Goal: Communication & Community: Answer question/provide support

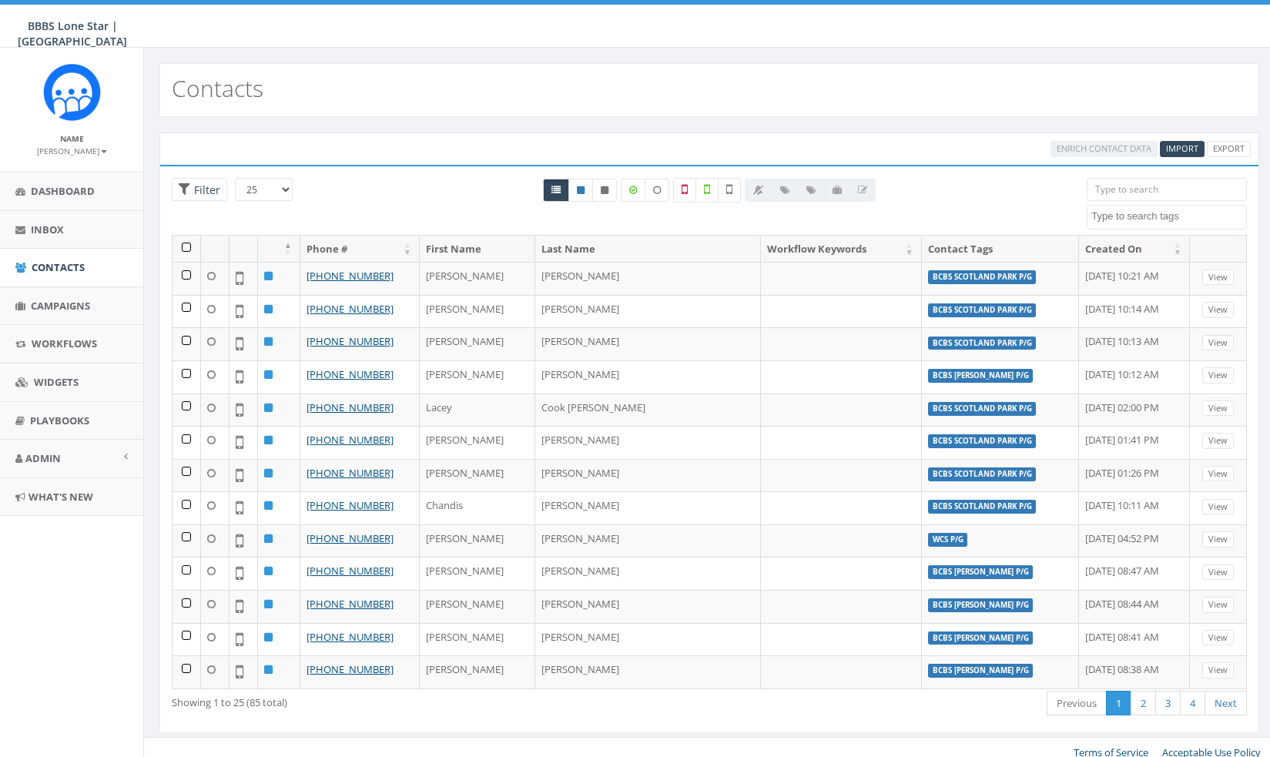
select select
click at [49, 295] on link "Campaigns" at bounding box center [71, 306] width 143 height 38
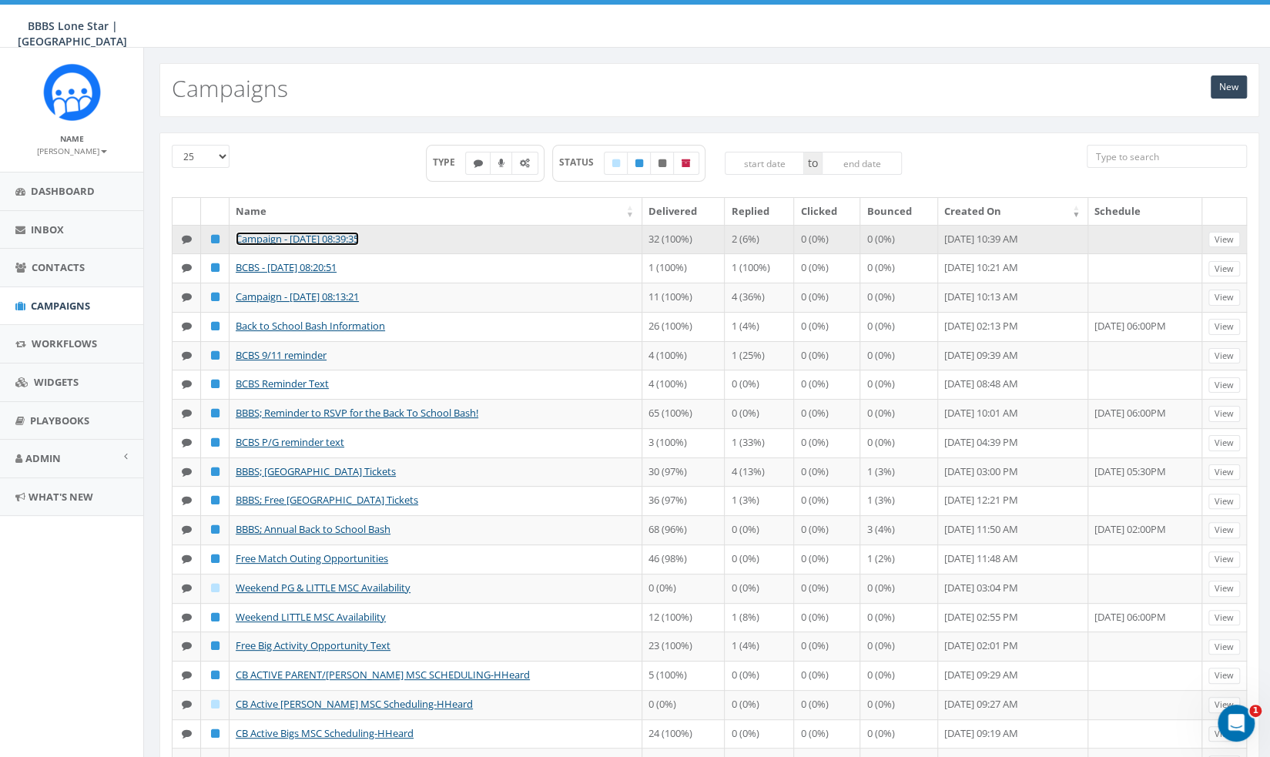
click at [359, 233] on link "Campaign - [DATE] 08:39:35" at bounding box center [297, 239] width 123 height 14
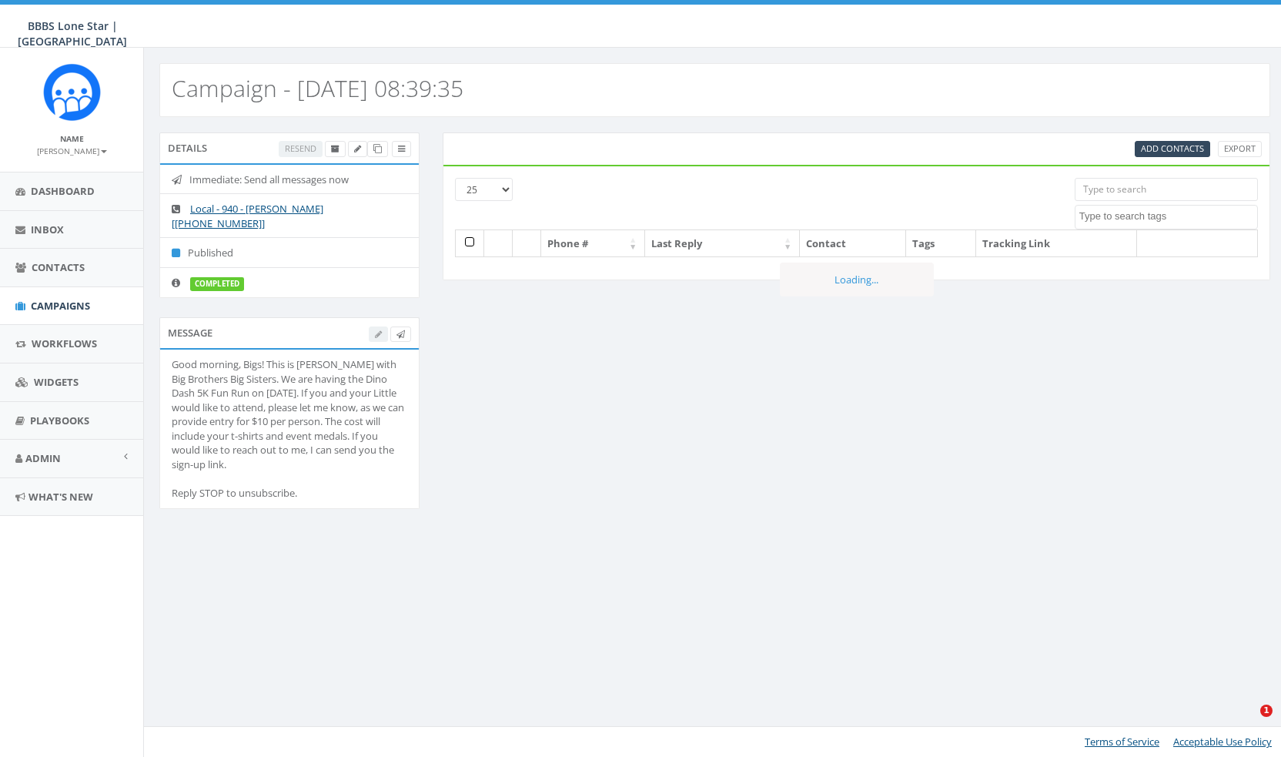
select select
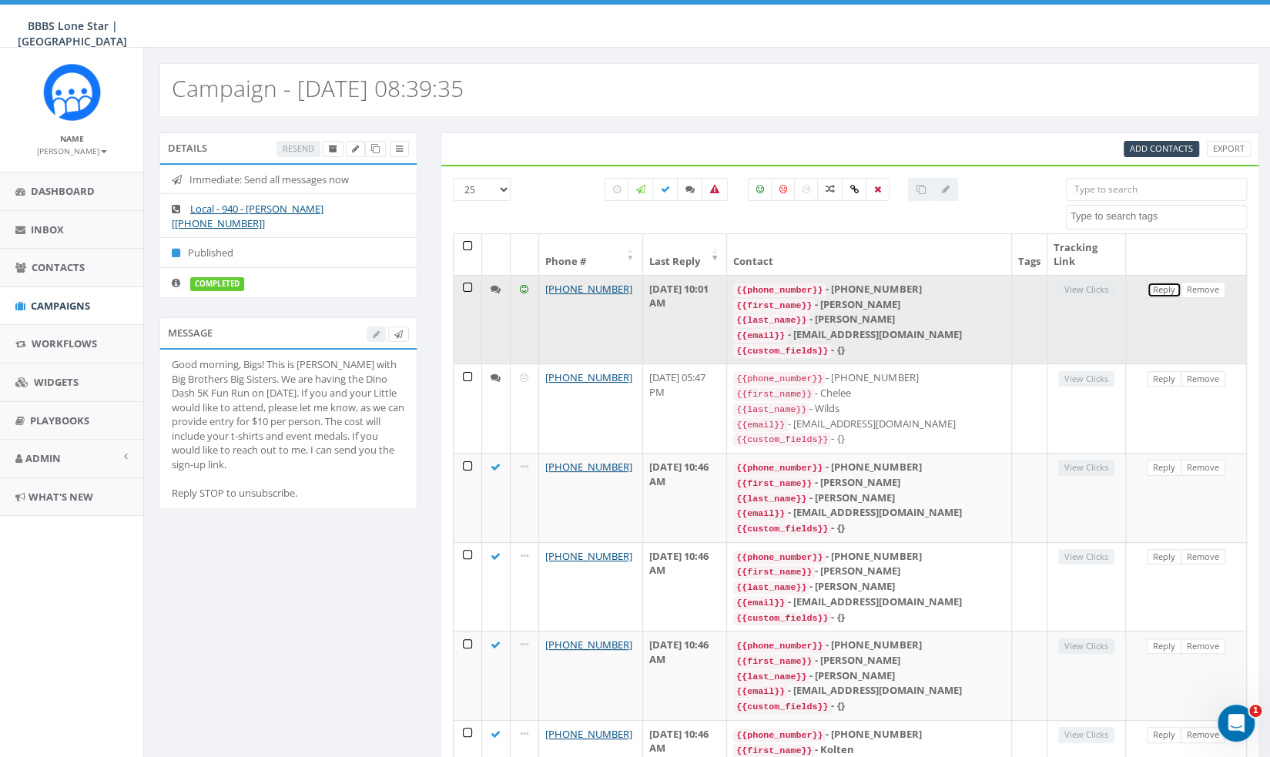
click at [1167, 284] on link "Reply" at bounding box center [1164, 290] width 35 height 16
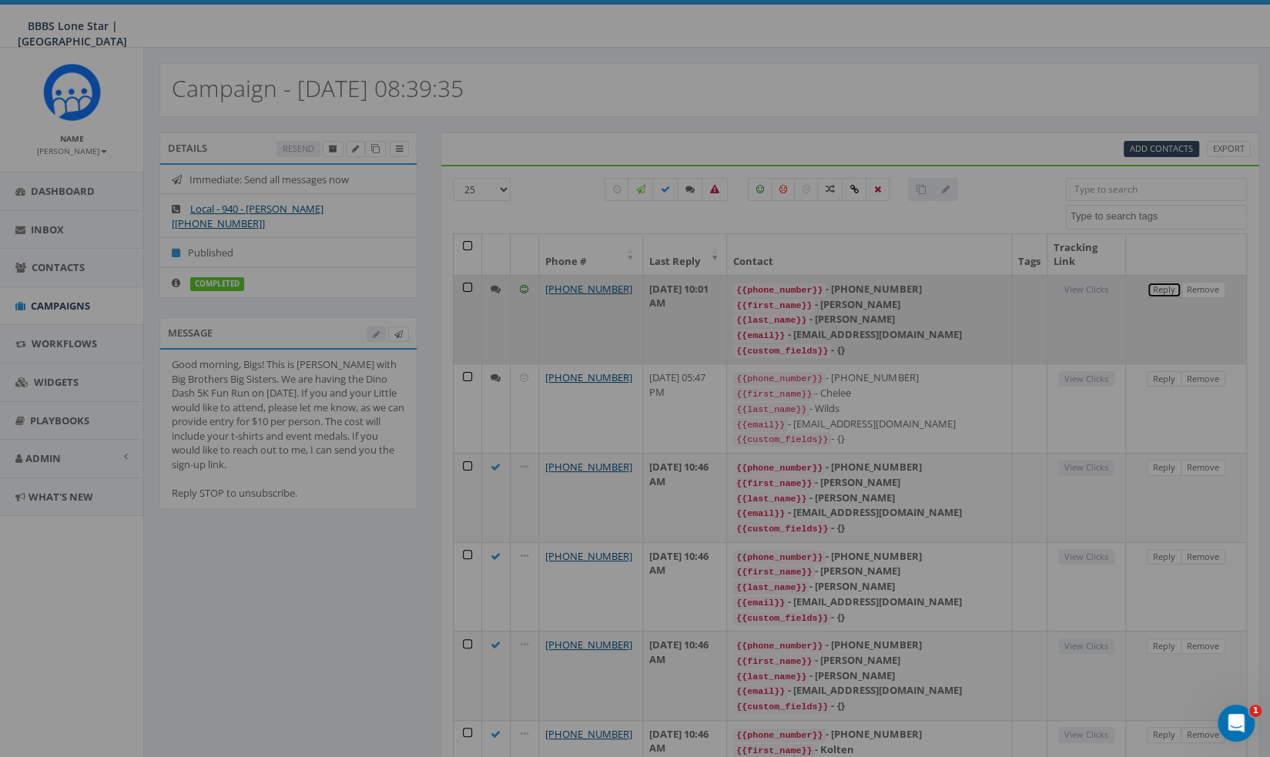
select select
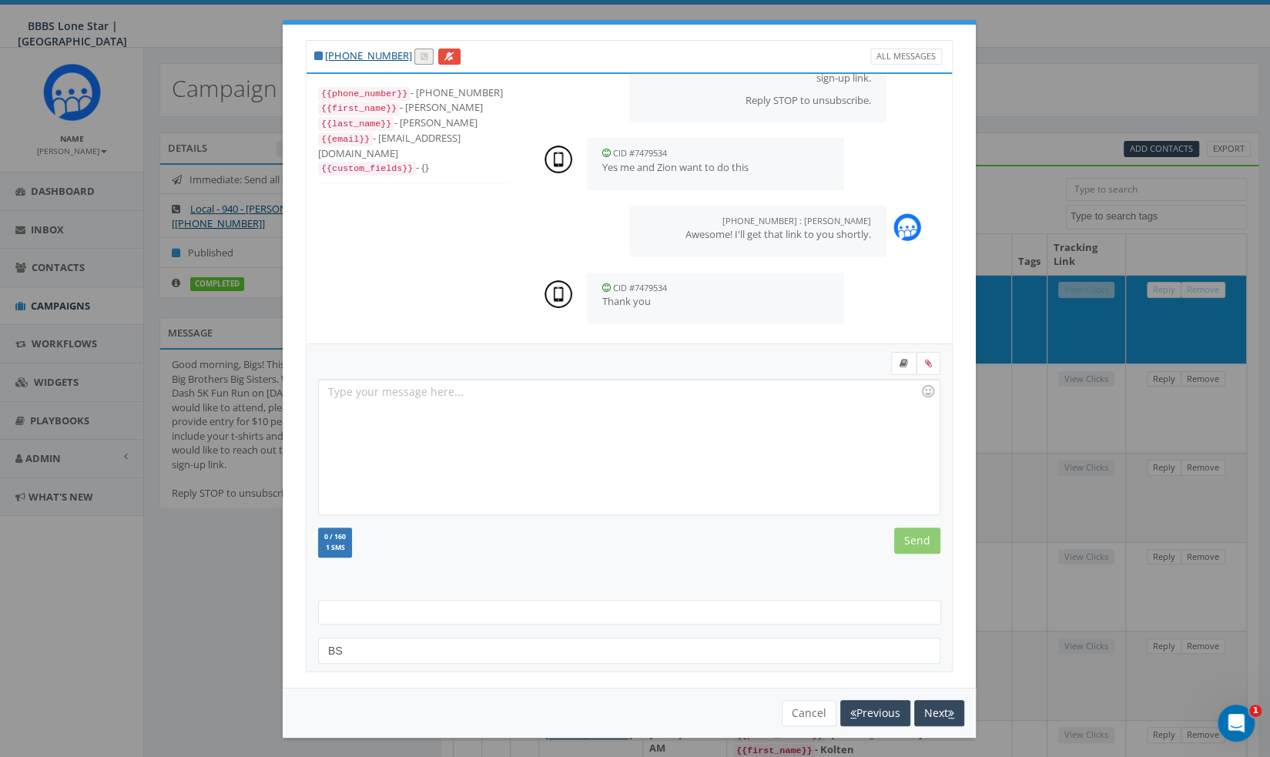
scroll to position [144, 0]
click at [512, 436] on div at bounding box center [629, 447] width 620 height 135
drag, startPoint x: 810, startPoint y: 422, endPoint x: 291, endPoint y: 373, distance: 521.3
click at [291, 373] on div "+1 940-923-2689 All Messages {{phone_number}} - +19409232689 {{first_name}} - C…" at bounding box center [629, 356] width 693 height 663
copy div "https://runsignup.com/Race/TX/WichitaFalls/BigBrothersBigSistersDinoDash5K Choo…"
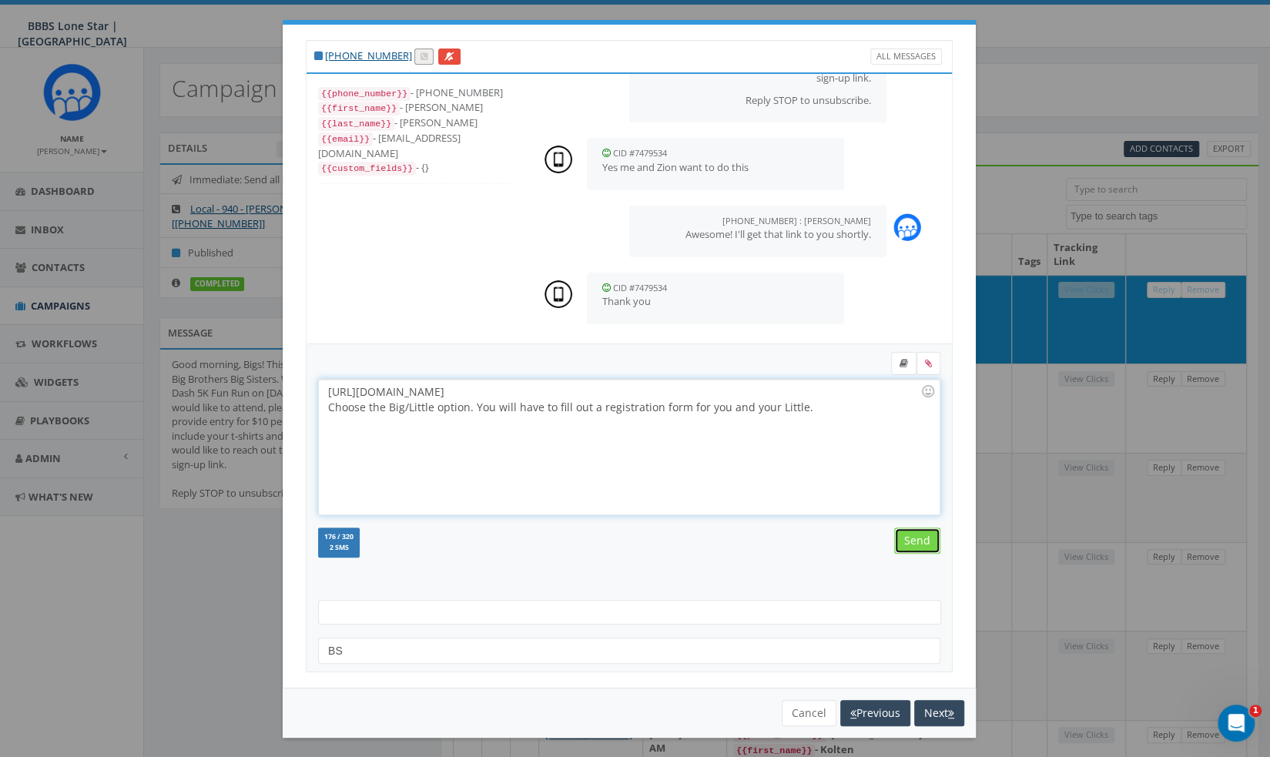
click at [916, 528] on input "Send" at bounding box center [917, 541] width 46 height 26
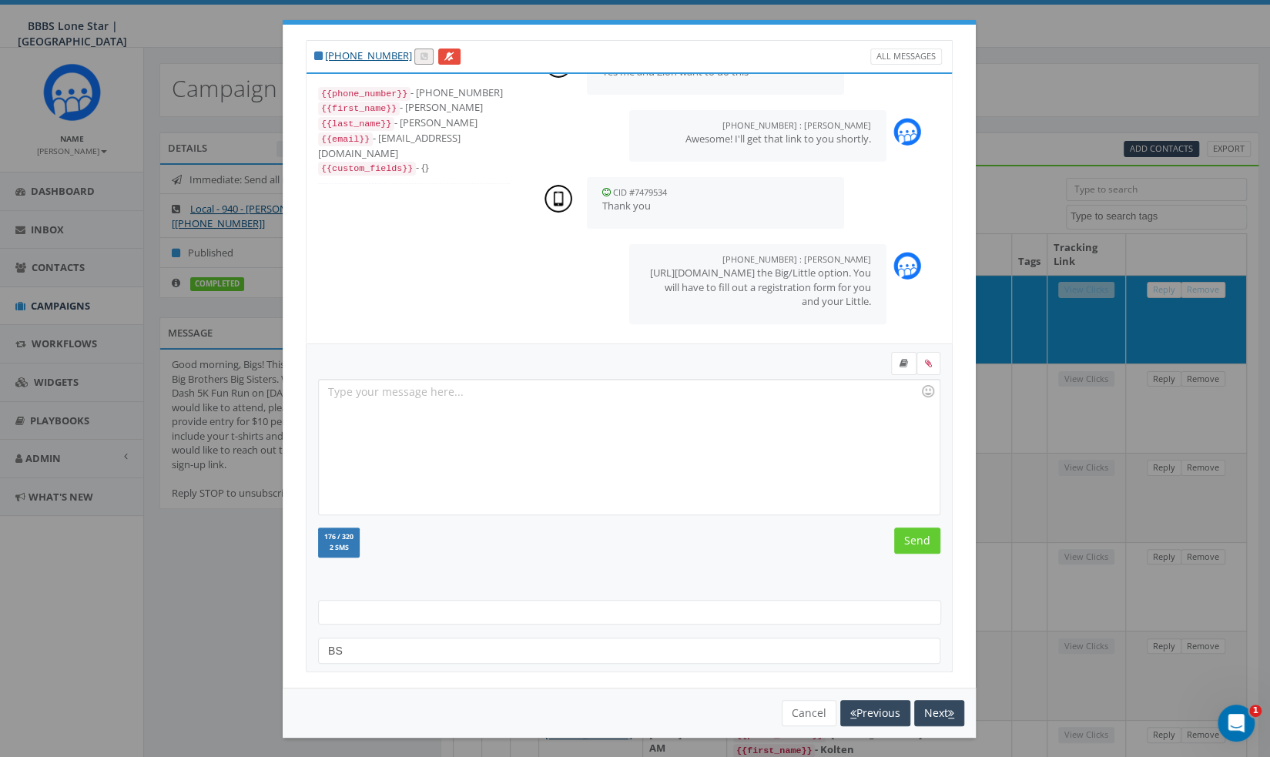
click at [1135, 414] on div "+1 940-923-2689 All Messages {{phone_number}} - +19409232689 {{first_name}} - C…" at bounding box center [635, 378] width 1270 height 757
click at [795, 712] on button "Cancel" at bounding box center [809, 713] width 55 height 26
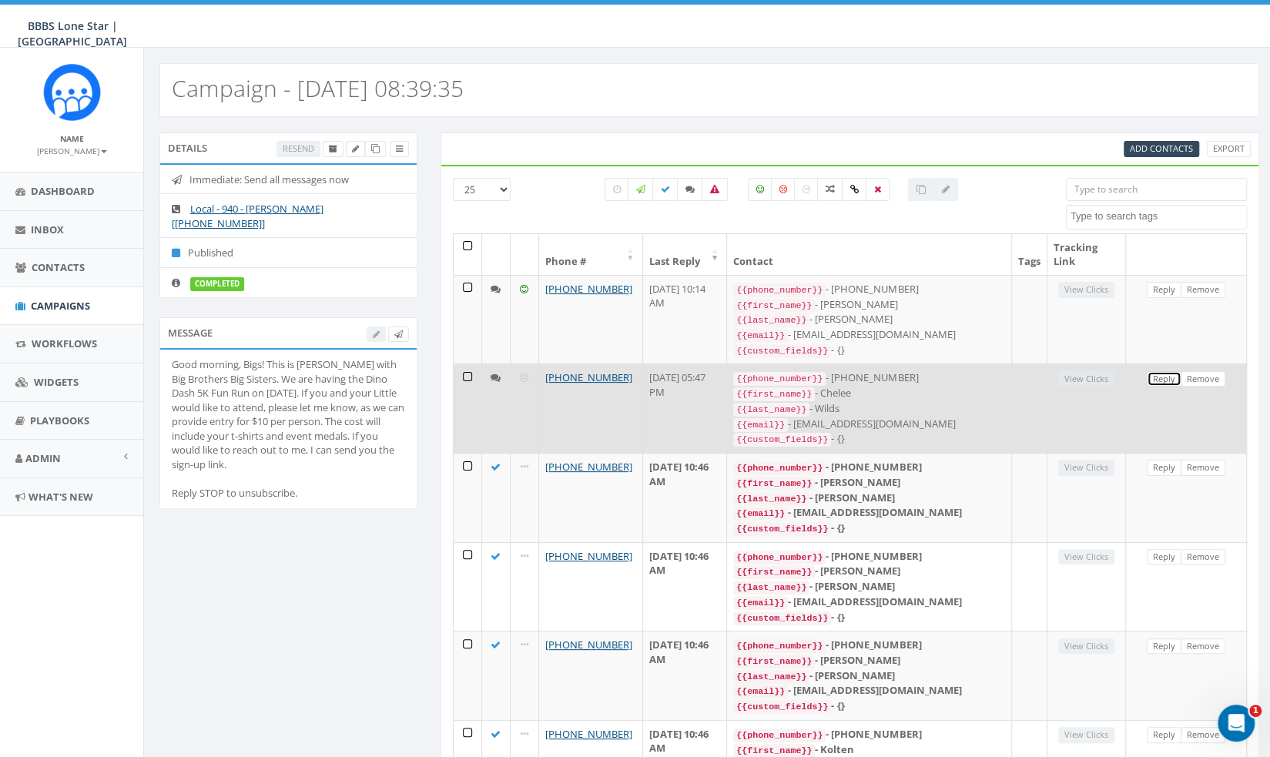
click at [1157, 371] on link "Reply" at bounding box center [1164, 379] width 35 height 16
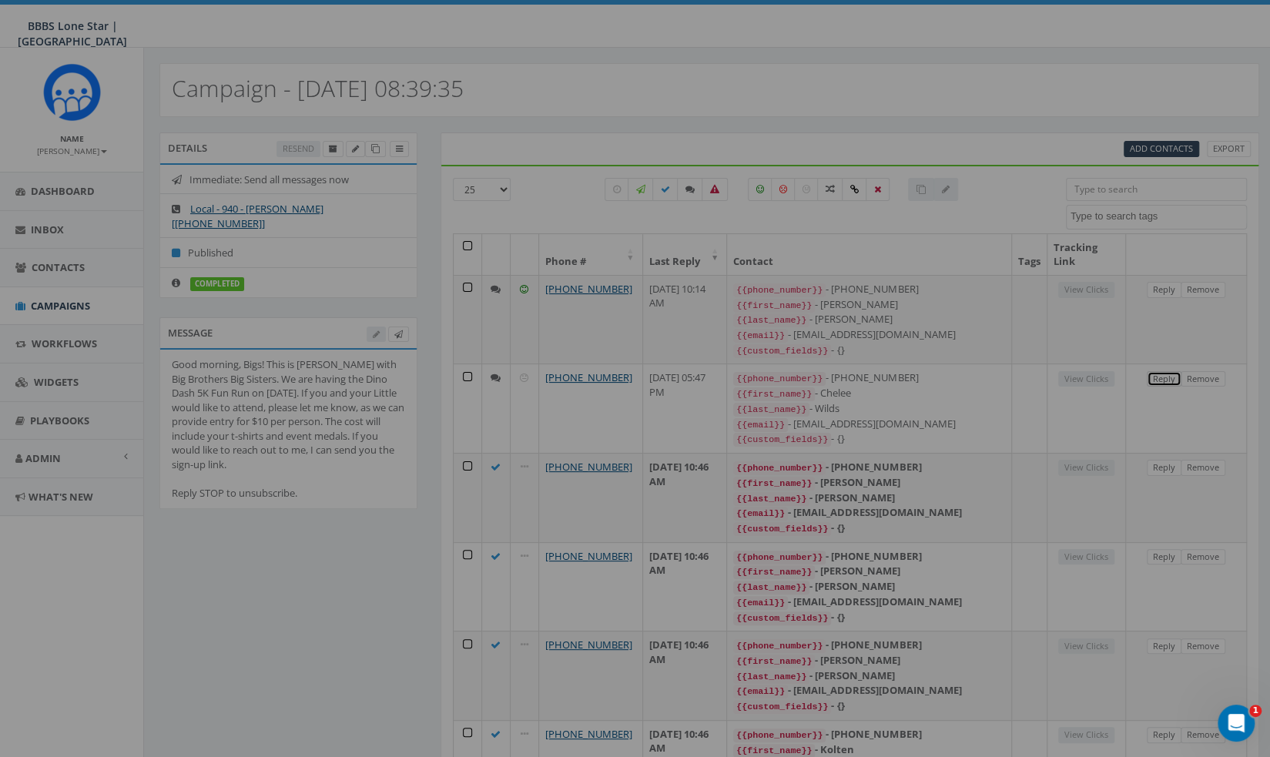
select select
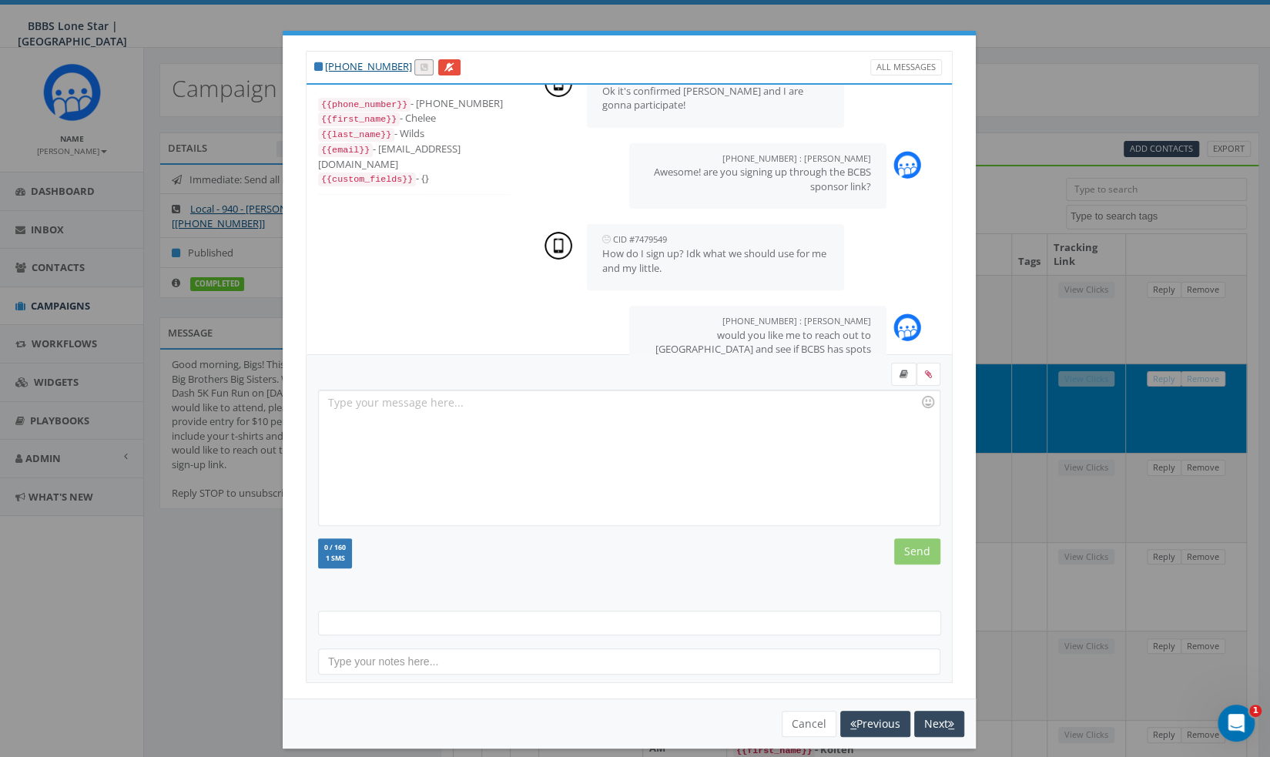
scroll to position [417, 0]
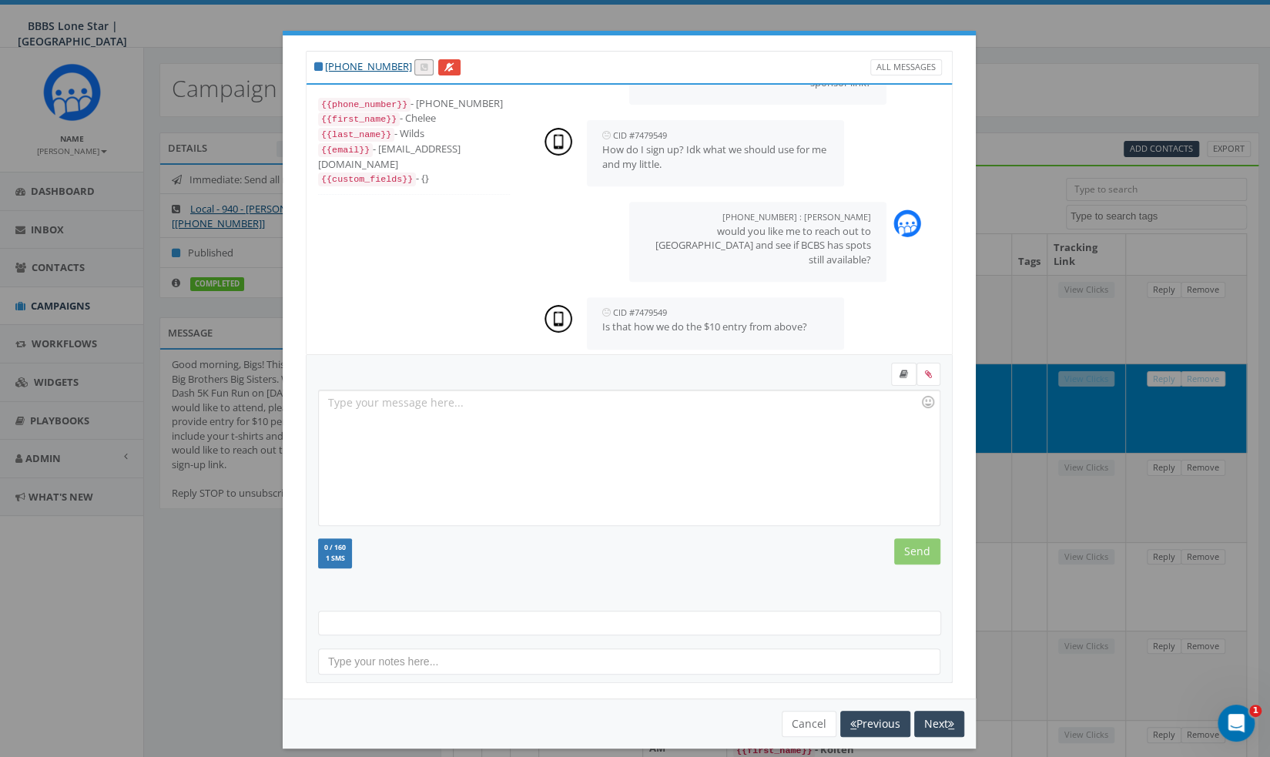
click at [655, 445] on div at bounding box center [629, 457] width 620 height 135
click at [909, 544] on input "Send" at bounding box center [917, 551] width 46 height 26
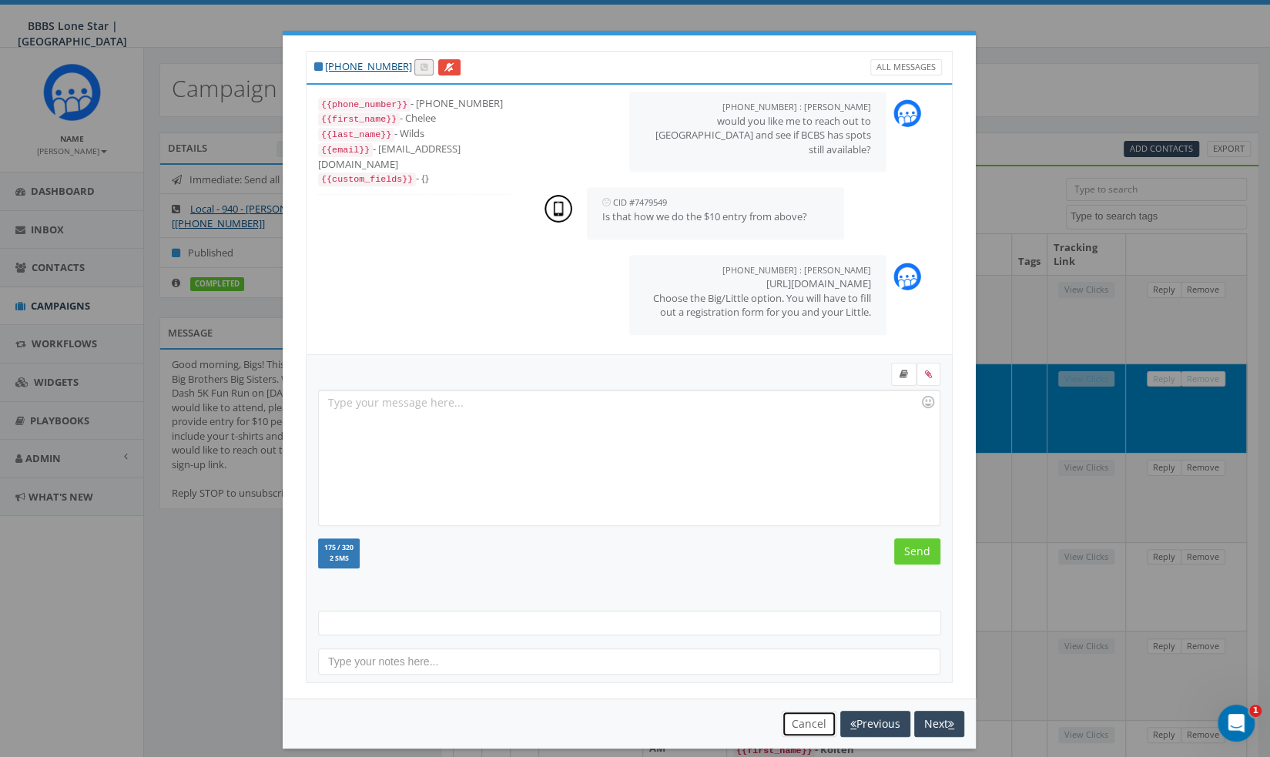
click at [798, 723] on button "Cancel" at bounding box center [809, 724] width 55 height 26
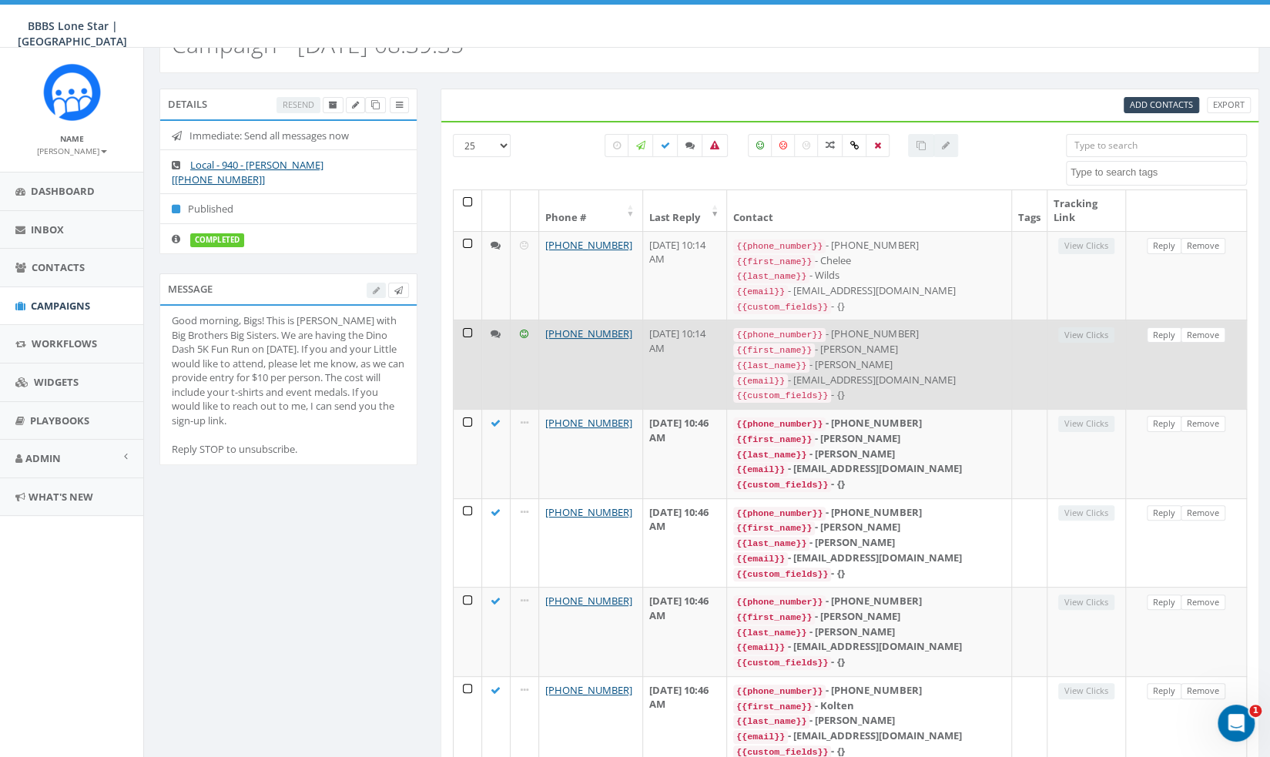
scroll to position [45, 0]
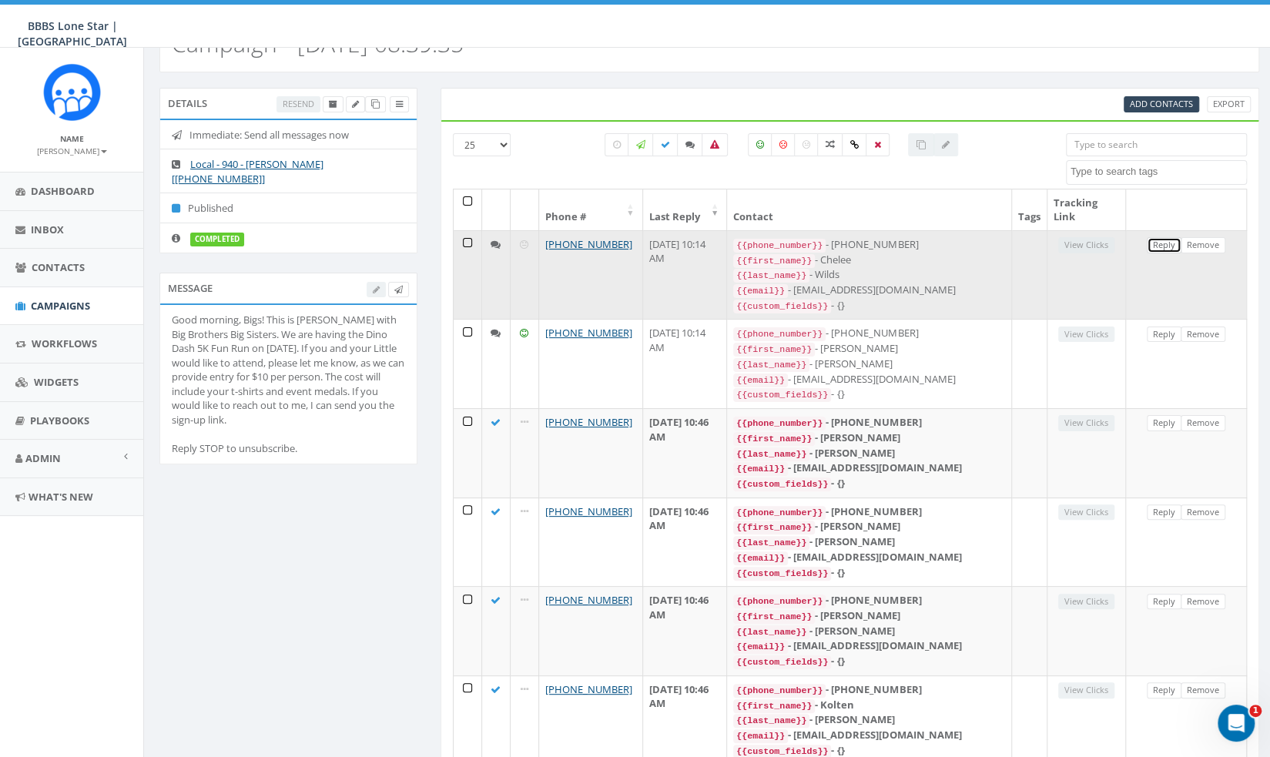
click at [1167, 242] on link "Reply" at bounding box center [1164, 245] width 35 height 16
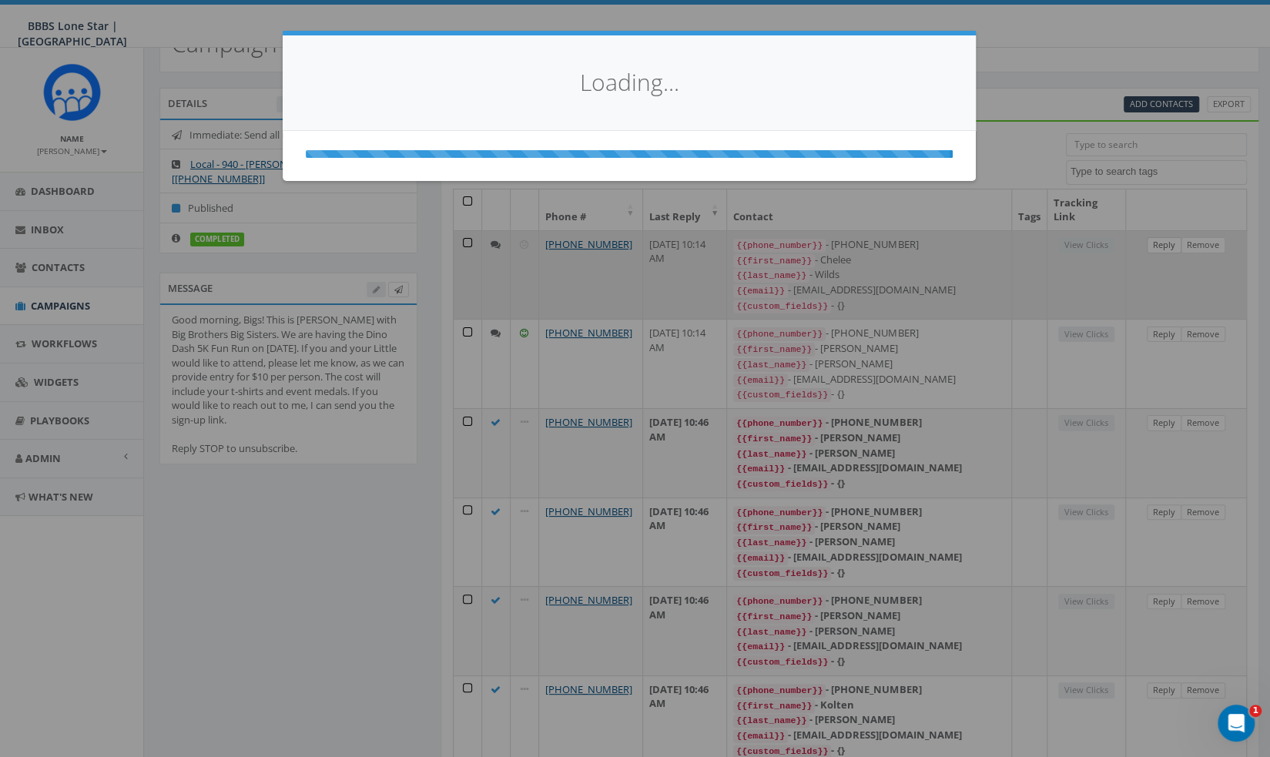
select select
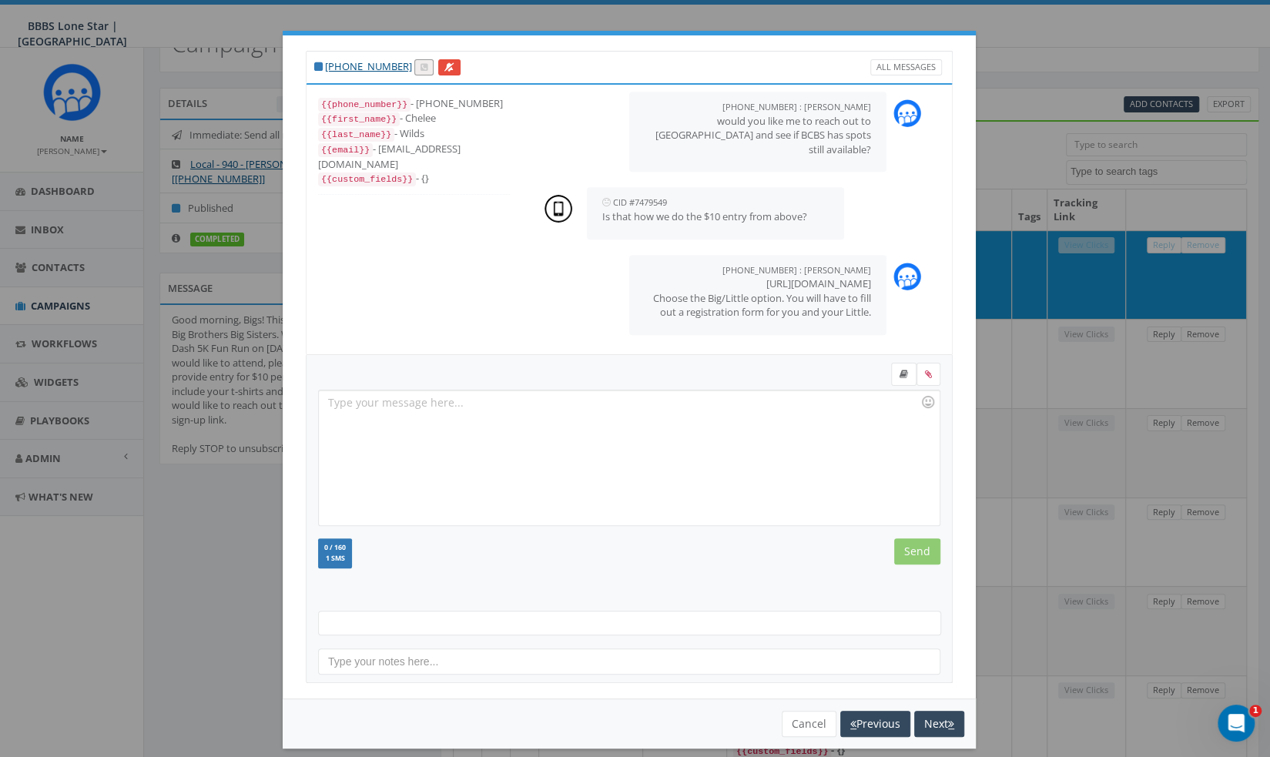
scroll to position [11, 0]
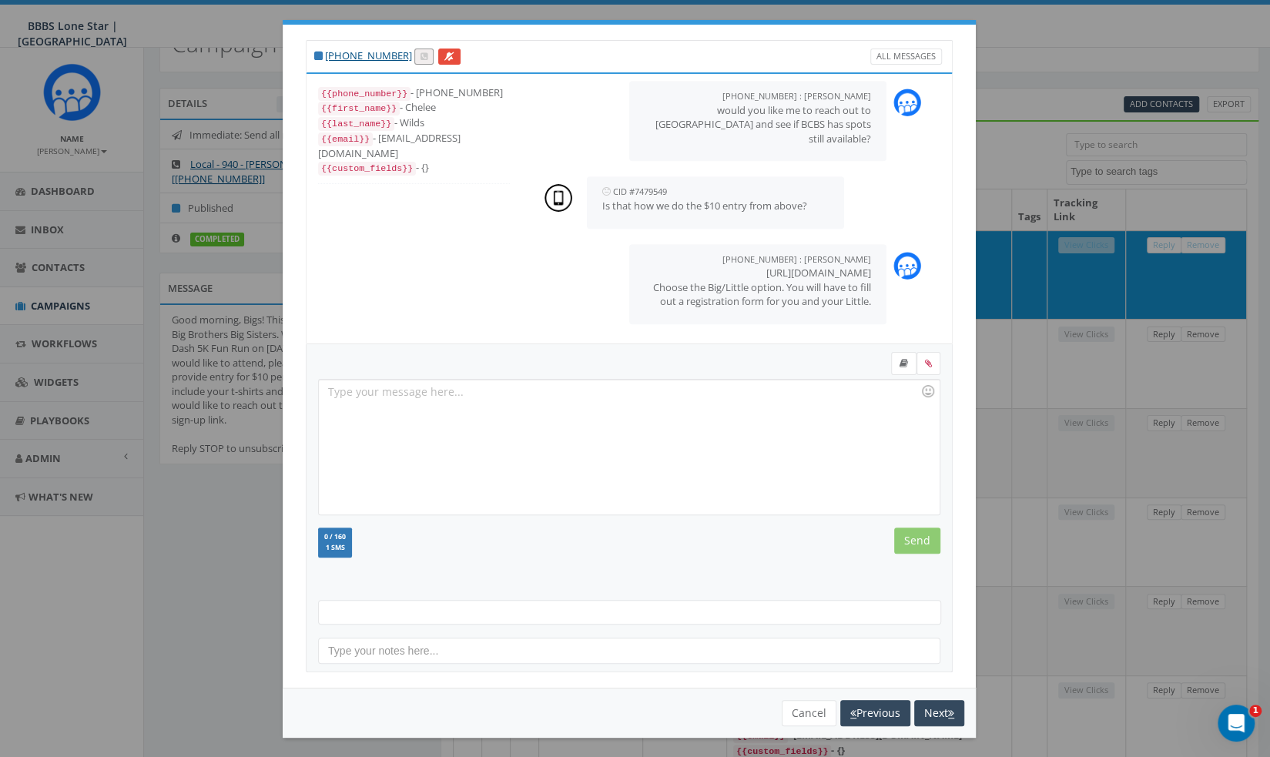
click at [1109, 64] on div "+1 940-447-1779 All Messages {{phone_number}} - +19404471779 {{first_name}} - C…" at bounding box center [635, 378] width 1270 height 757
click at [806, 705] on button "Cancel" at bounding box center [809, 713] width 55 height 26
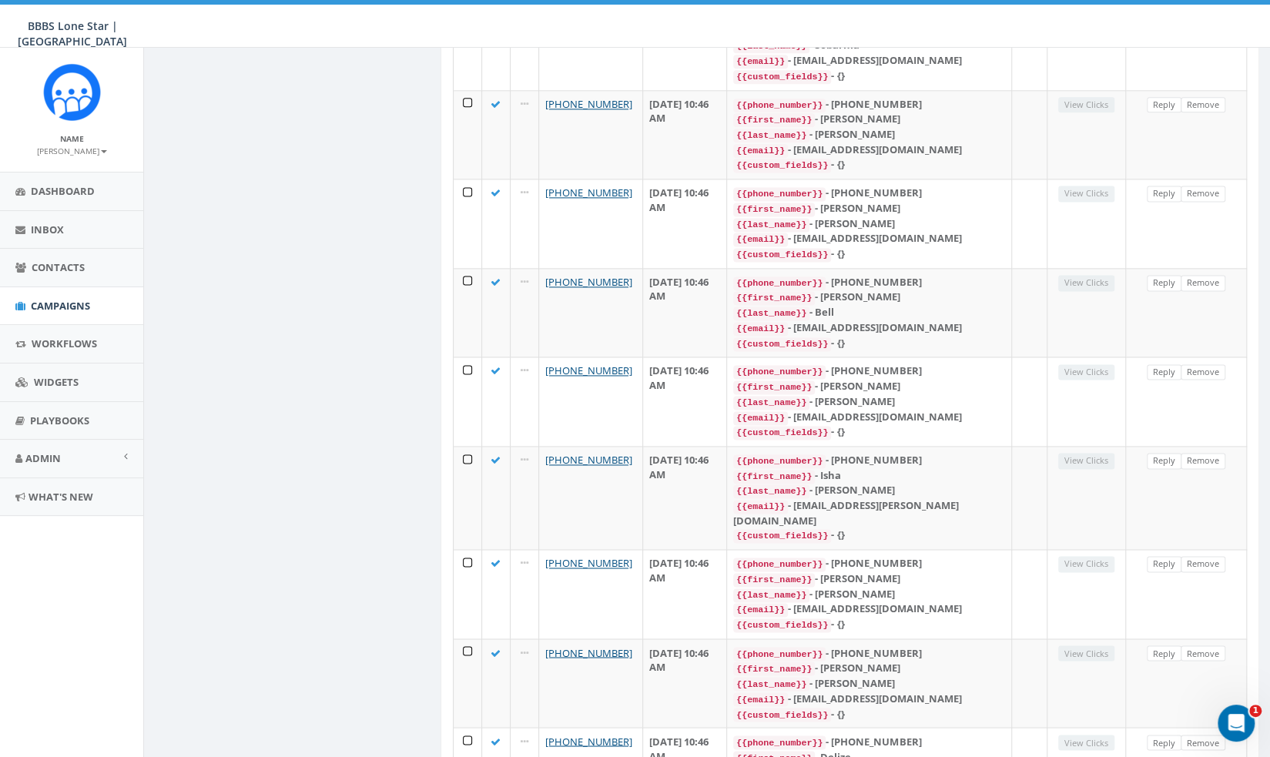
scroll to position [1720, 0]
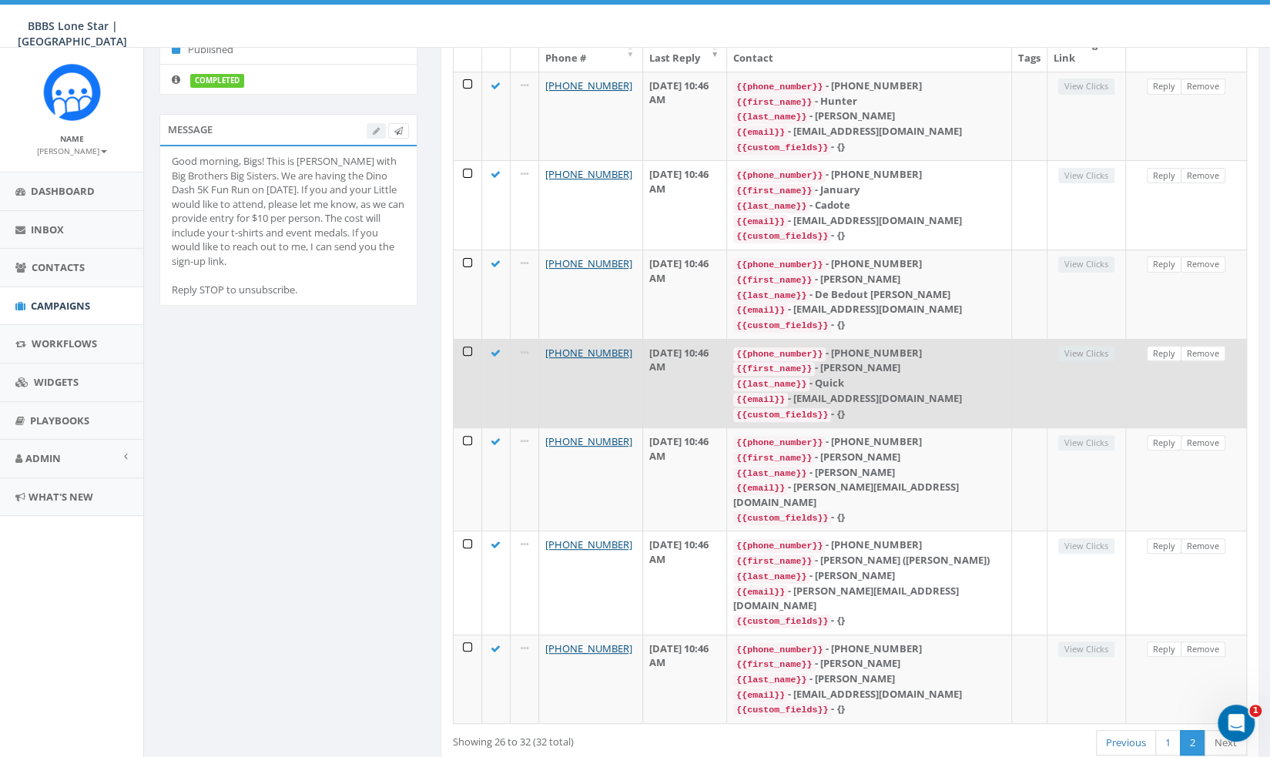
scroll to position [0, 0]
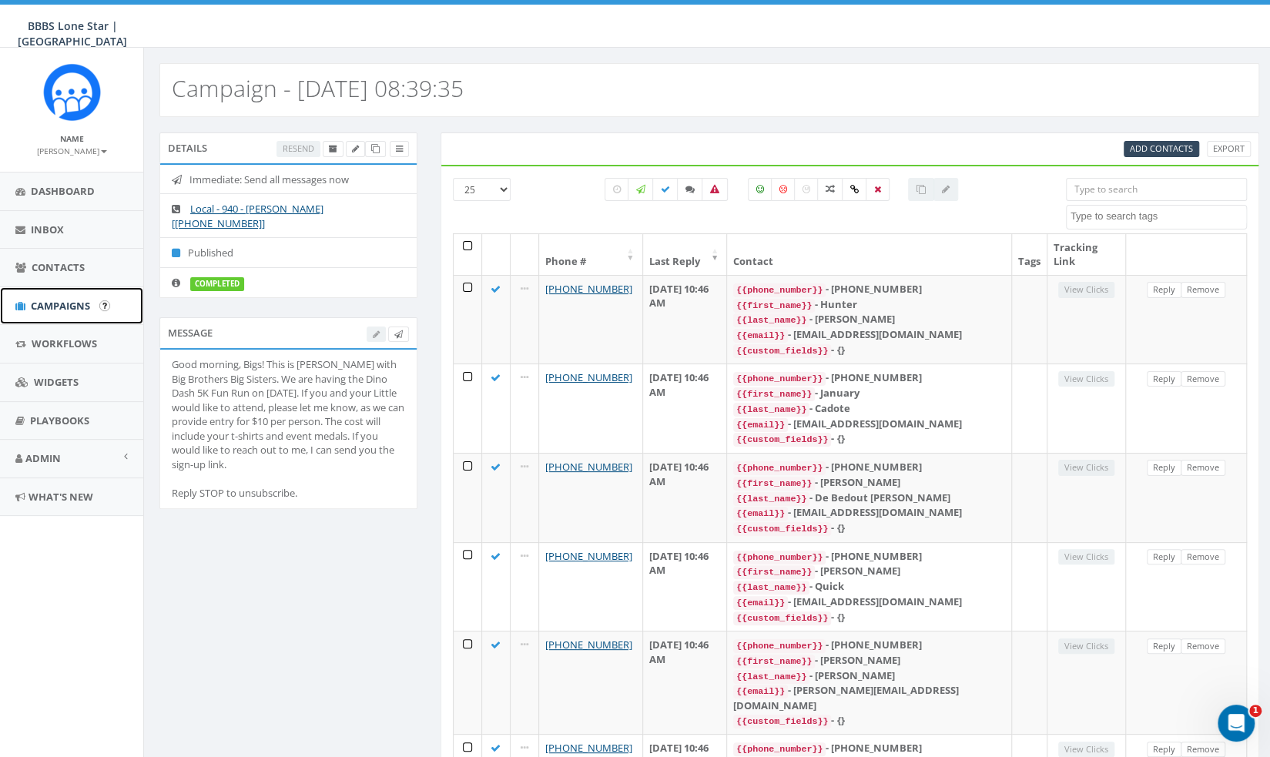
click at [71, 295] on link "Campaigns" at bounding box center [71, 306] width 143 height 38
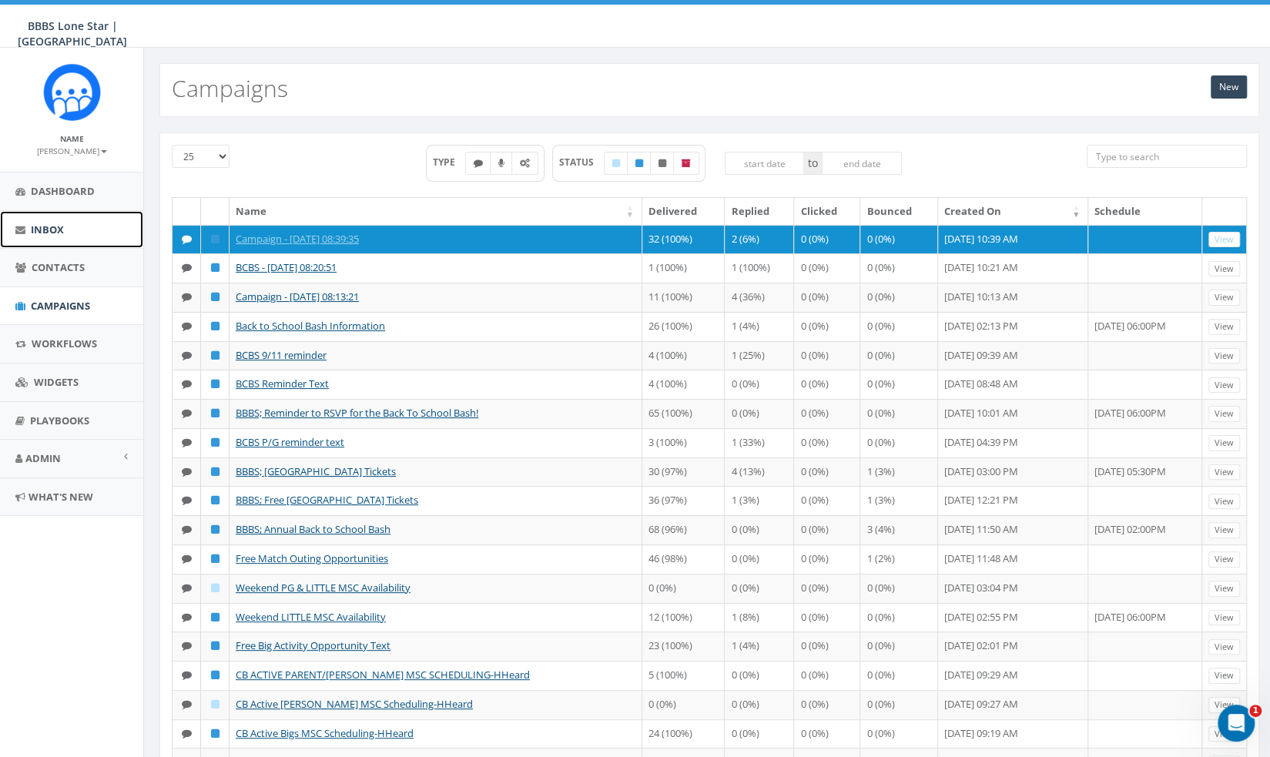
click at [61, 223] on span "Inbox" at bounding box center [47, 230] width 33 height 14
click at [659, 69] on div "New Campaigns" at bounding box center [709, 90] width 1100 height 54
click at [79, 192] on span "Dashboard" at bounding box center [63, 191] width 64 height 14
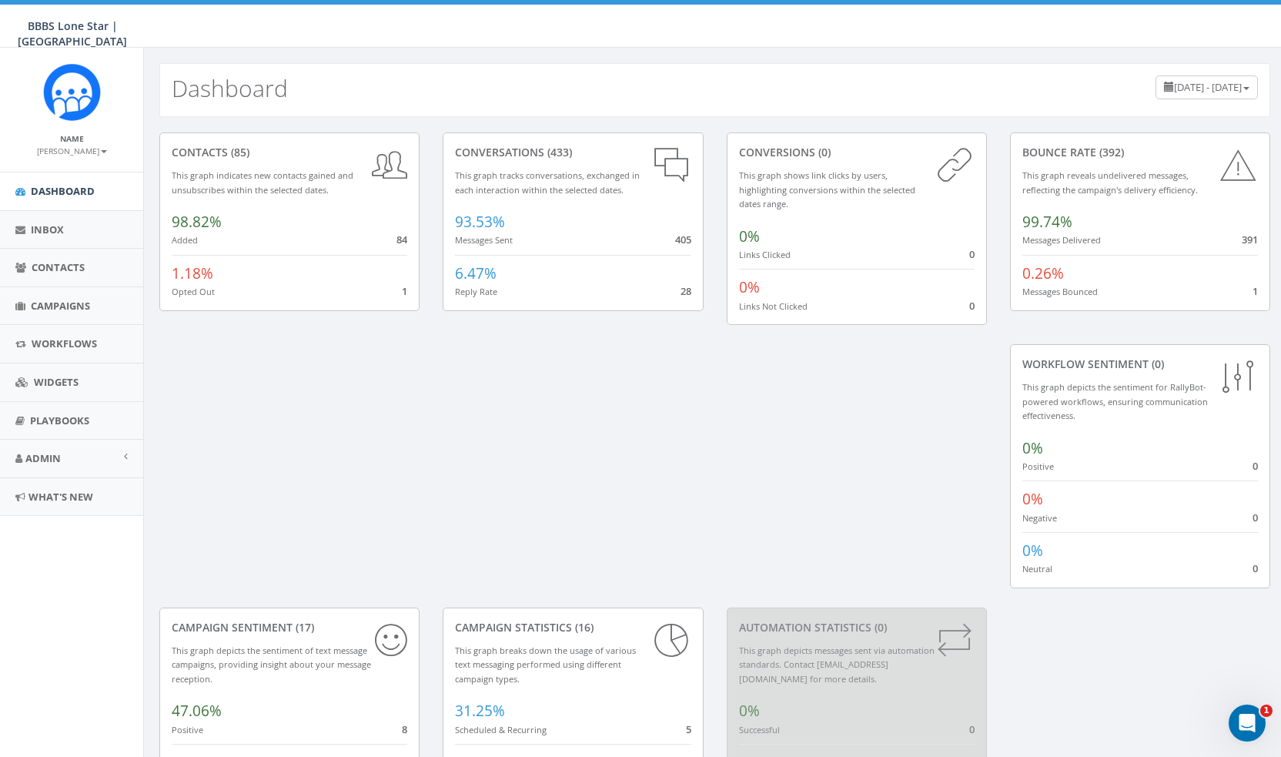
click at [371, 300] on div "contacts (85) This graph indicates new contacts gained and unsubscribes within …" at bounding box center [289, 221] width 260 height 179
click at [197, 273] on span "1.18%" at bounding box center [193, 273] width 42 height 20
click at [183, 277] on span "1.18%" at bounding box center [193, 273] width 42 height 20
click at [235, 149] on span "(85)" at bounding box center [239, 152] width 22 height 15
click at [401, 164] on icon at bounding box center [389, 165] width 35 height 40
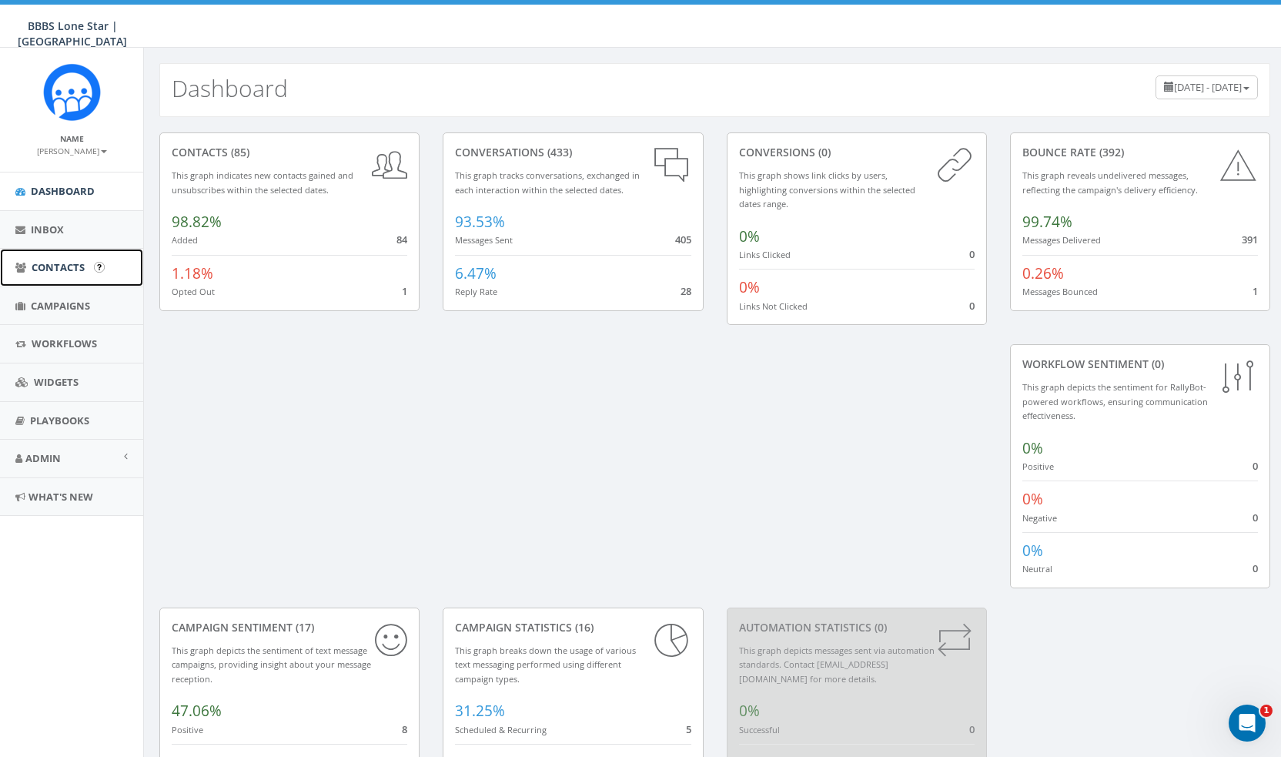
click at [69, 264] on span "Contacts" at bounding box center [58, 267] width 53 height 14
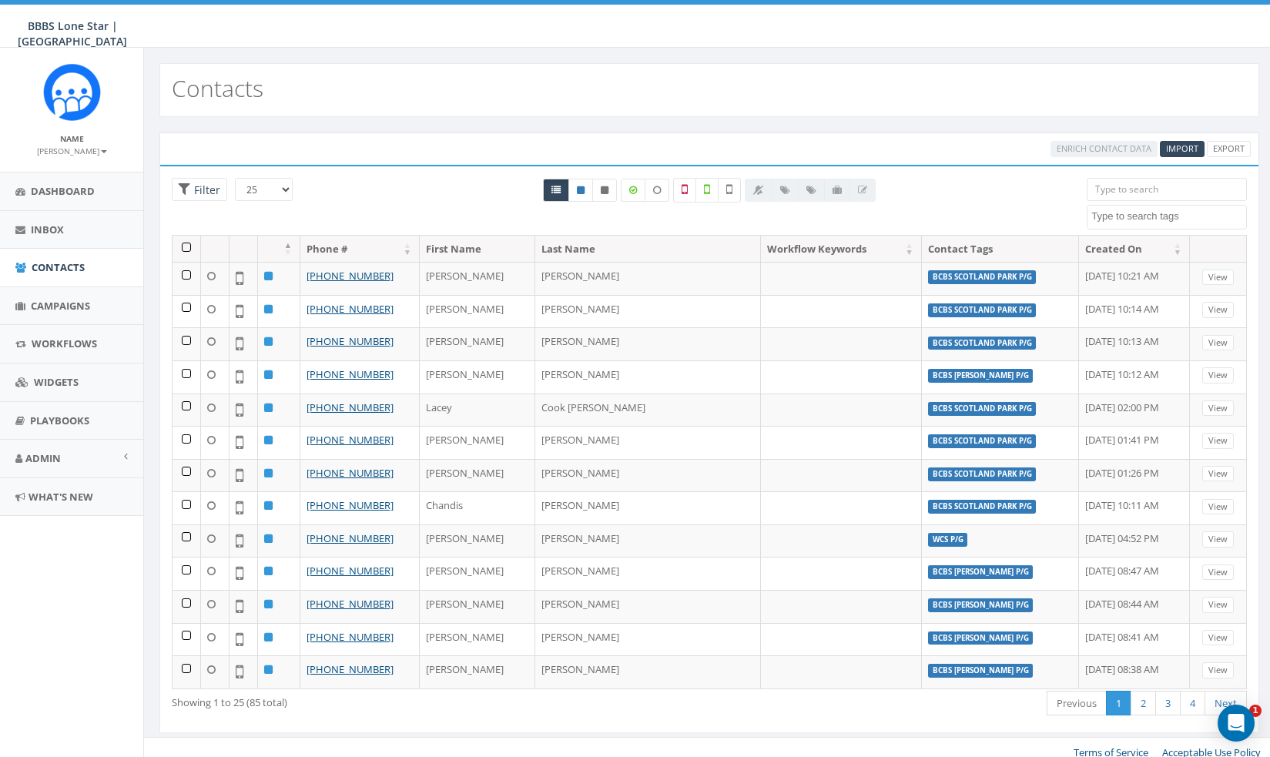
select select
click at [1232, 718] on icon "Open Intercom Messenger" at bounding box center [1233, 720] width 25 height 25
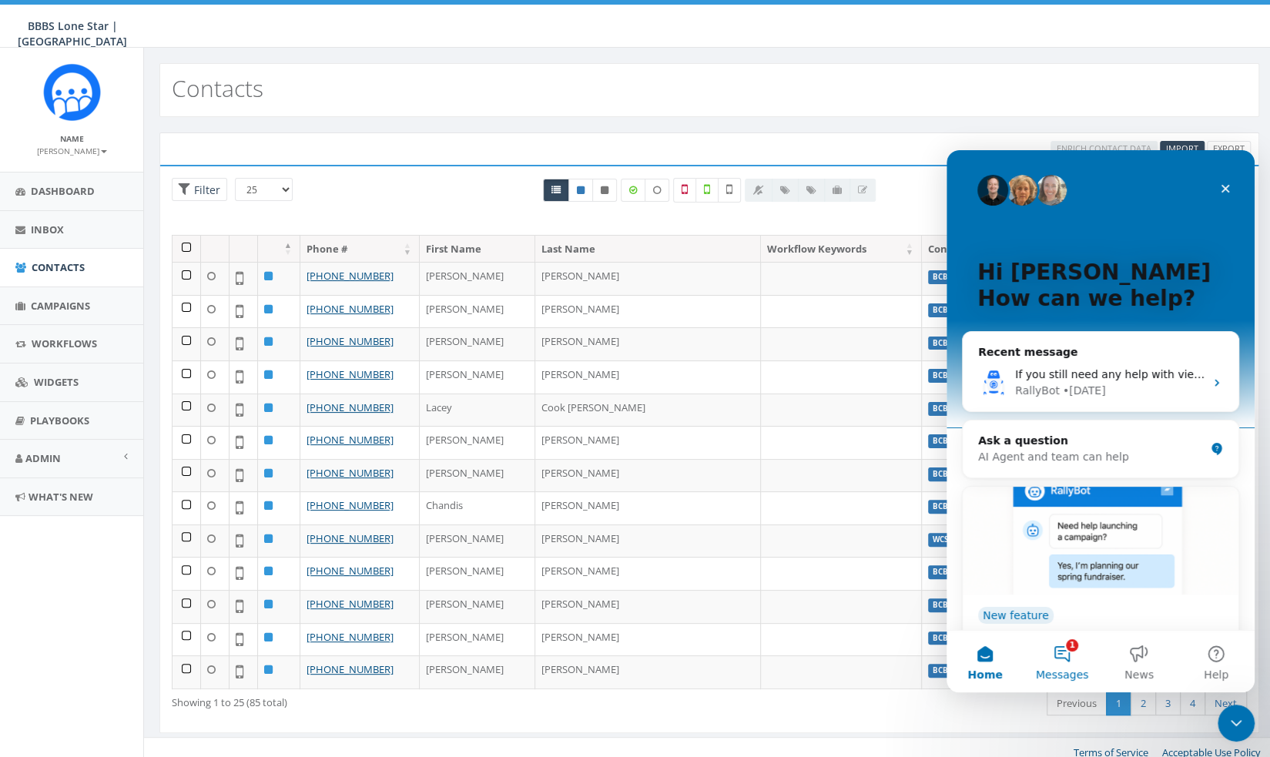
click at [1067, 647] on button "1 Messages" at bounding box center [1061, 662] width 77 height 62
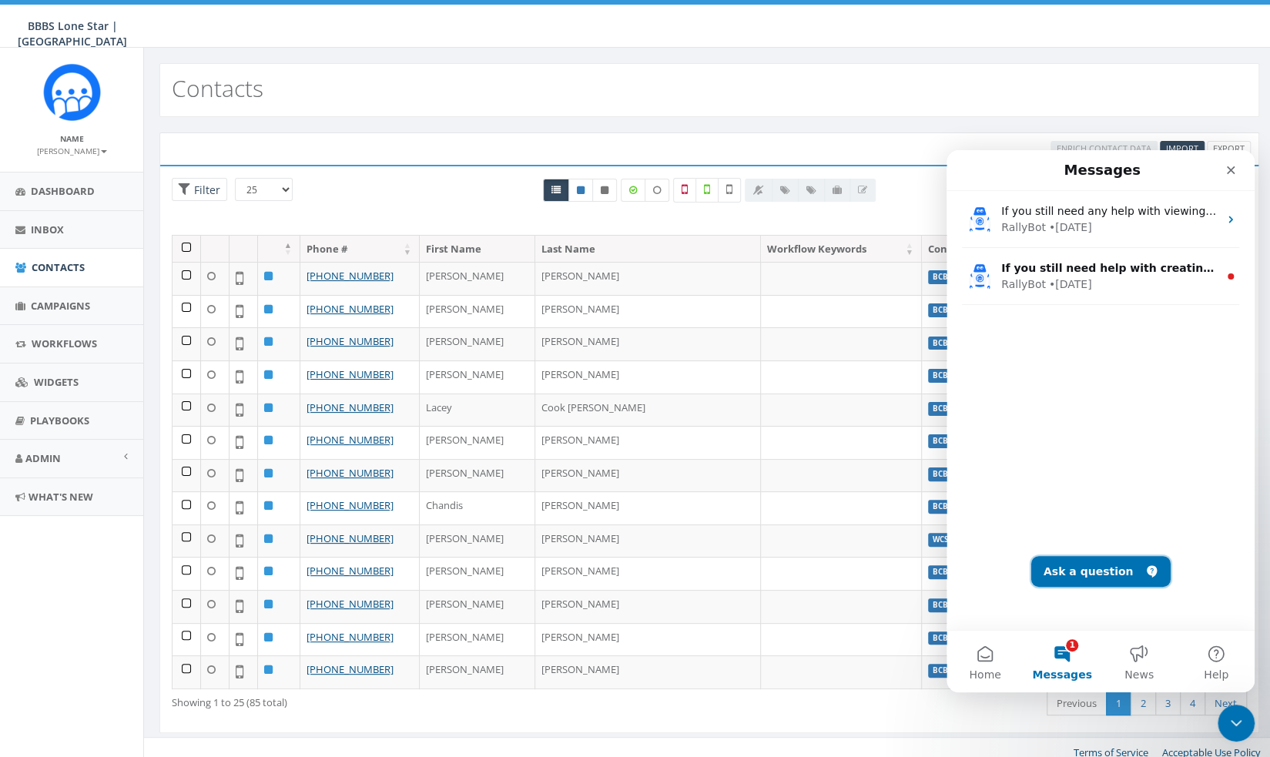
click at [1075, 570] on button "Ask a question" at bounding box center [1100, 571] width 139 height 31
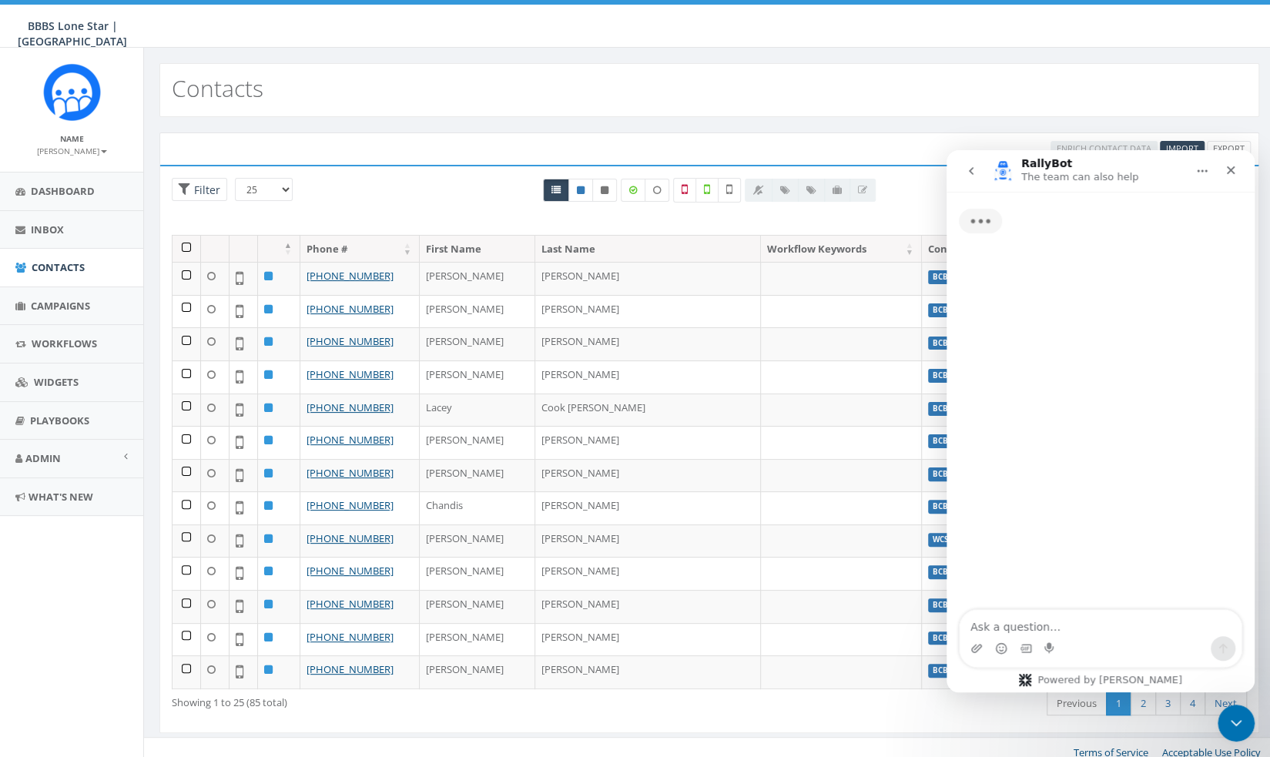
click at [1034, 628] on textarea "Ask a question…" at bounding box center [1101, 623] width 282 height 26
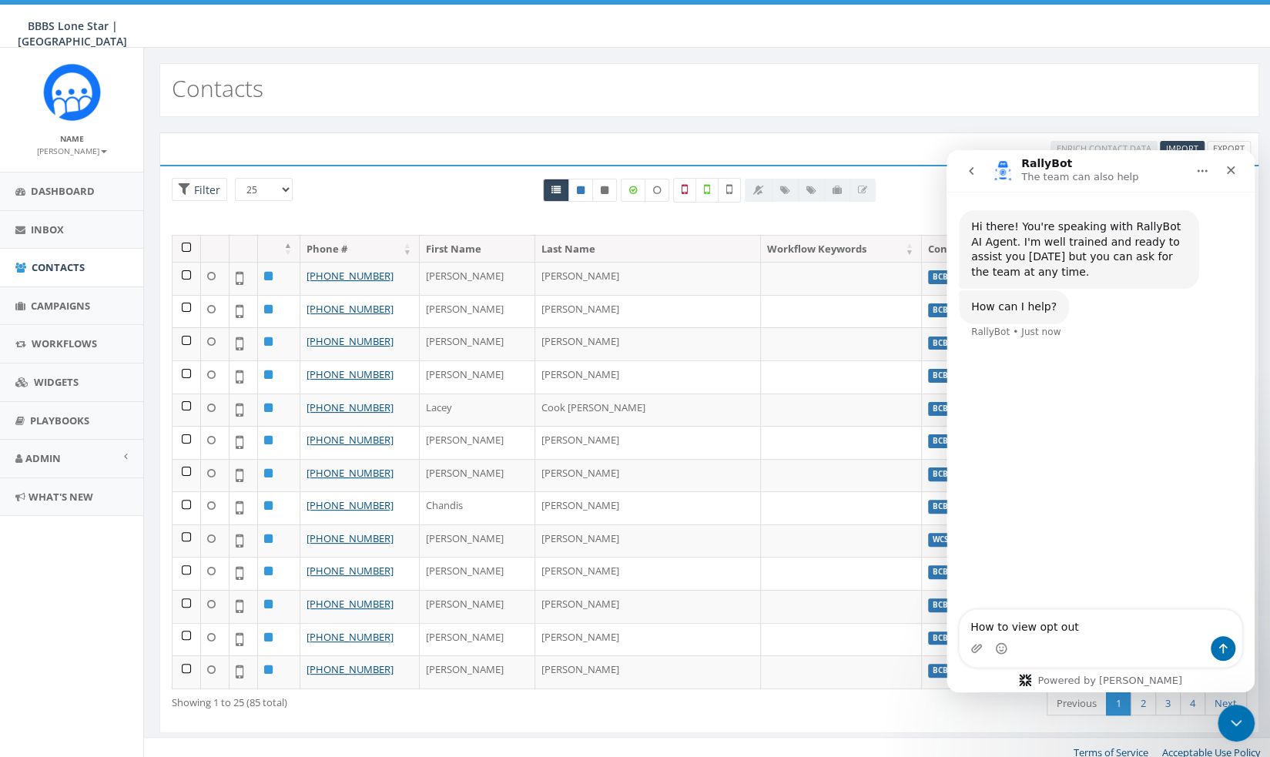
type textarea "How to view opt out?"
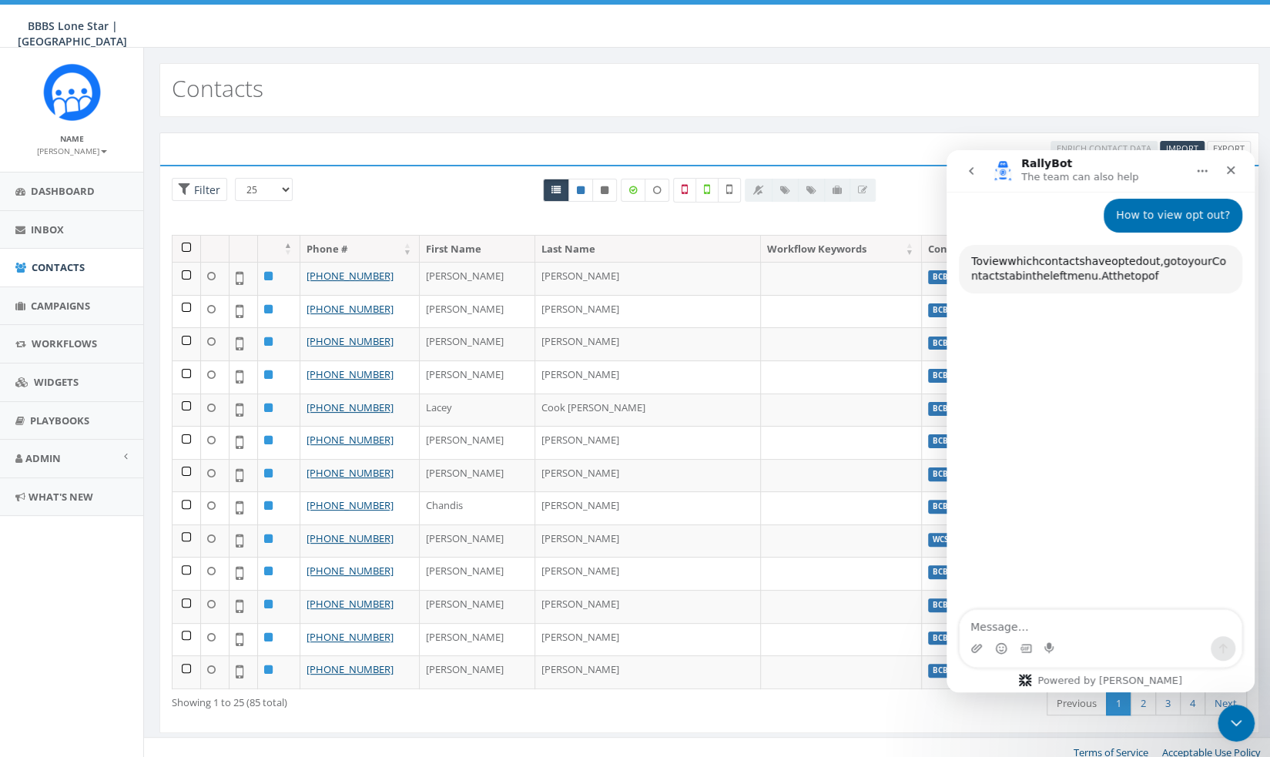
scroll to position [149, 0]
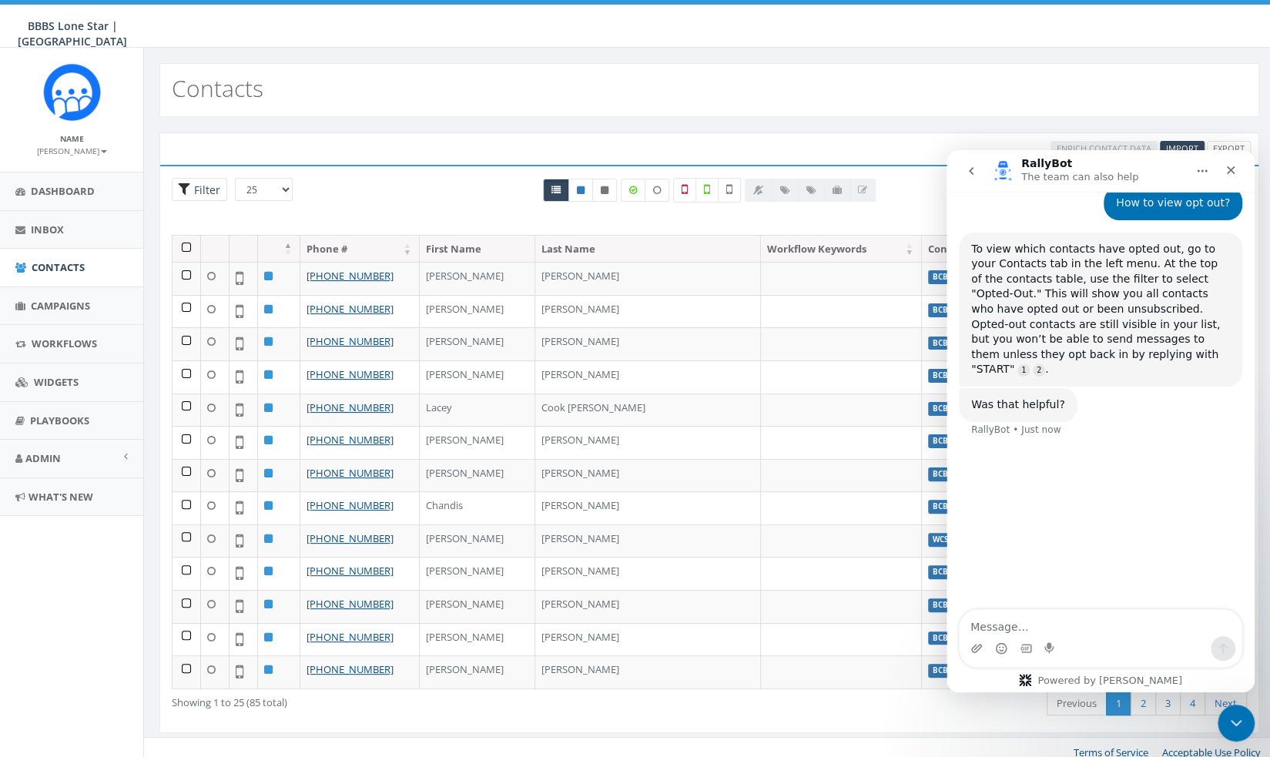
click at [197, 185] on span "Filter" at bounding box center [205, 190] width 30 height 15
radio input "true"
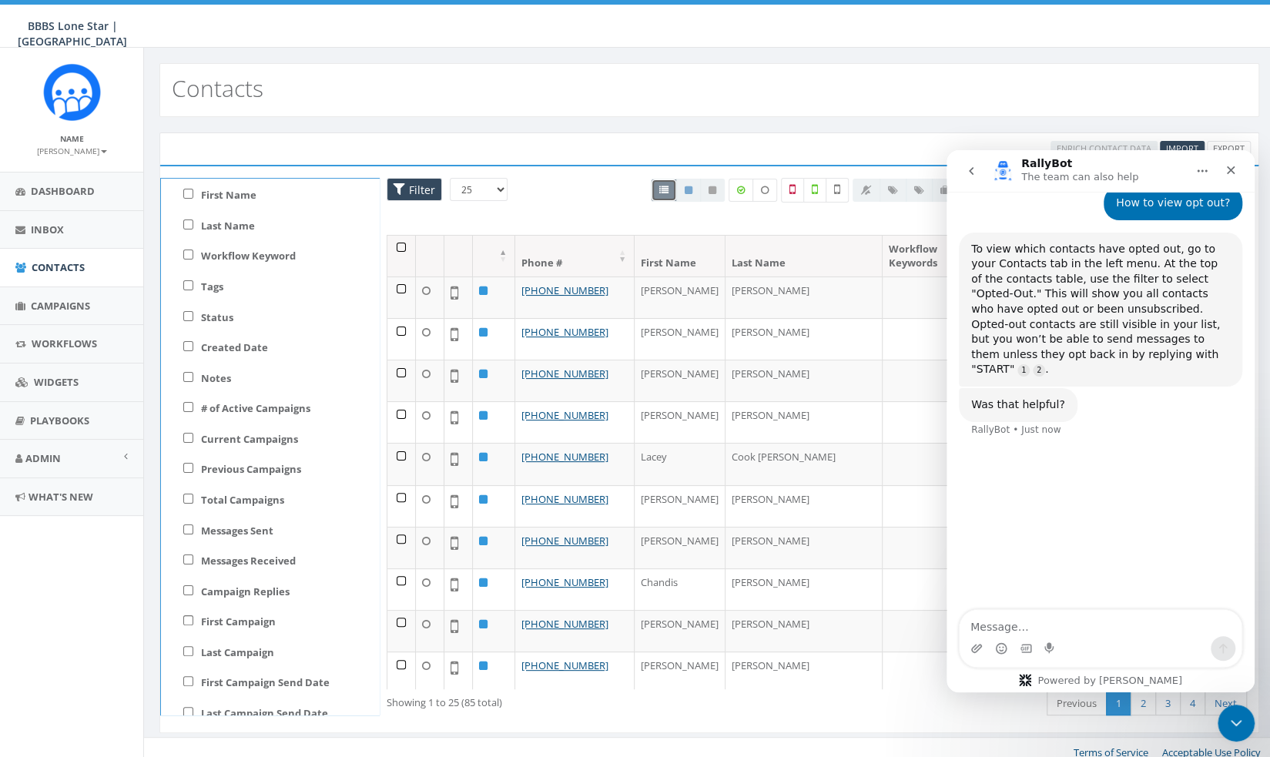
scroll to position [0, 0]
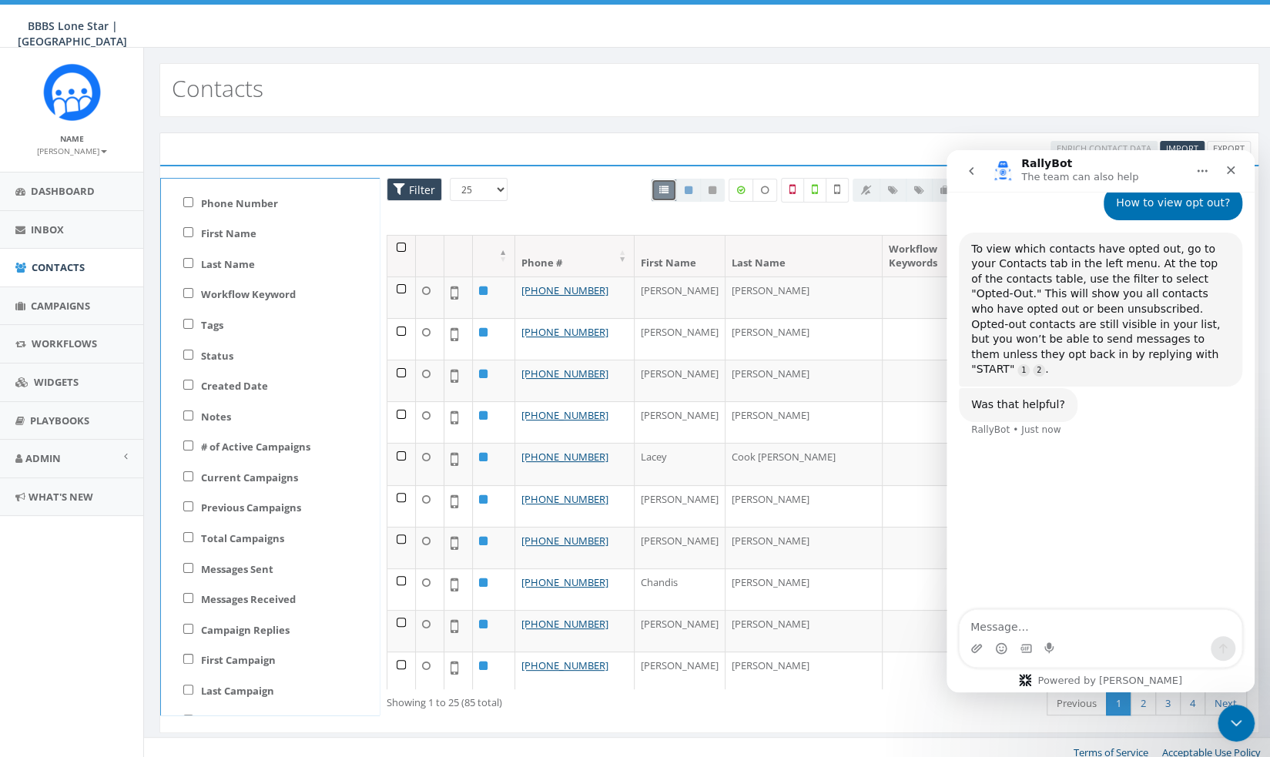
click at [417, 183] on span "Filter" at bounding box center [420, 190] width 30 height 15
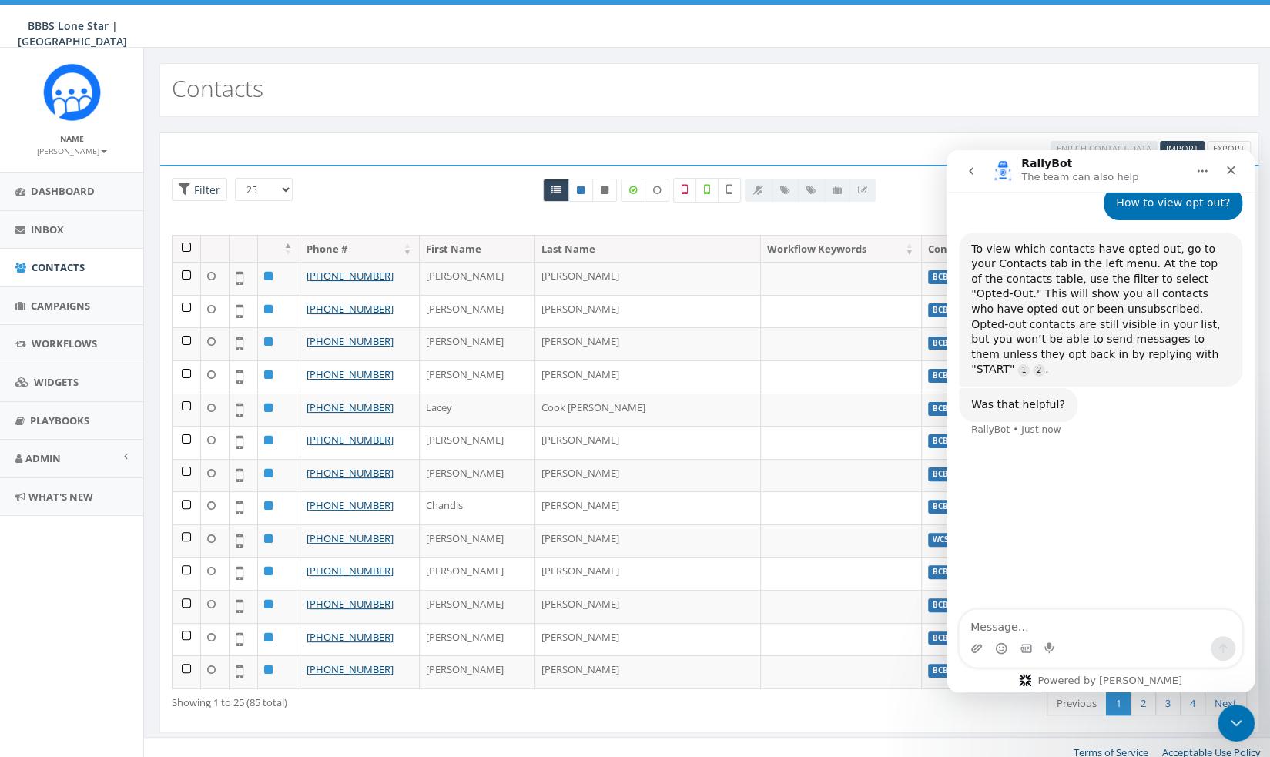
click at [368, 156] on div "Enrich Contact Data Import Export" at bounding box center [709, 148] width 1100 height 32
click at [1229, 159] on div "Close" at bounding box center [1231, 170] width 28 height 28
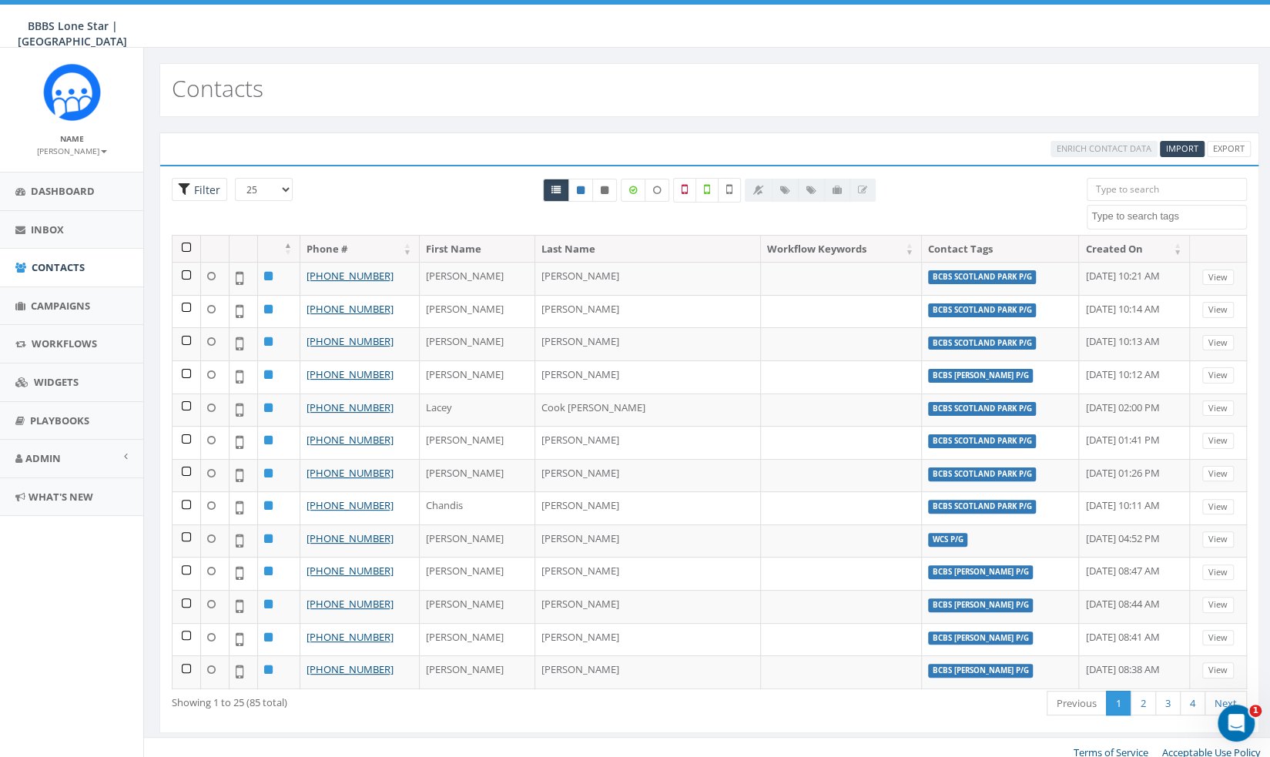
click at [213, 183] on span "Filter" at bounding box center [205, 190] width 30 height 15
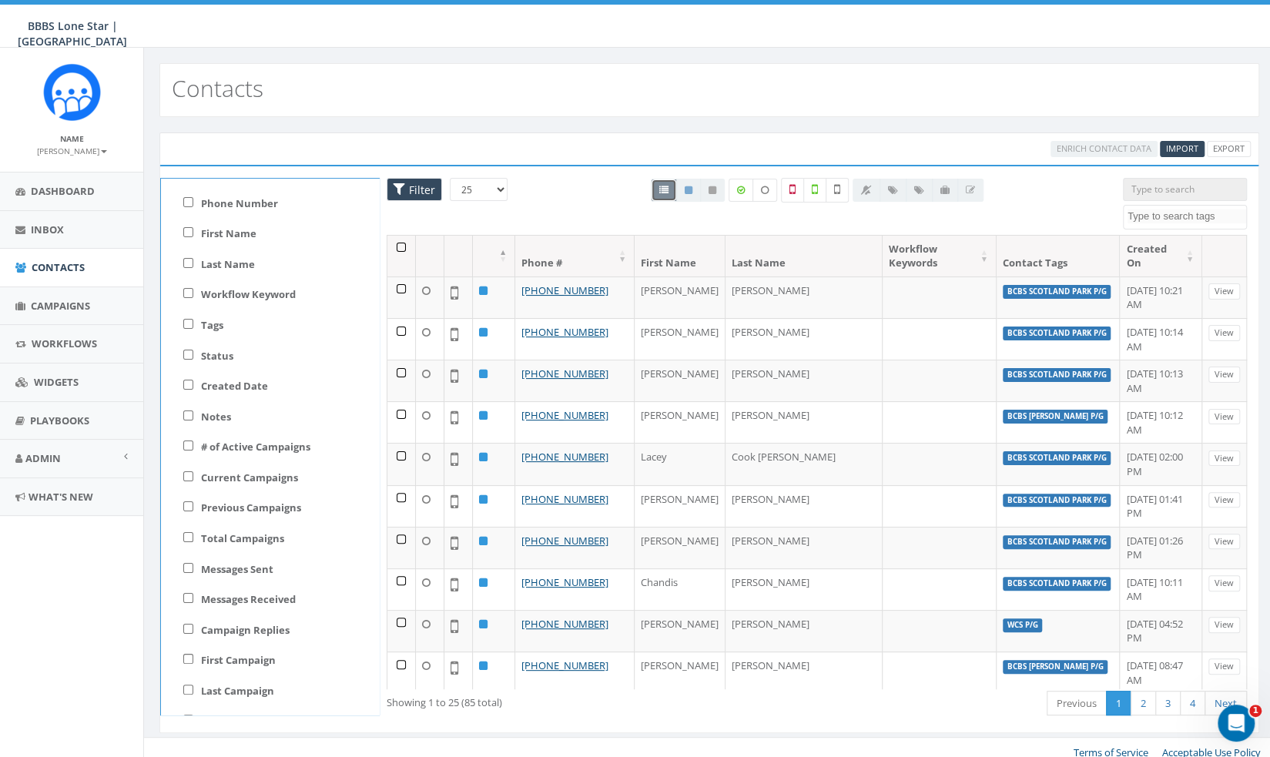
click at [611, 165] on div "Loading the filters, please wait!! Phone Number is is not First Name is is not …" at bounding box center [709, 449] width 1100 height 568
click at [1070, 186] on div "All 0 contact(s) on current page All 85 contact(s) filtered" at bounding box center [816, 206] width 589 height 57
click at [418, 178] on span "Filter" at bounding box center [414, 190] width 55 height 24
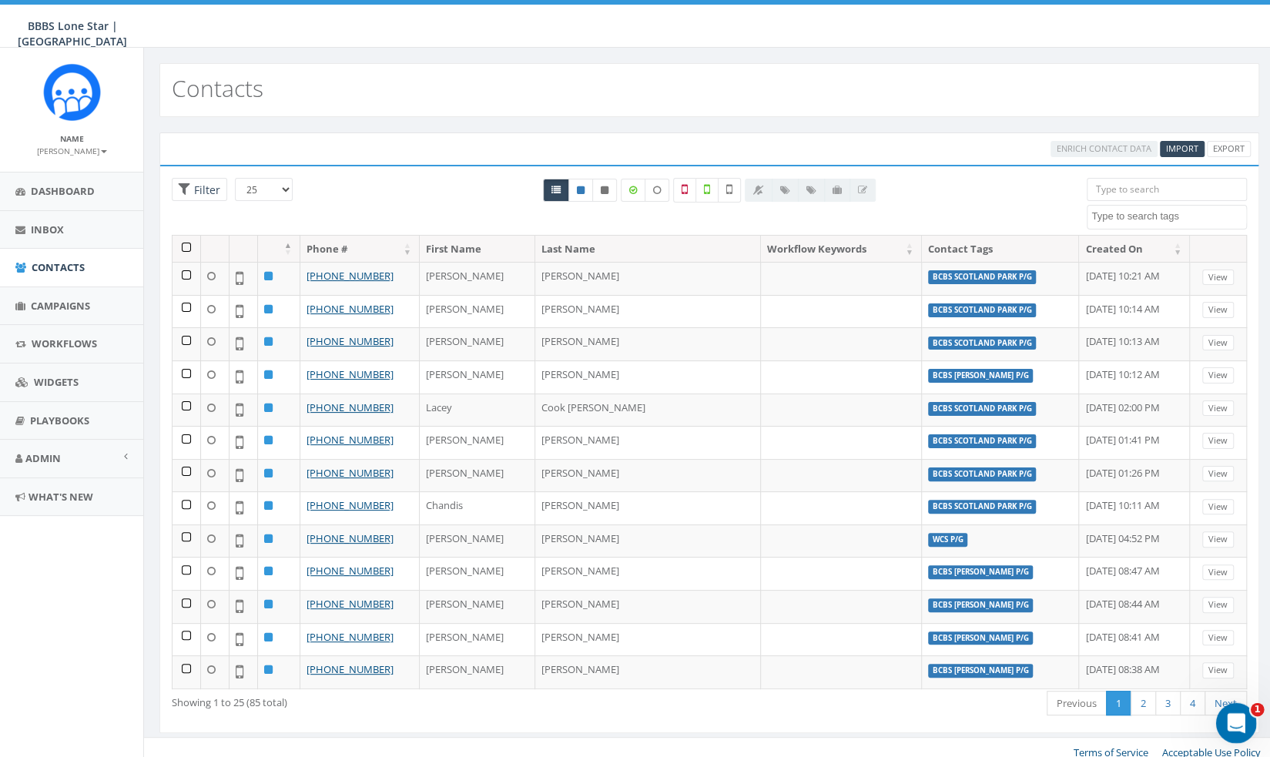
click at [1241, 718] on icon "Open Intercom Messenger" at bounding box center [1233, 720] width 25 height 25
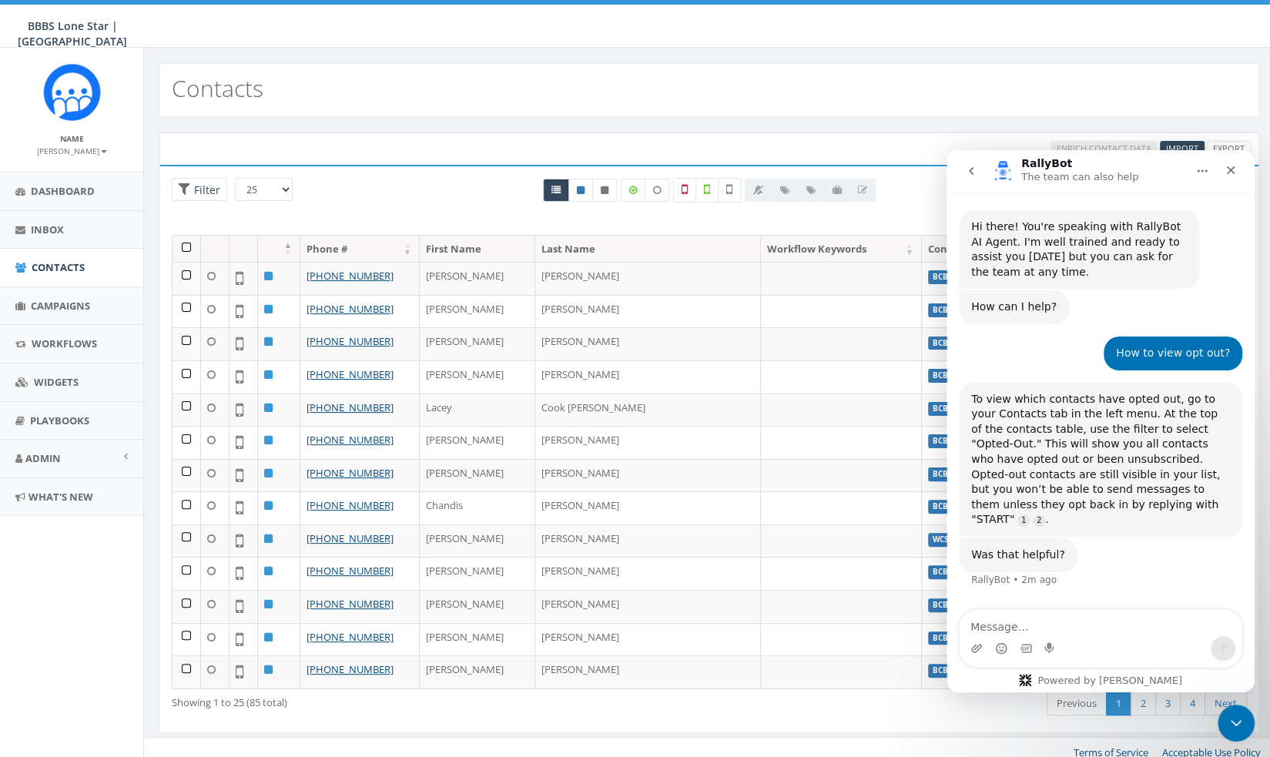
scroll to position [8, 0]
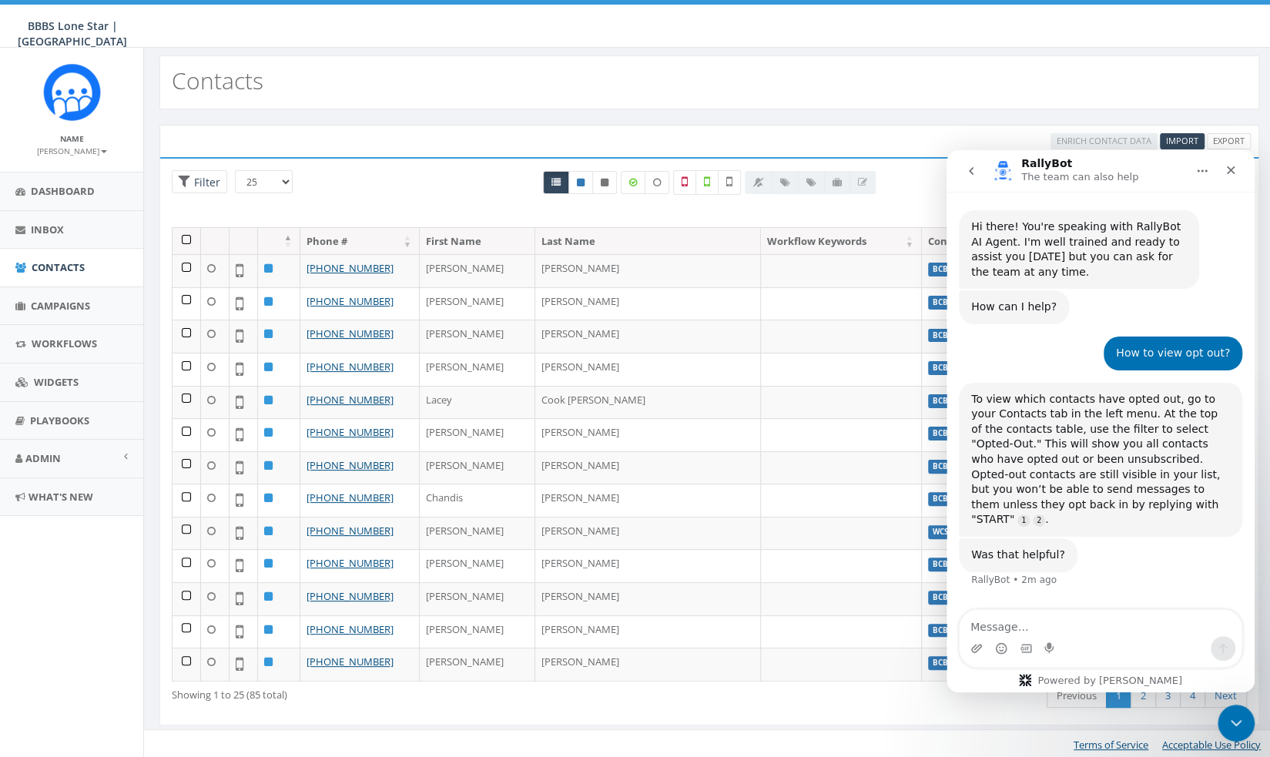
click at [194, 192] on div "25 50 100 Filter" at bounding box center [268, 183] width 193 height 27
click at [199, 178] on span "Filter" at bounding box center [205, 182] width 30 height 15
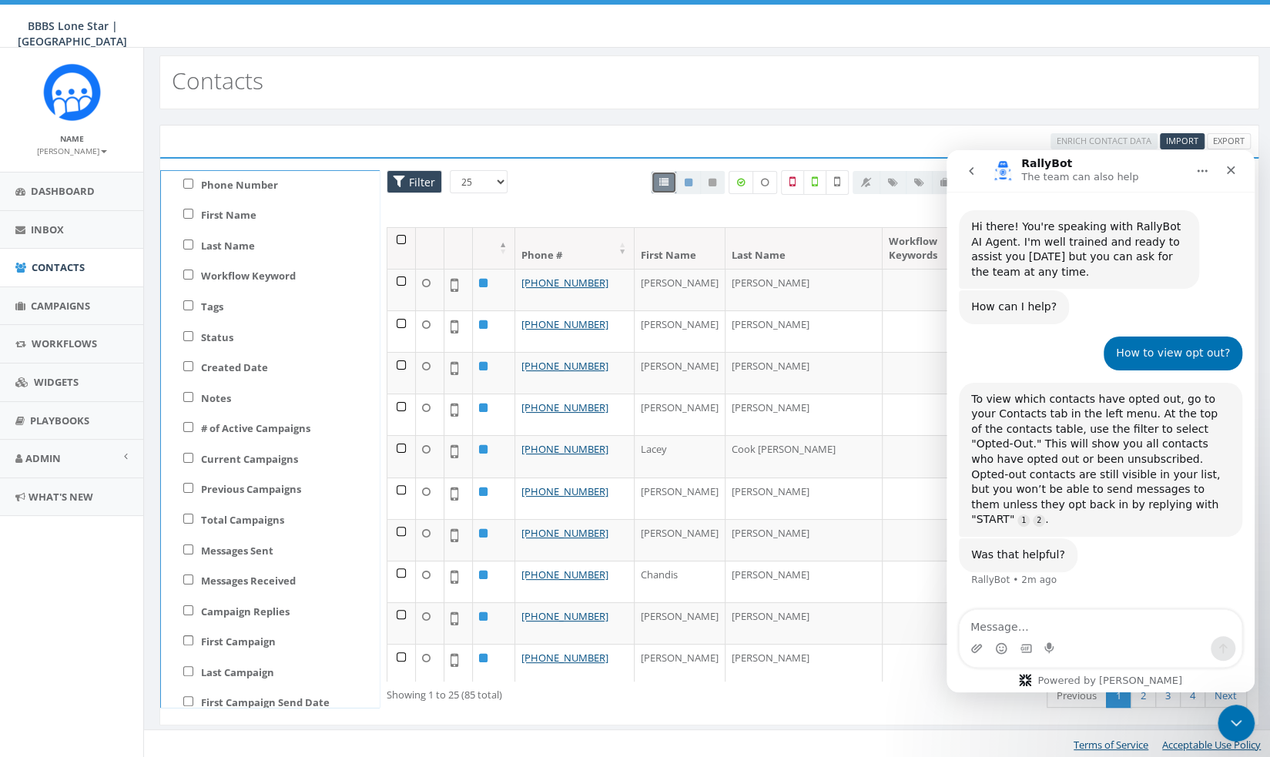
scroll to position [0, 0]
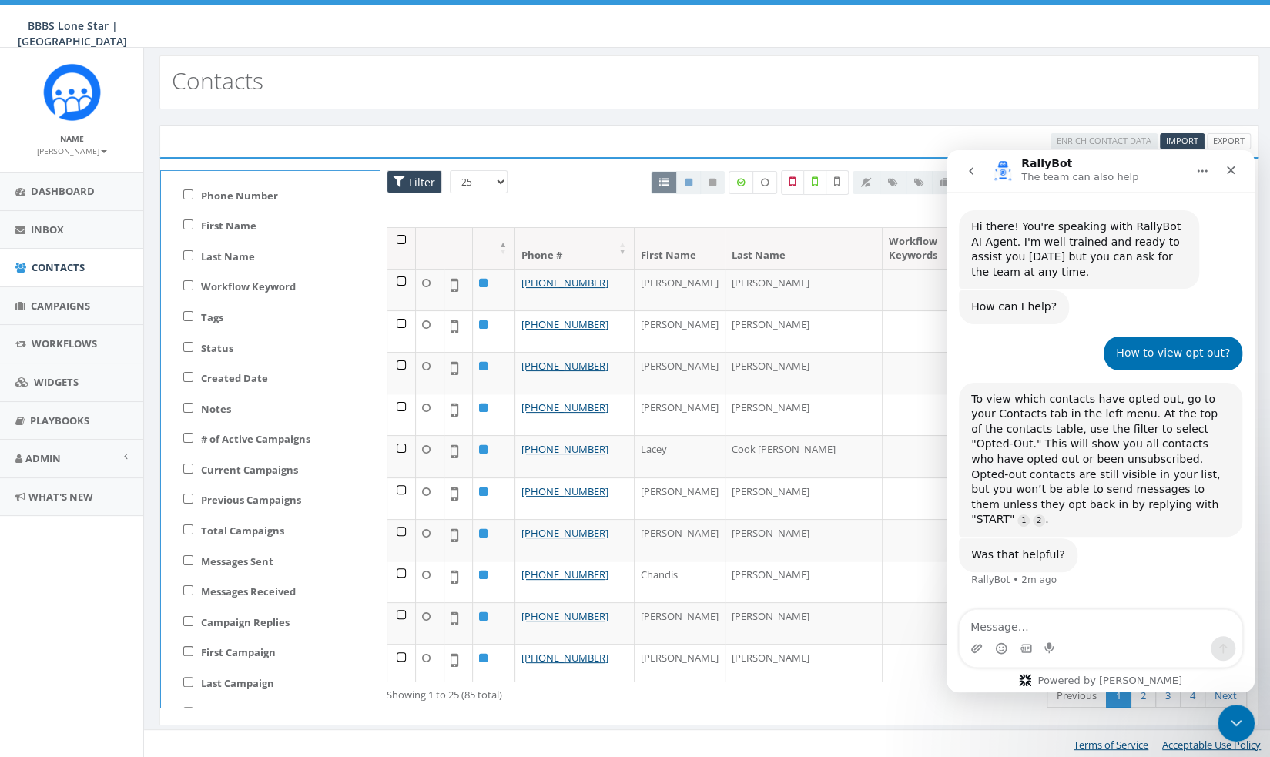
click at [199, 347] on div "Status active opted out" at bounding box center [270, 350] width 218 height 31
click at [193, 344] on div "Status active opted out" at bounding box center [270, 350] width 218 height 31
click at [186, 344] on input "Status" at bounding box center [188, 347] width 10 height 10
checkbox input "true"
click at [223, 404] on label "opted out" at bounding box center [238, 404] width 49 height 15
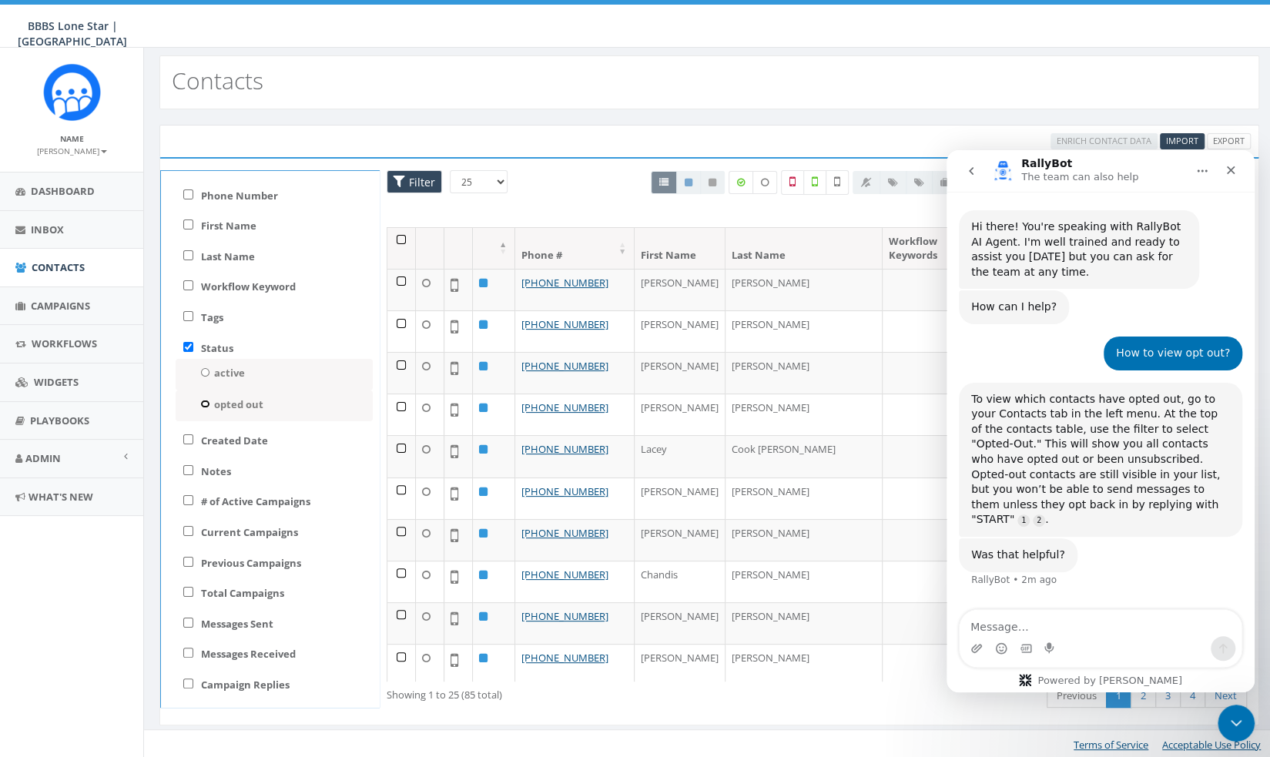
click at [210, 404] on out-status-filter "opted out" at bounding box center [205, 404] width 10 height 8
radio out-status-filter "true"
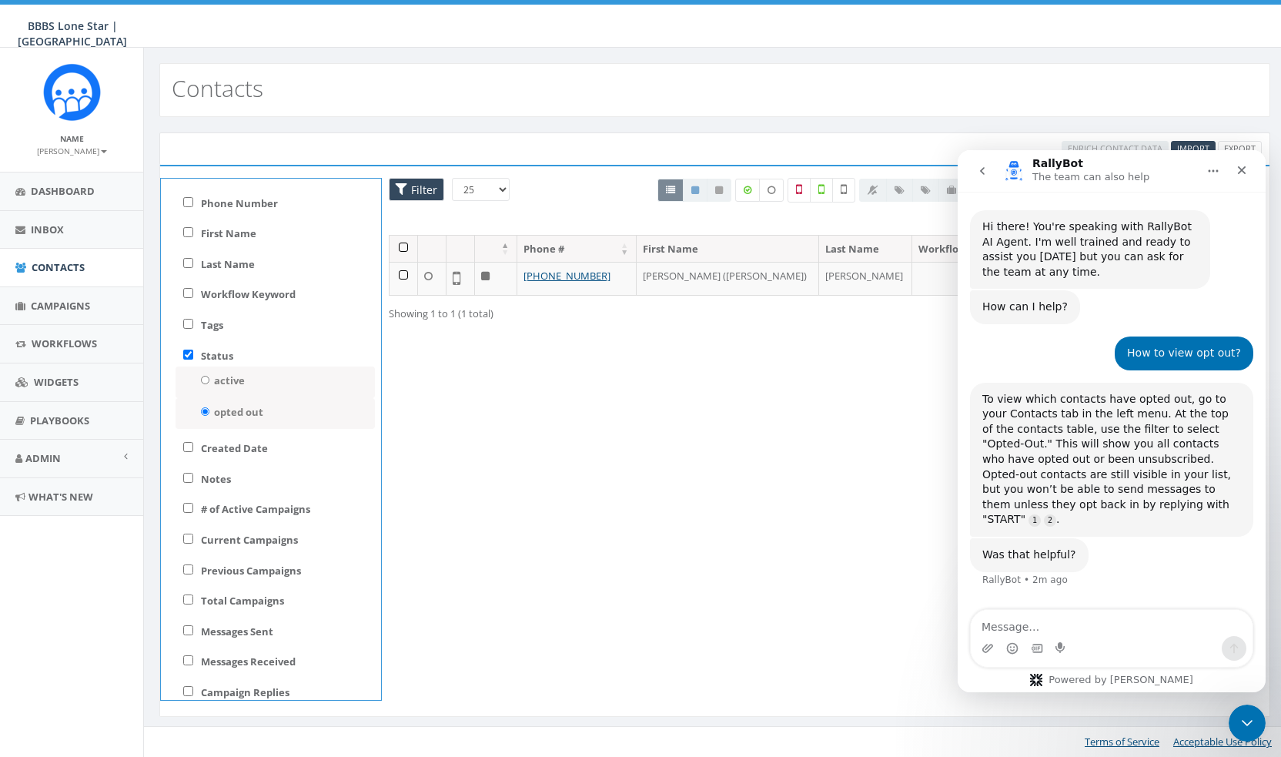
click at [693, 443] on div "Loading the filters, please wait!! Phone Number is is not First Name is is not …" at bounding box center [714, 441] width 1111 height 553
click at [1237, 172] on icon "Close" at bounding box center [1242, 170] width 12 height 12
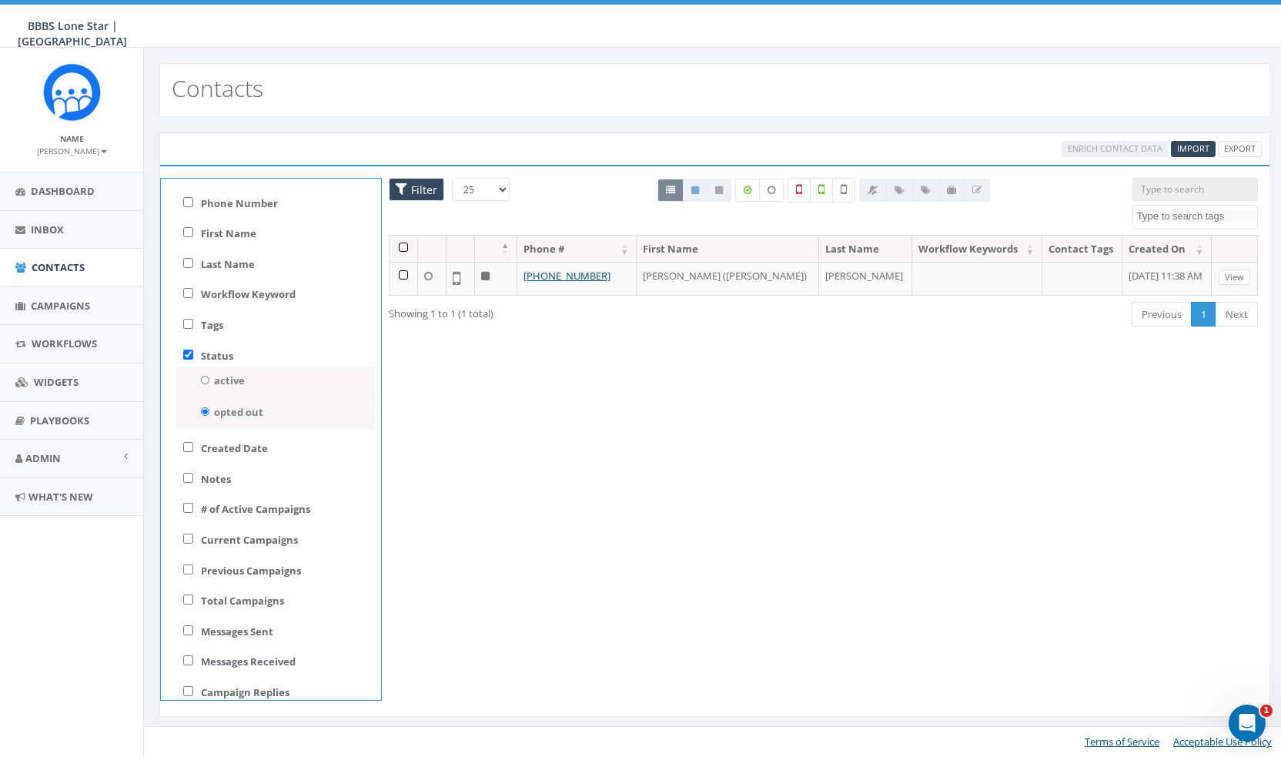
click at [1085, 449] on div "Loading the filters, please wait!! Phone Number is is not First Name is is not …" at bounding box center [714, 441] width 1111 height 553
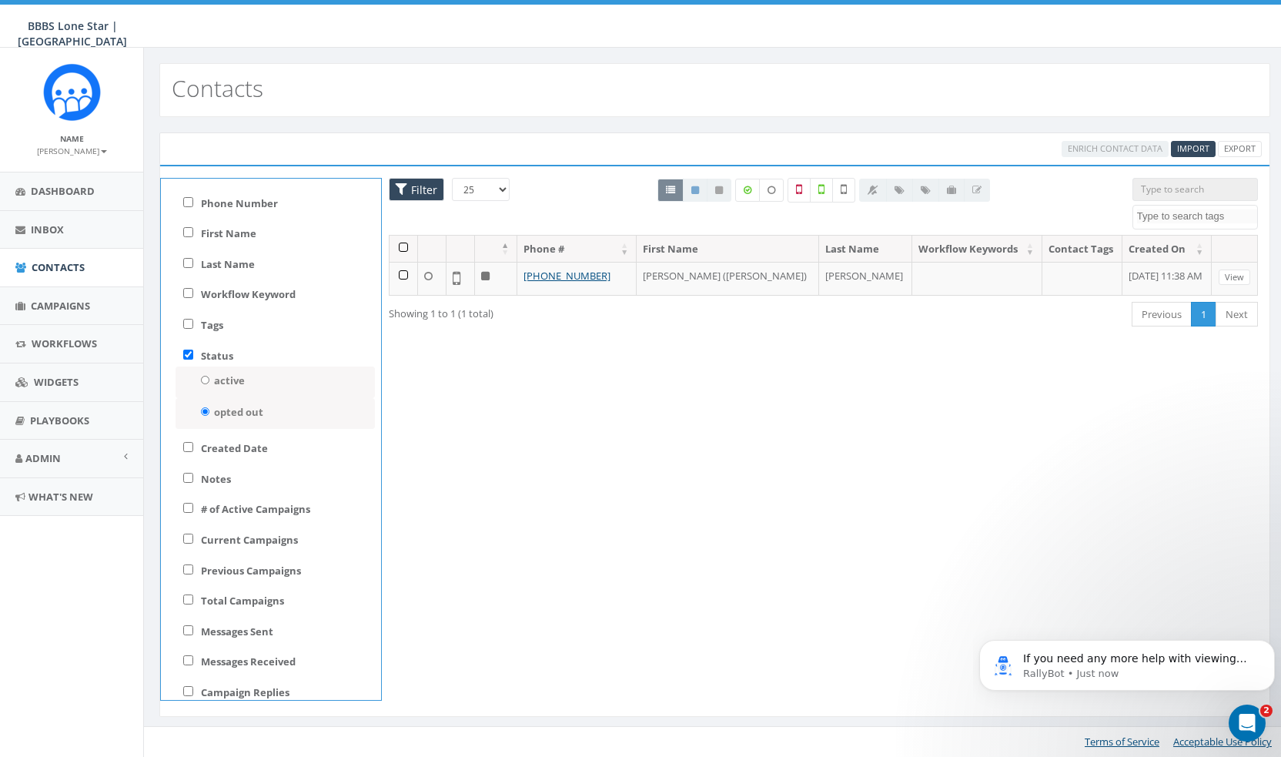
scroll to position [59, 0]
click at [1241, 725] on icon "Open Intercom Messenger" at bounding box center [1245, 720] width 25 height 25
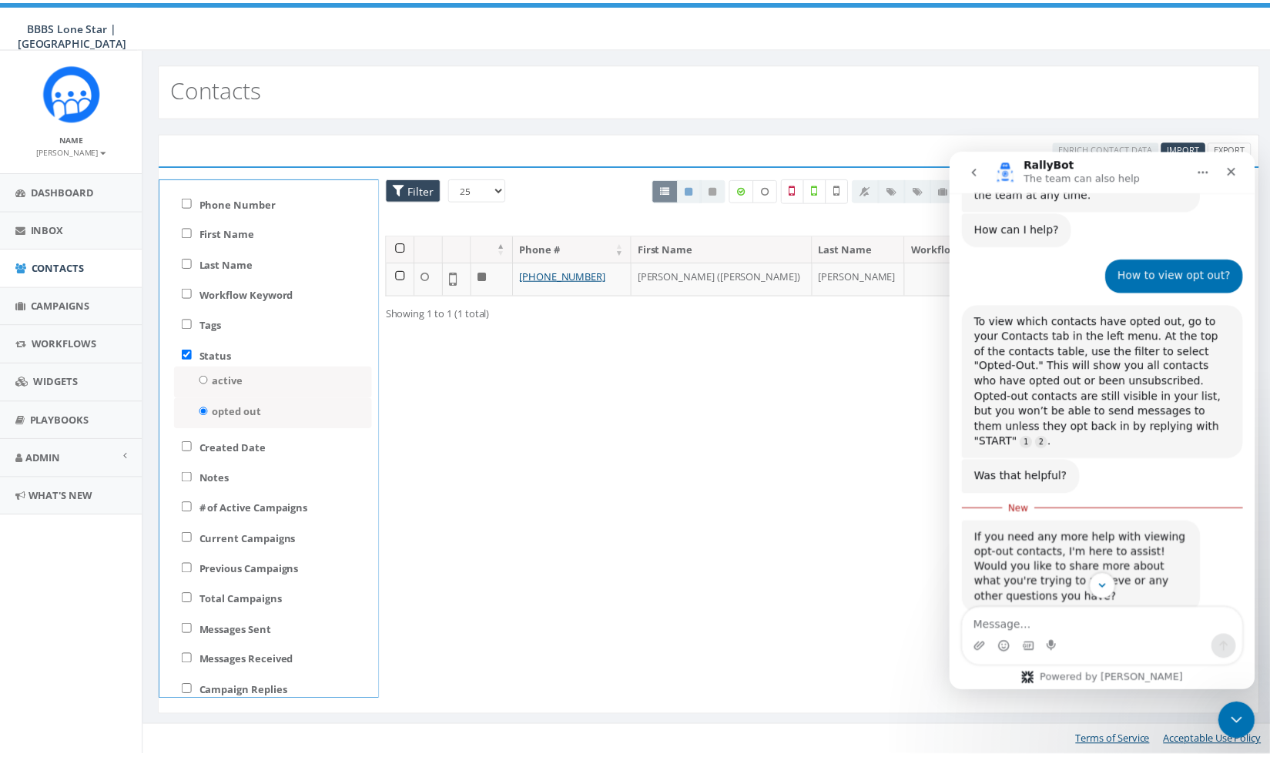
scroll to position [84, 0]
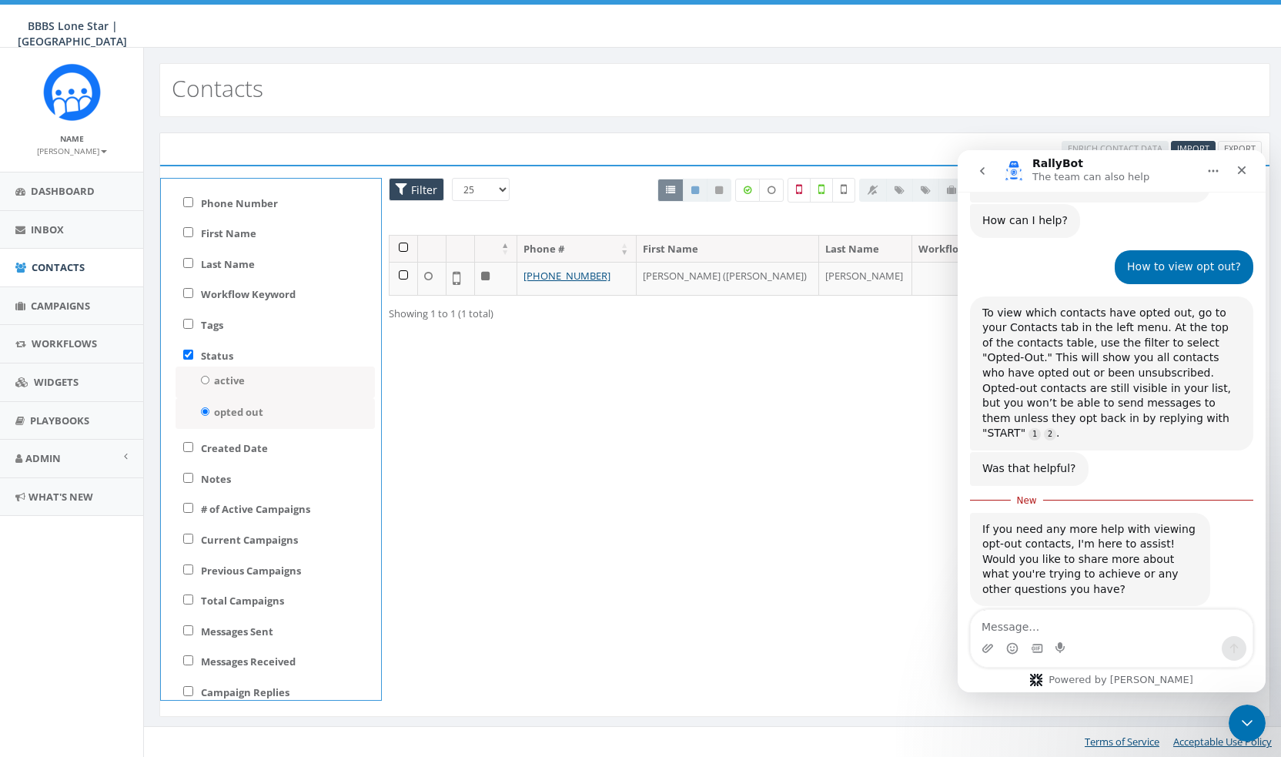
click at [1135, 635] on textarea "Message…" at bounding box center [1112, 623] width 282 height 26
click at [1240, 169] on icon "Close" at bounding box center [1242, 170] width 12 height 12
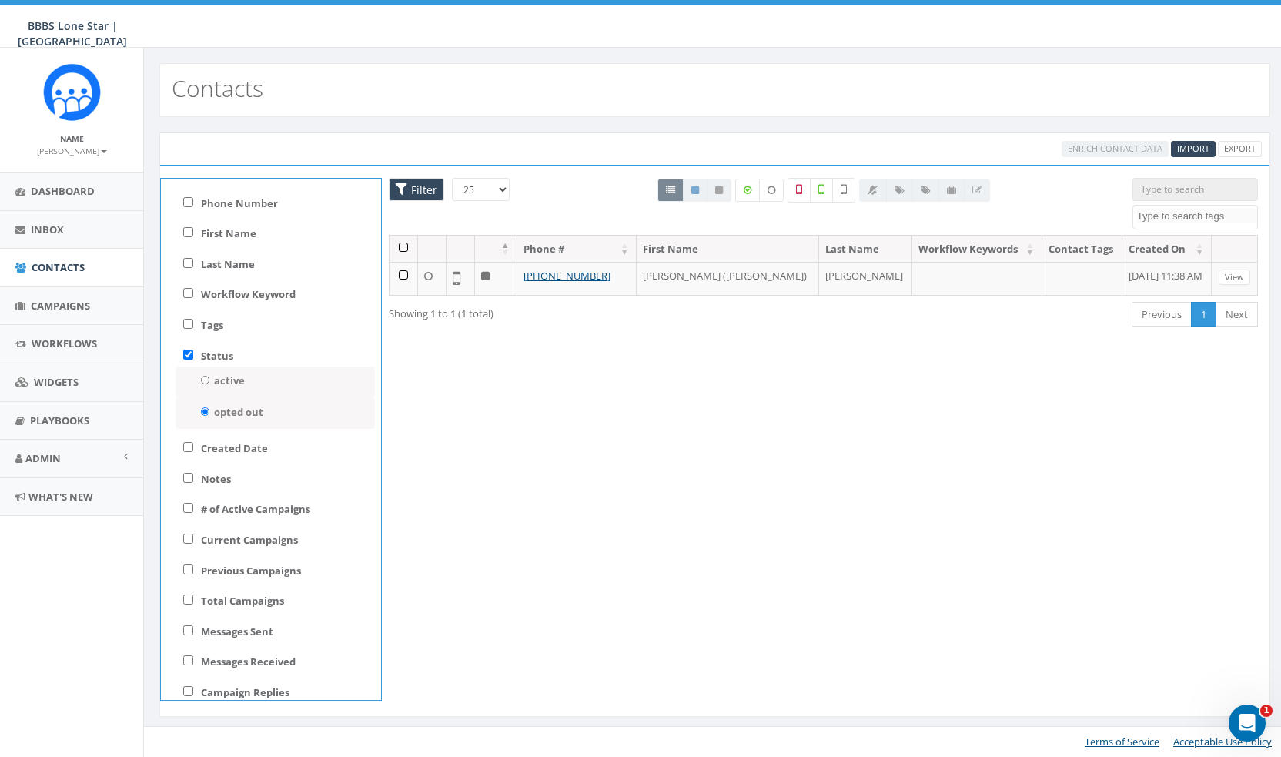
click at [1009, 563] on div "Loading the filters, please wait!! Phone Number is is not First Name is is not …" at bounding box center [714, 441] width 1111 height 553
click at [181, 354] on div "Status active opted out" at bounding box center [271, 389] width 220 height 93
click at [187, 351] on input "Status" at bounding box center [188, 355] width 10 height 10
checkbox input "false"
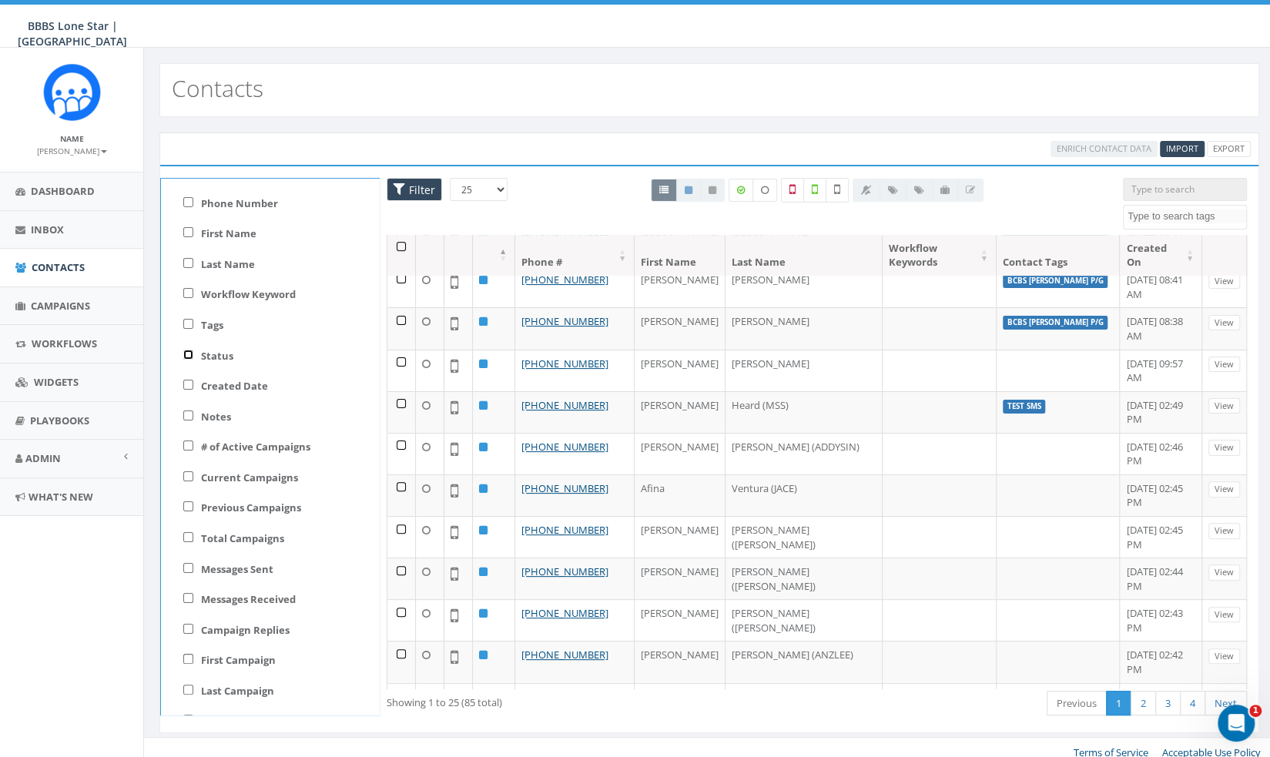
scroll to position [0, 0]
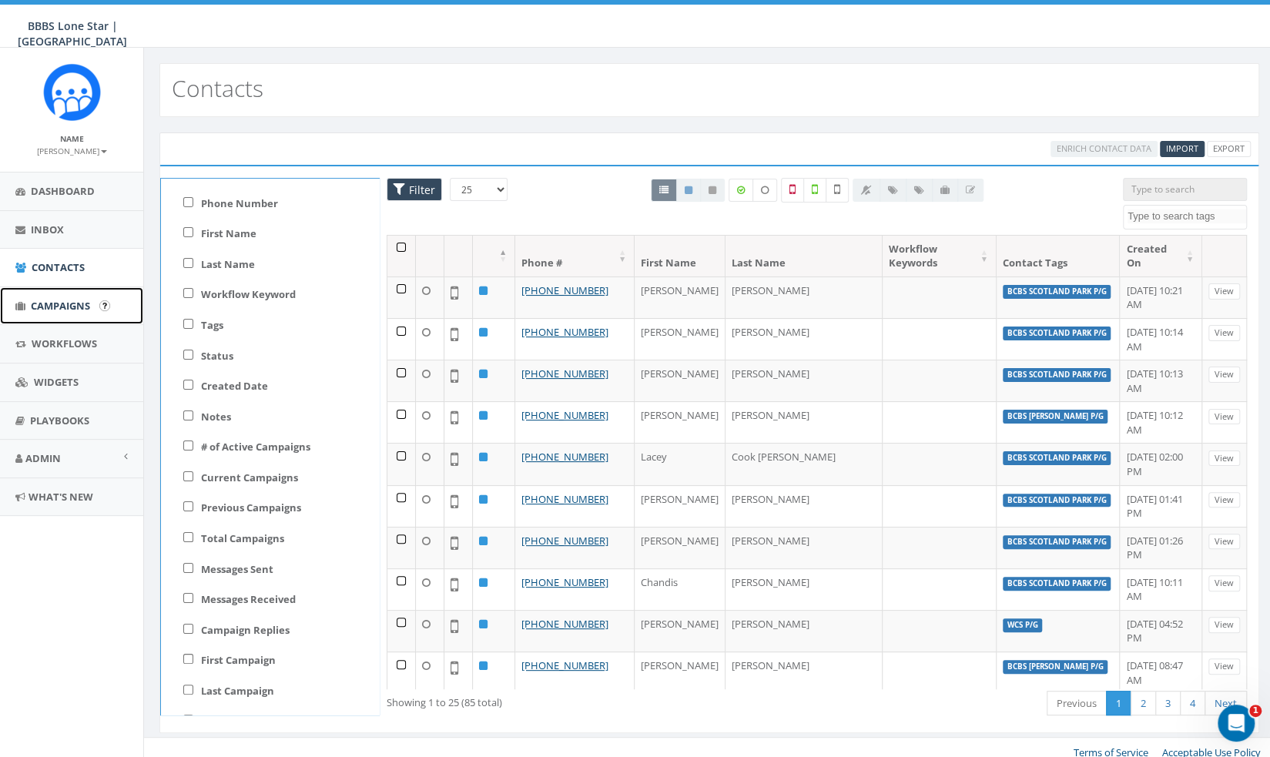
click at [66, 295] on link "Campaigns" at bounding box center [71, 306] width 143 height 38
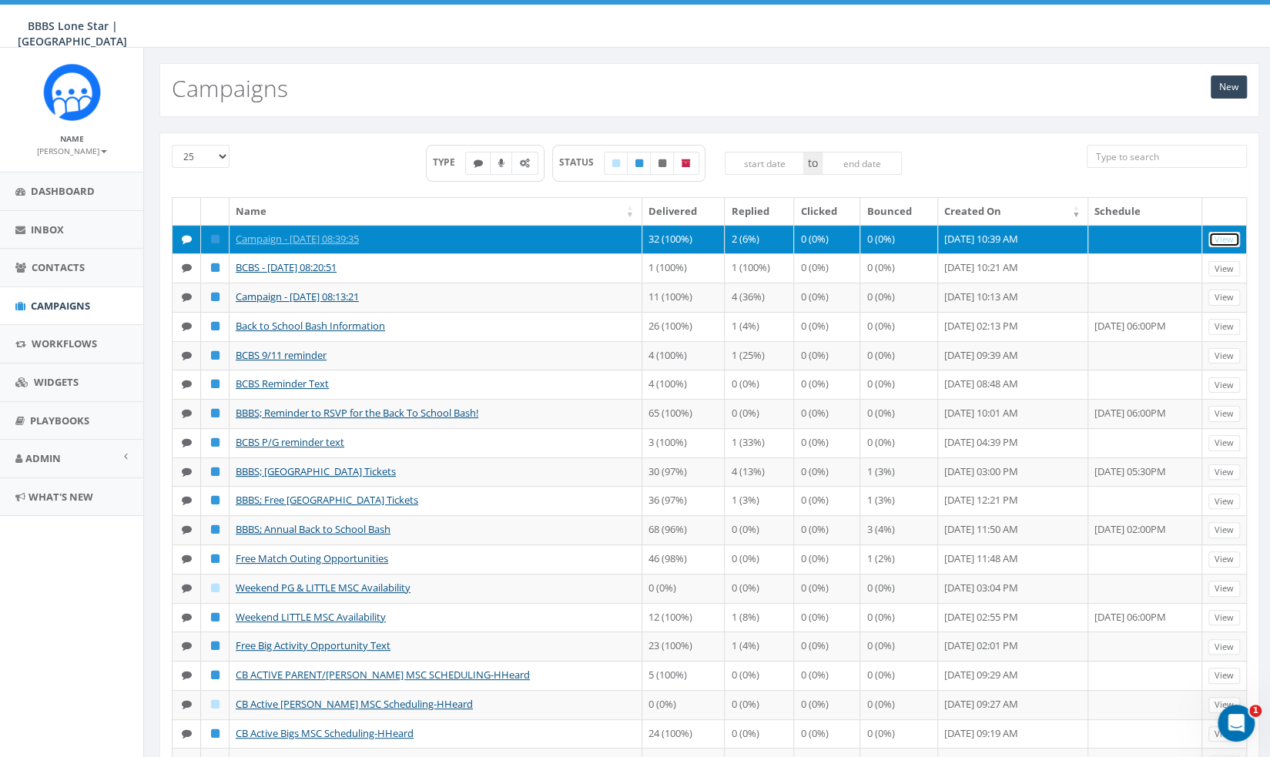
click at [1227, 240] on link "View" at bounding box center [1224, 240] width 32 height 16
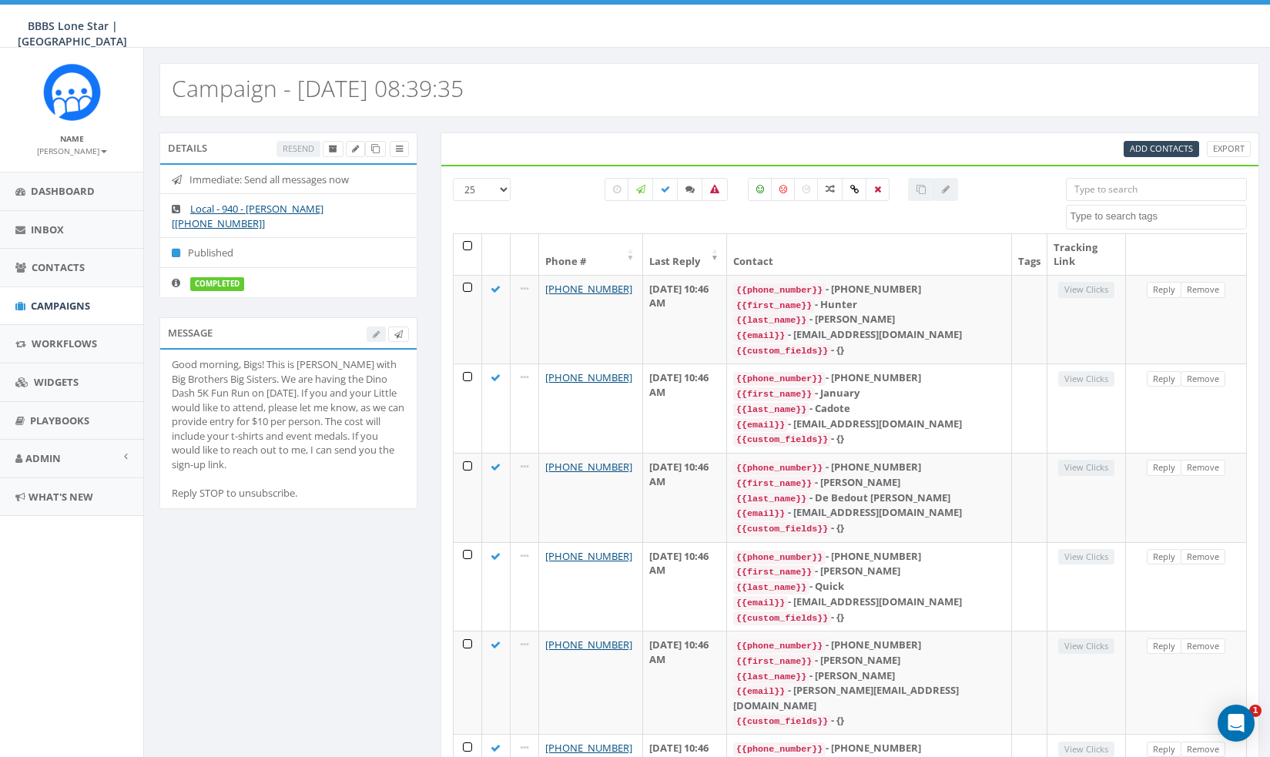
select select
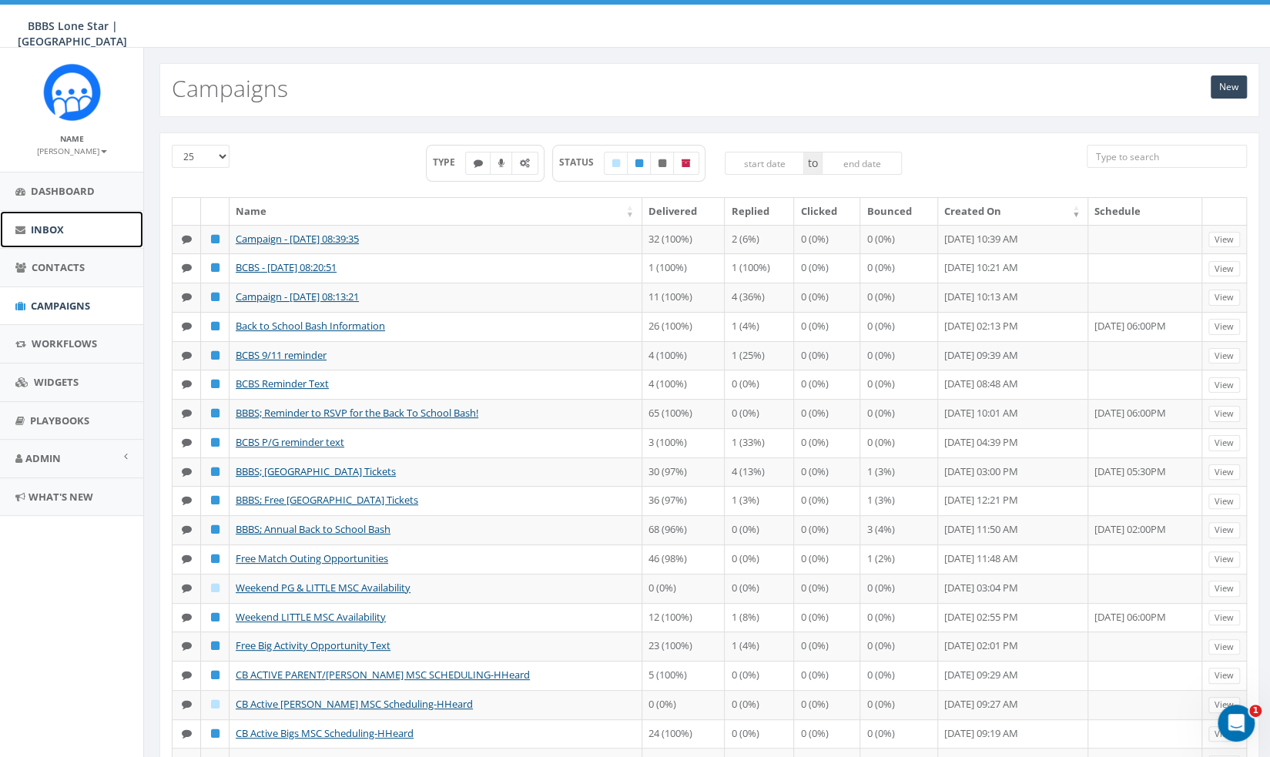
click at [53, 217] on link "Inbox" at bounding box center [71, 230] width 143 height 38
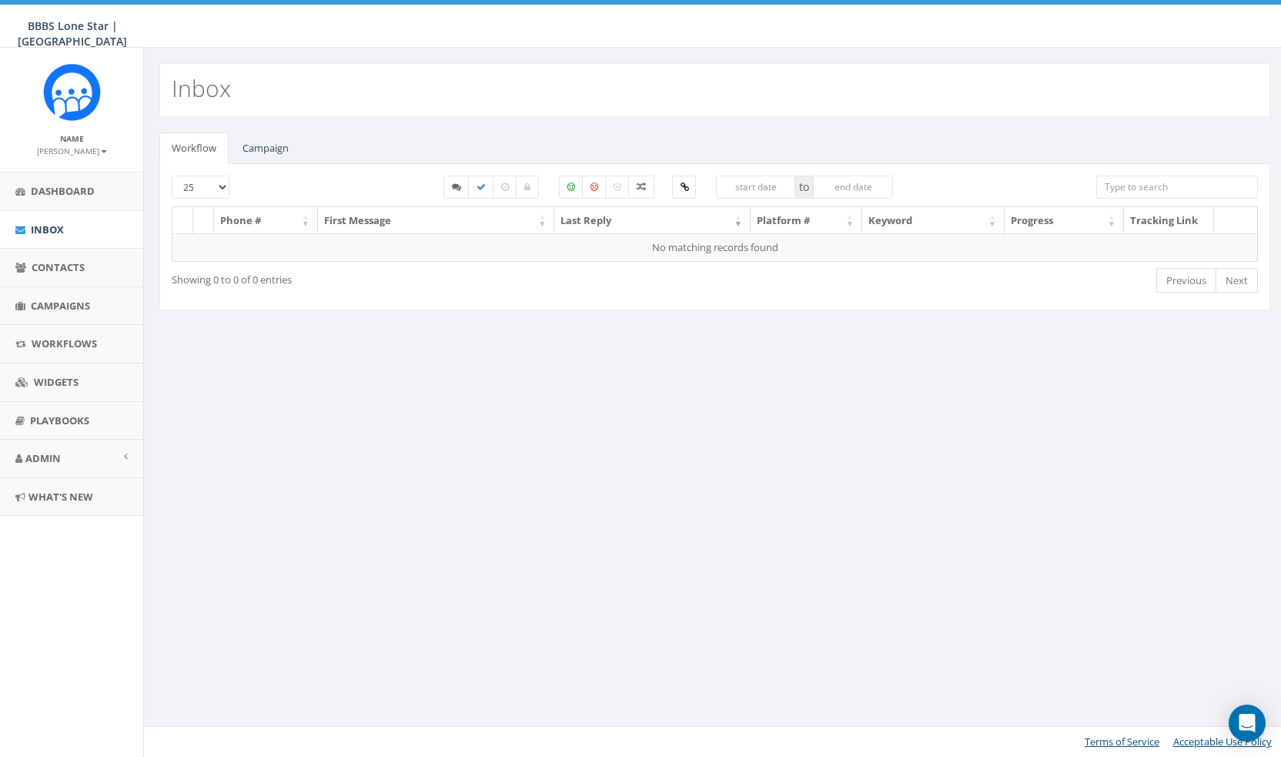
select select
click at [279, 149] on link "Campaign" at bounding box center [265, 148] width 71 height 32
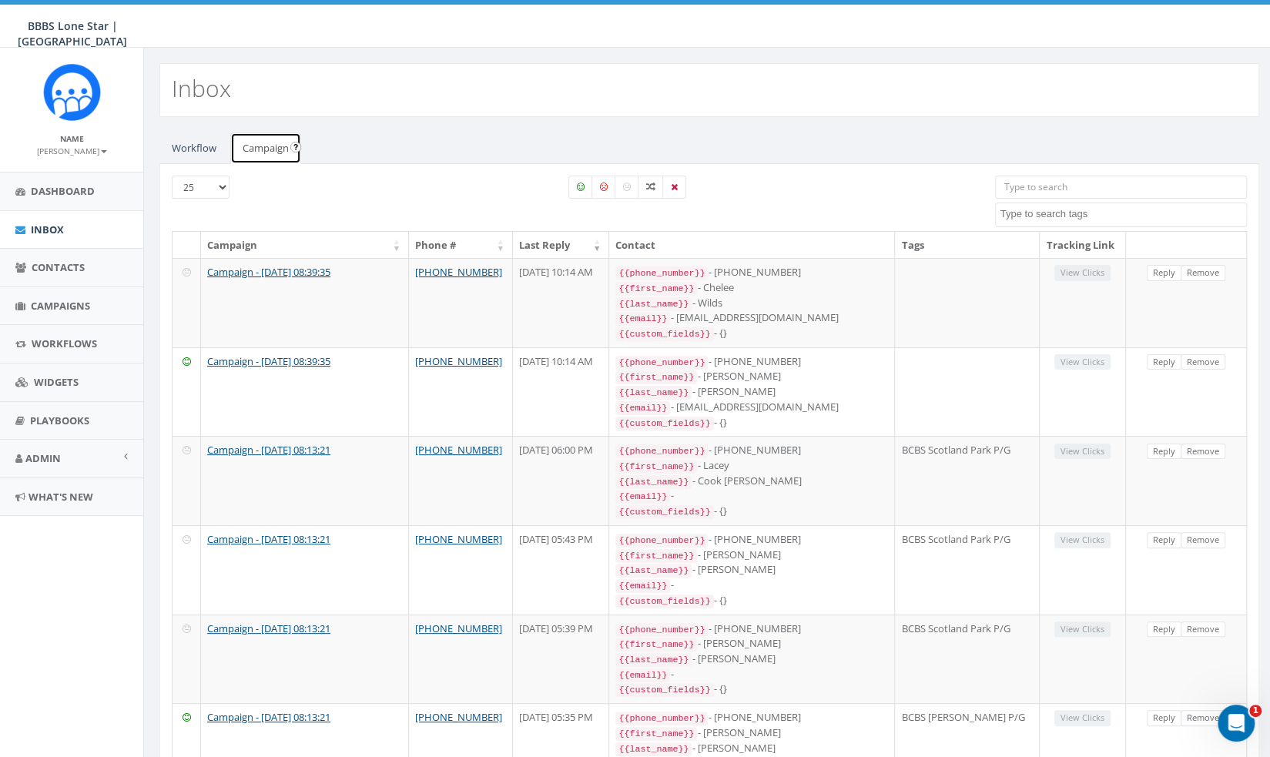
click at [279, 149] on link "Campaign" at bounding box center [265, 148] width 71 height 32
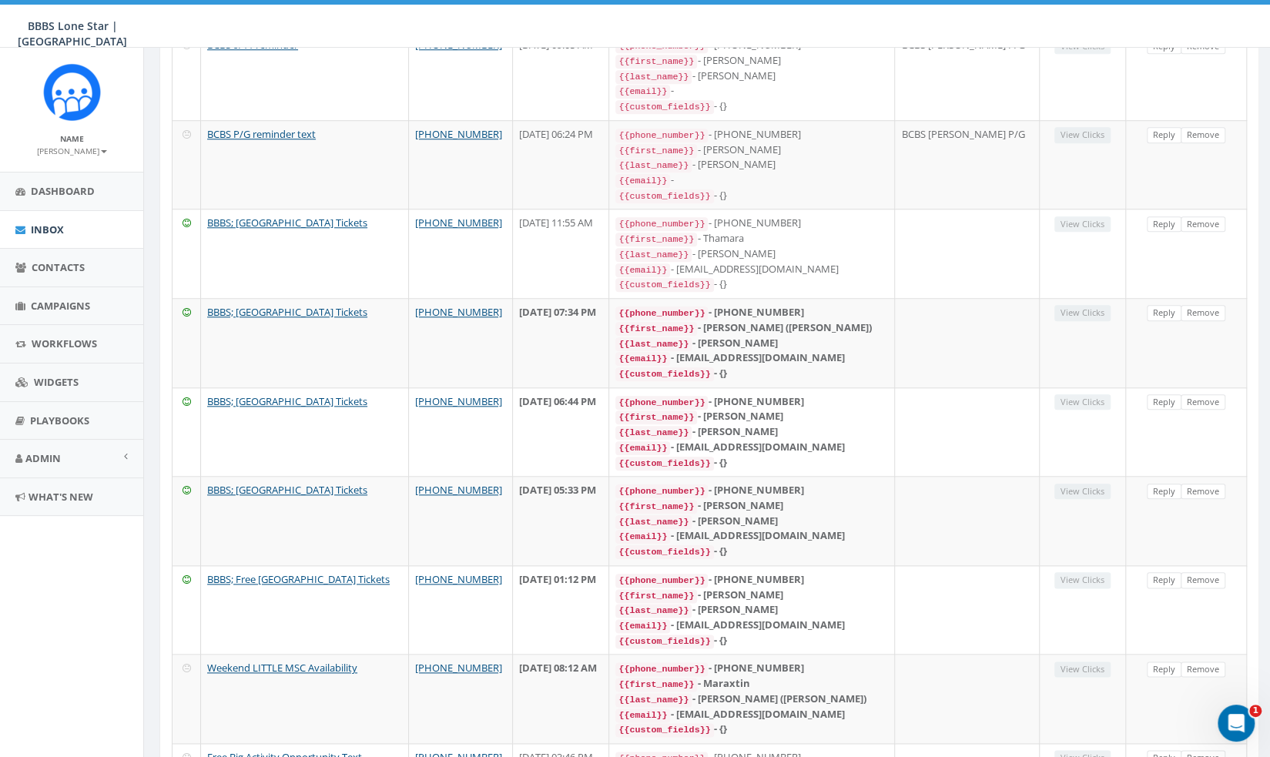
scroll to position [930, 0]
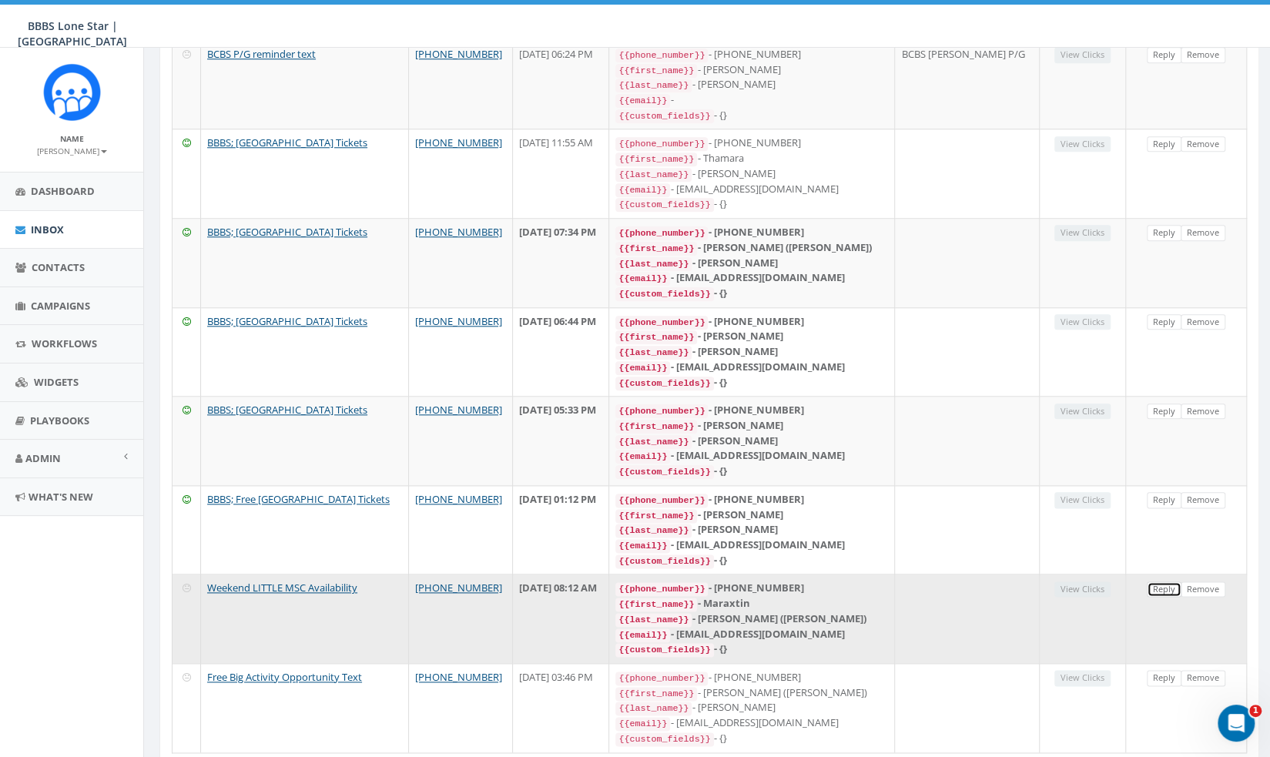
click at [1179, 581] on link "Reply" at bounding box center [1164, 589] width 35 height 16
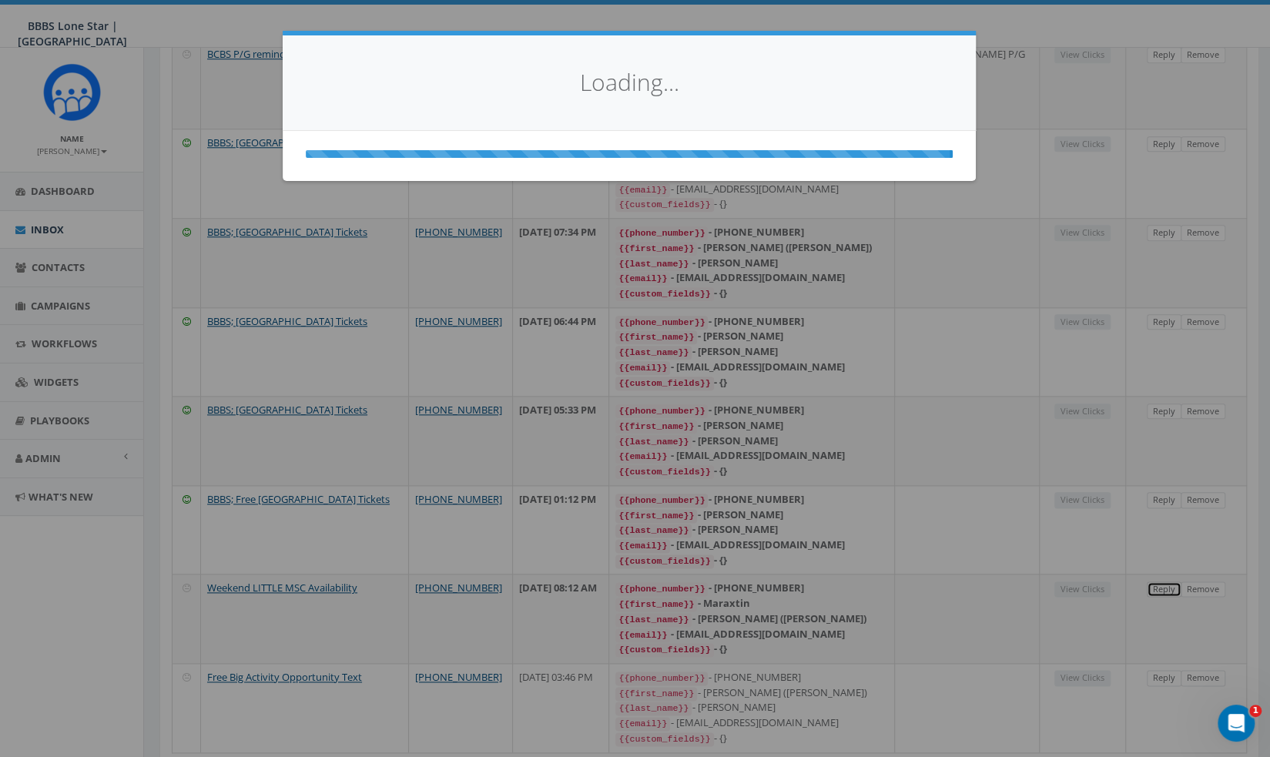
select select
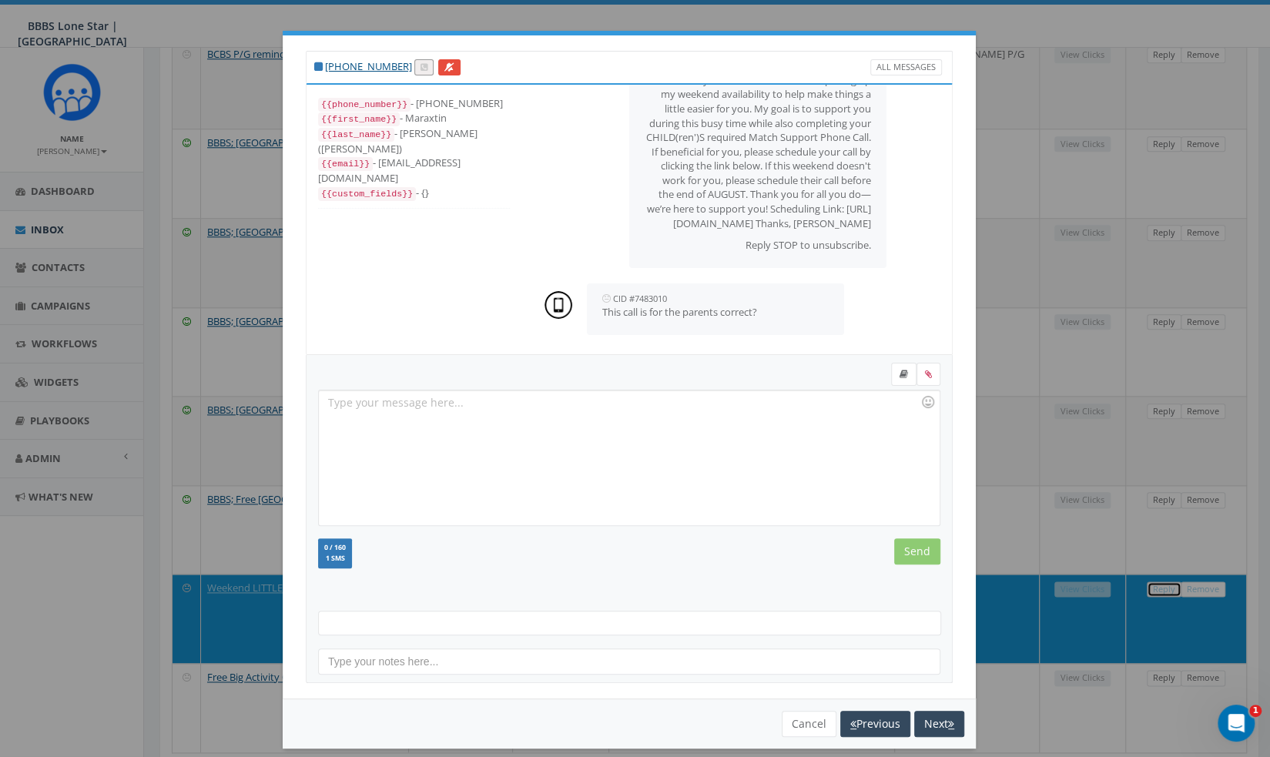
scroll to position [109, 0]
click at [788, 717] on button "Cancel" at bounding box center [809, 724] width 55 height 26
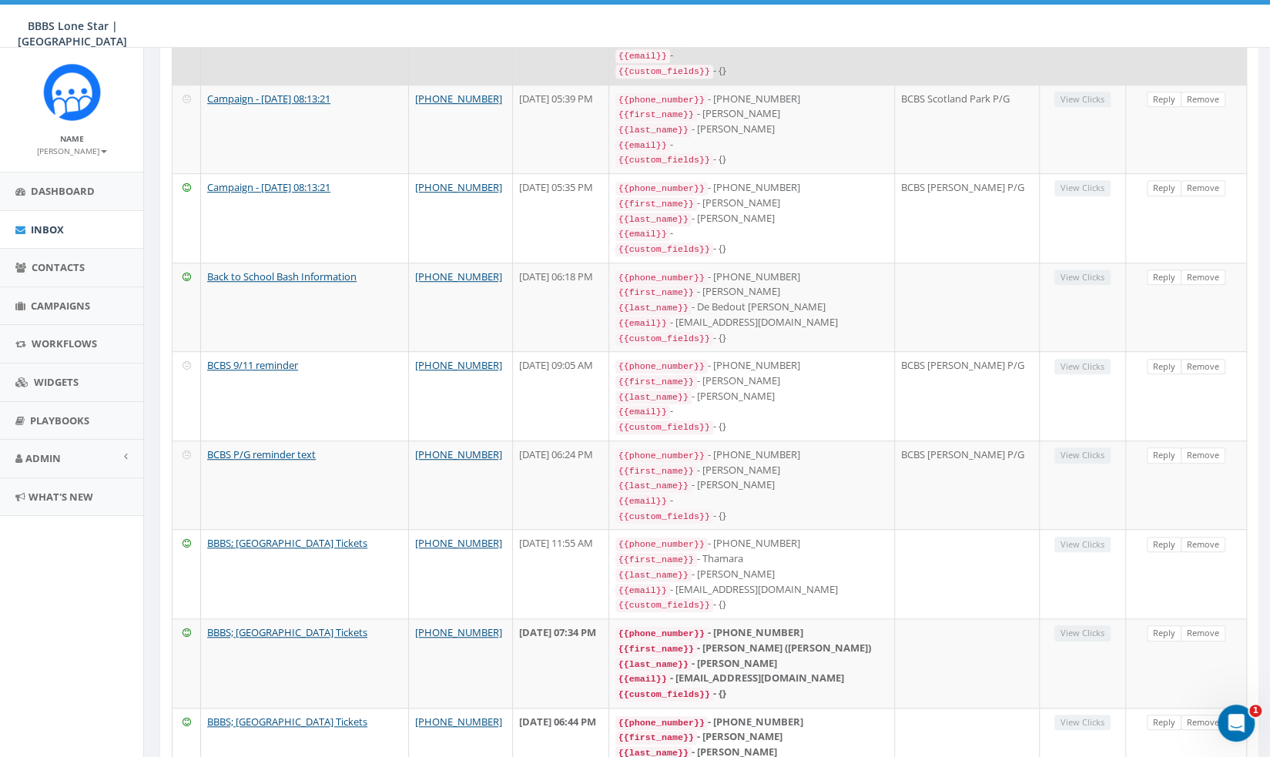
scroll to position [641, 0]
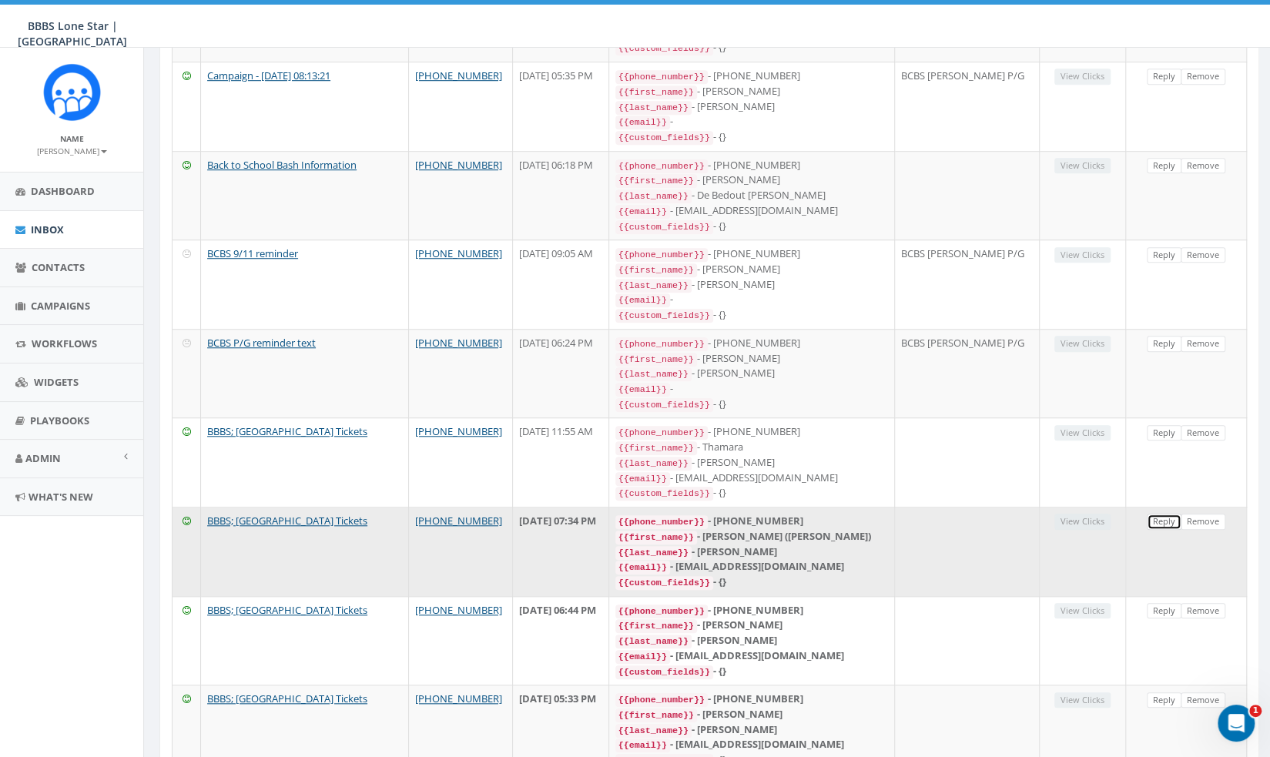
click at [1157, 514] on link "Reply" at bounding box center [1164, 522] width 35 height 16
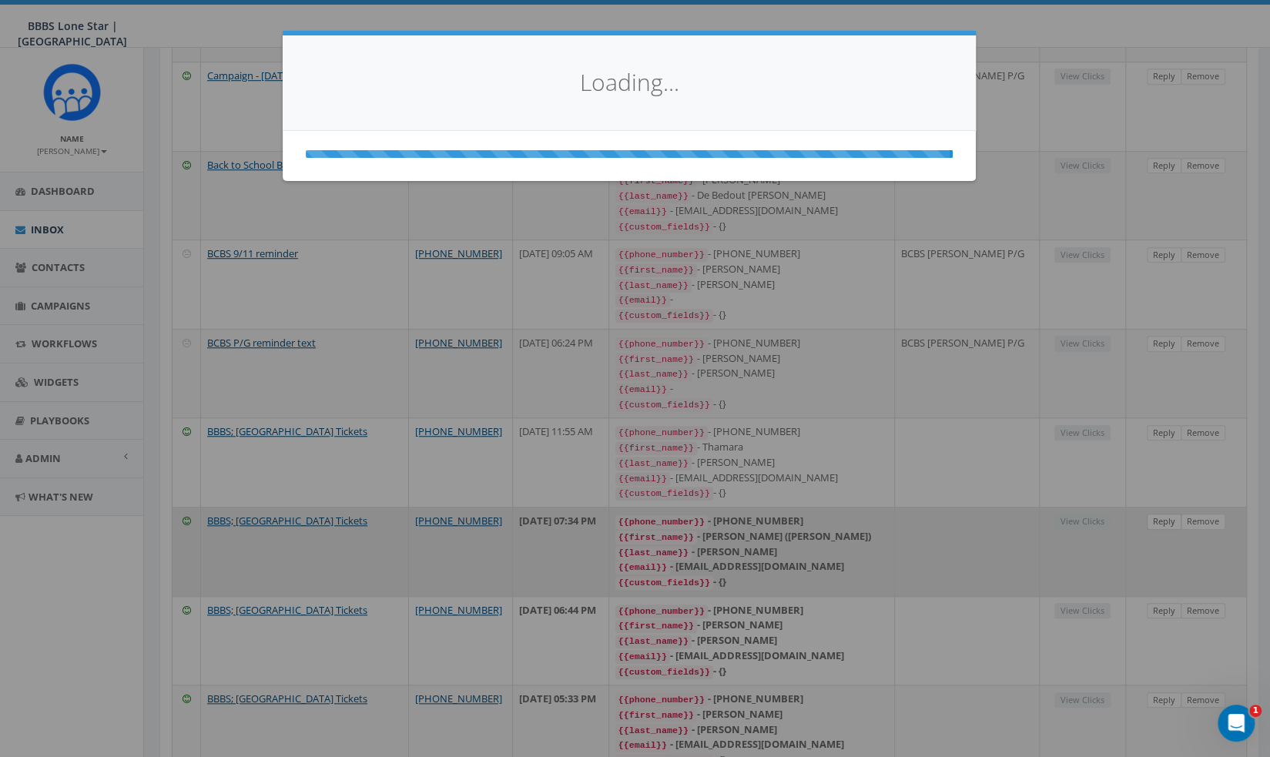
select select
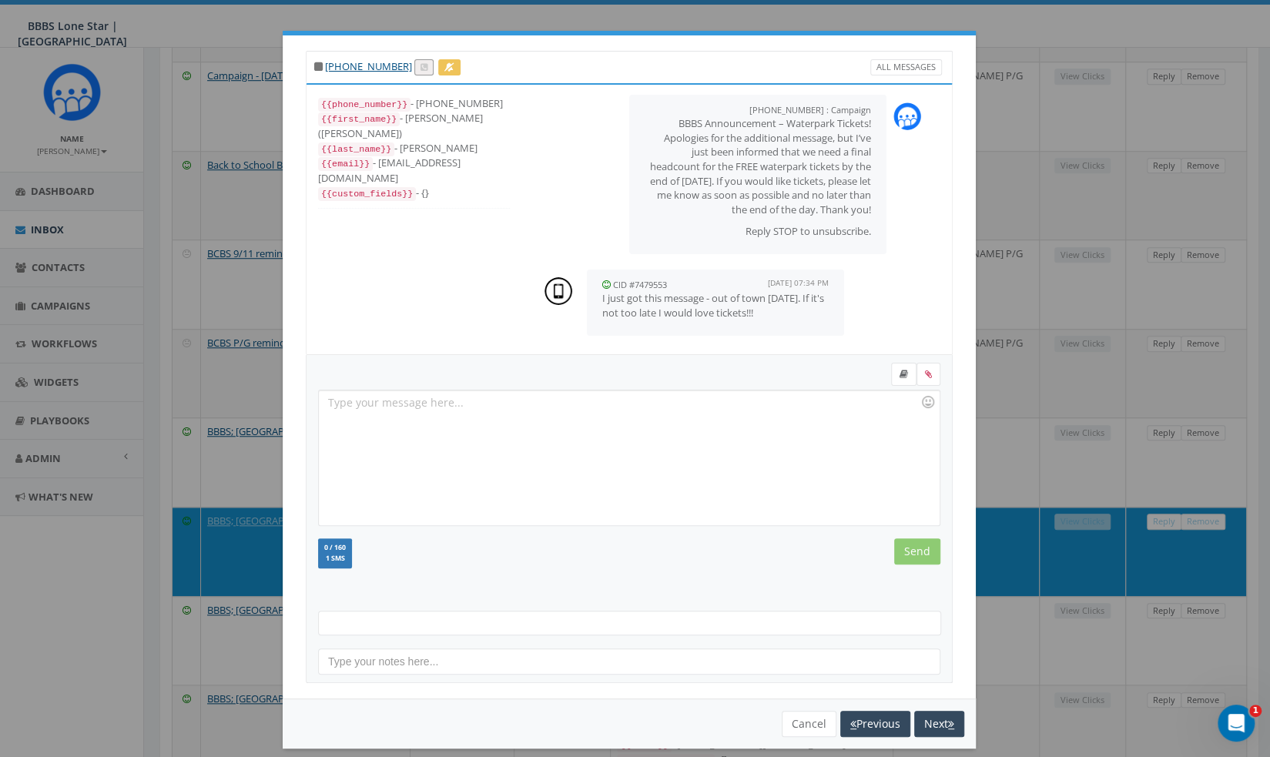
scroll to position [11, 0]
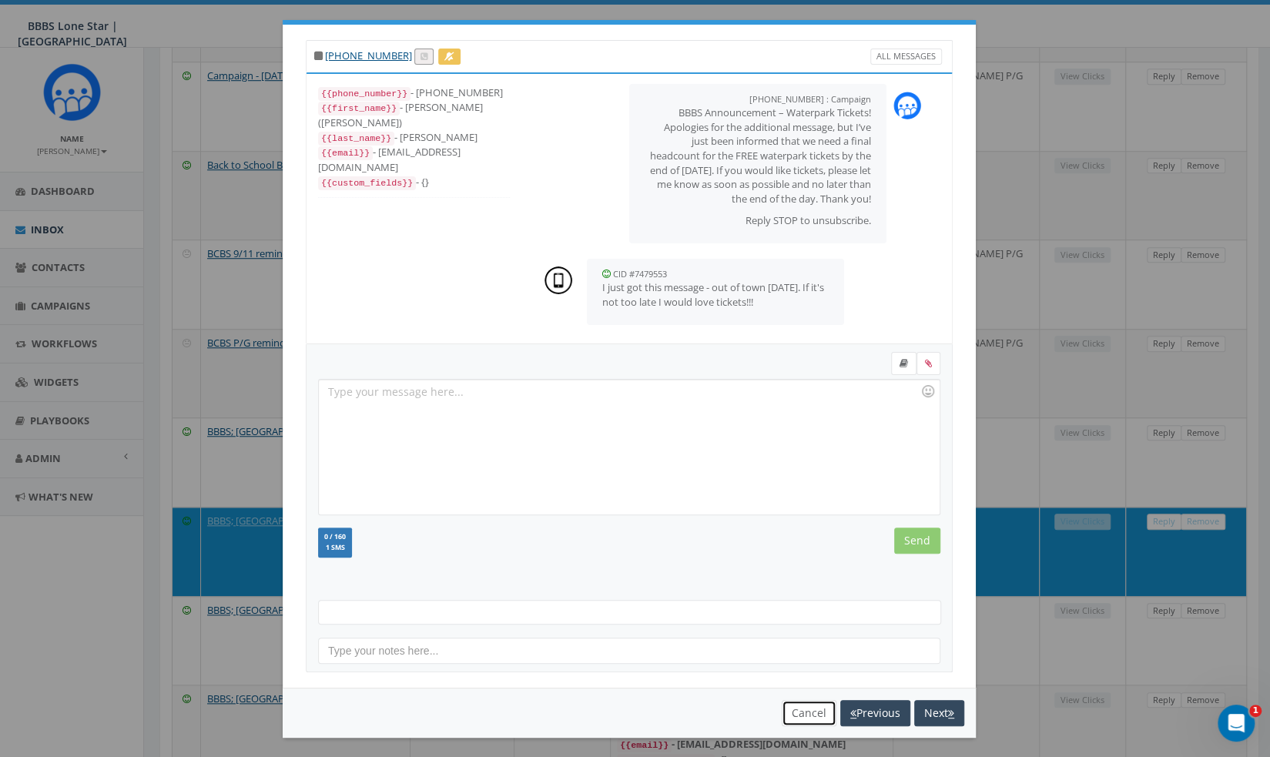
click at [805, 700] on button "Cancel" at bounding box center [809, 713] width 55 height 26
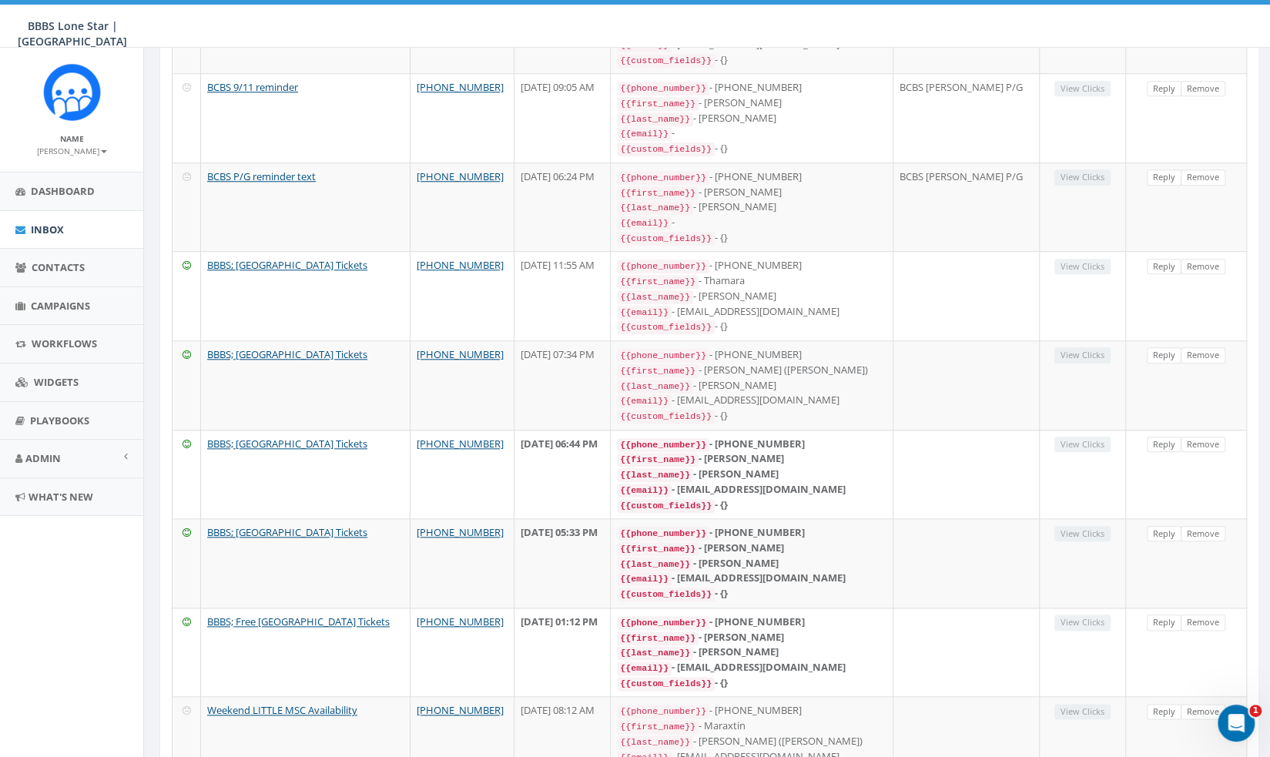
scroll to position [809, 0]
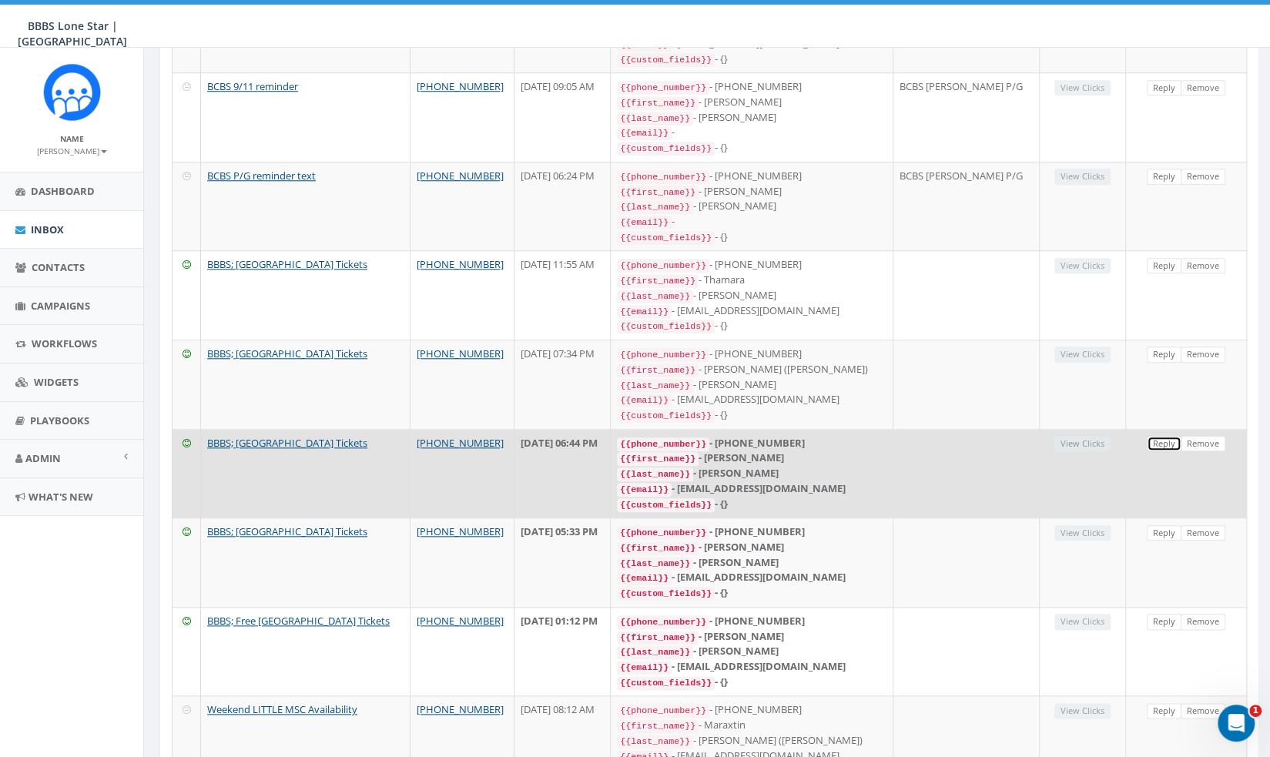
click at [1165, 436] on link "Reply" at bounding box center [1164, 444] width 35 height 16
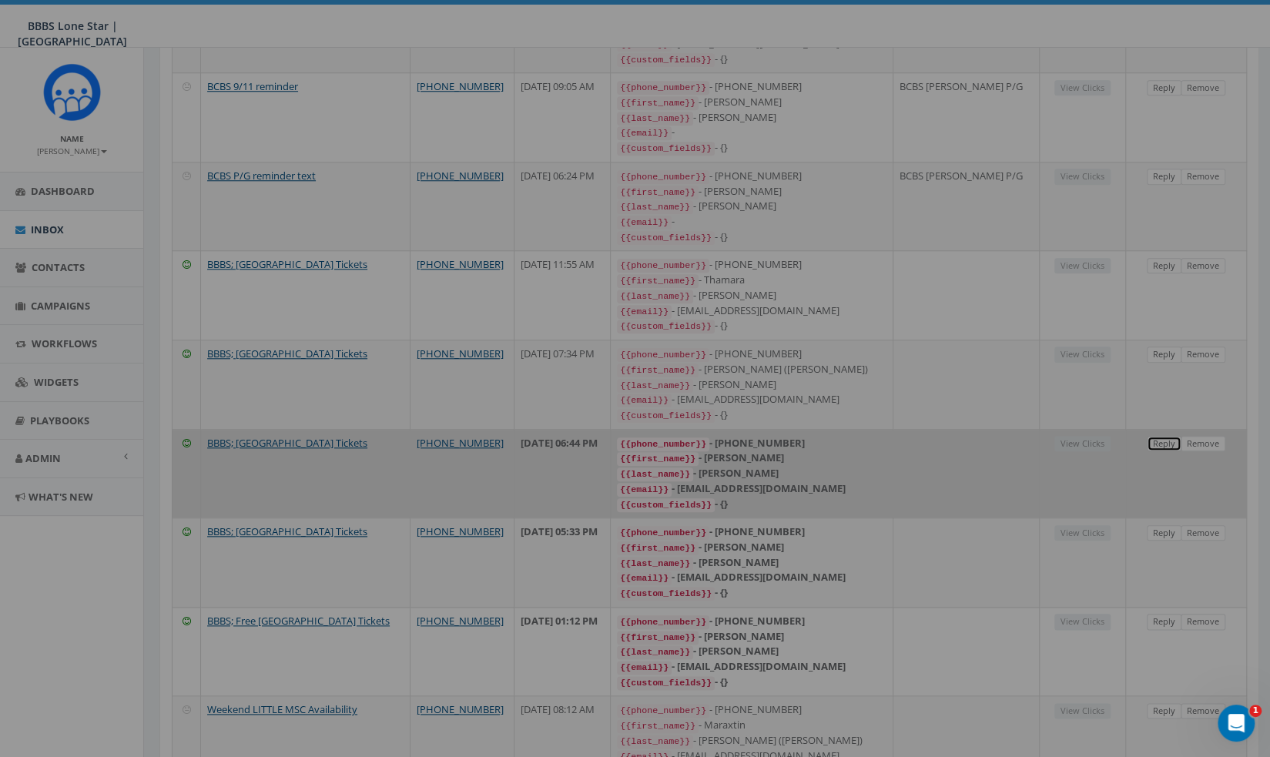
select select
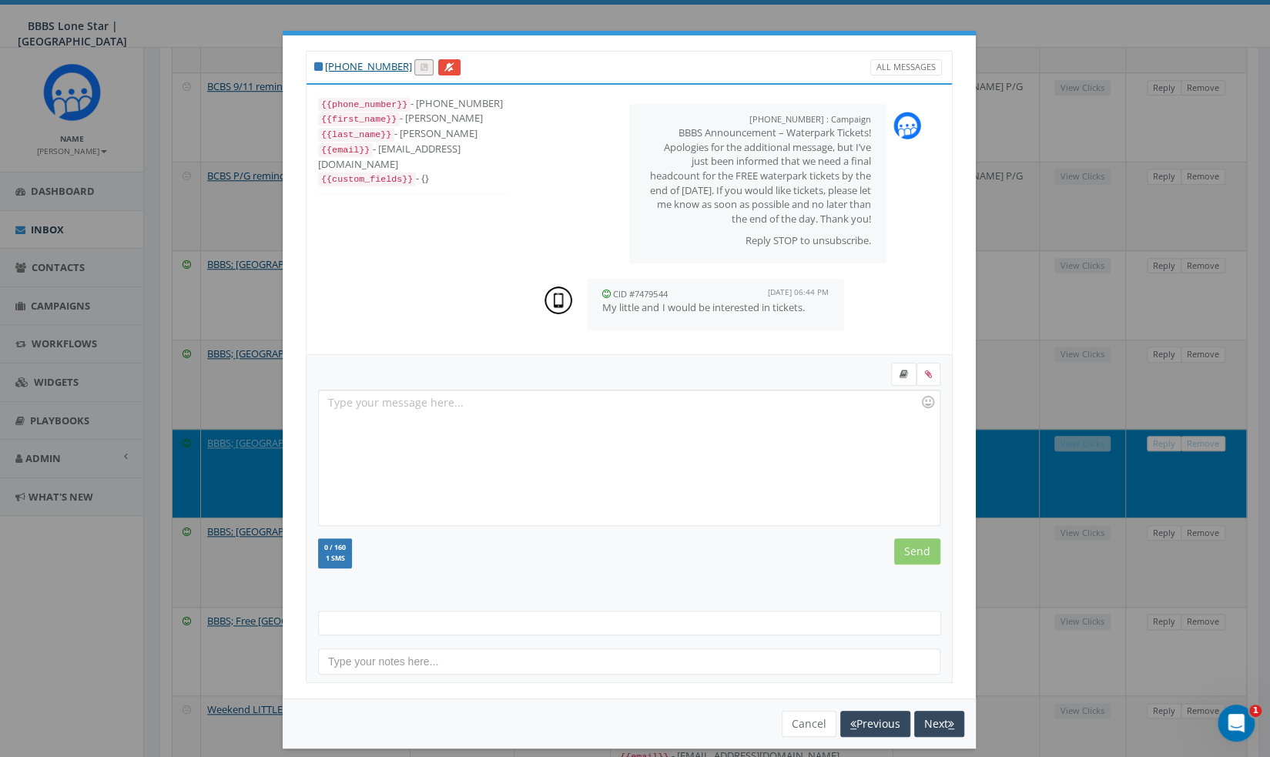
scroll to position [11, 0]
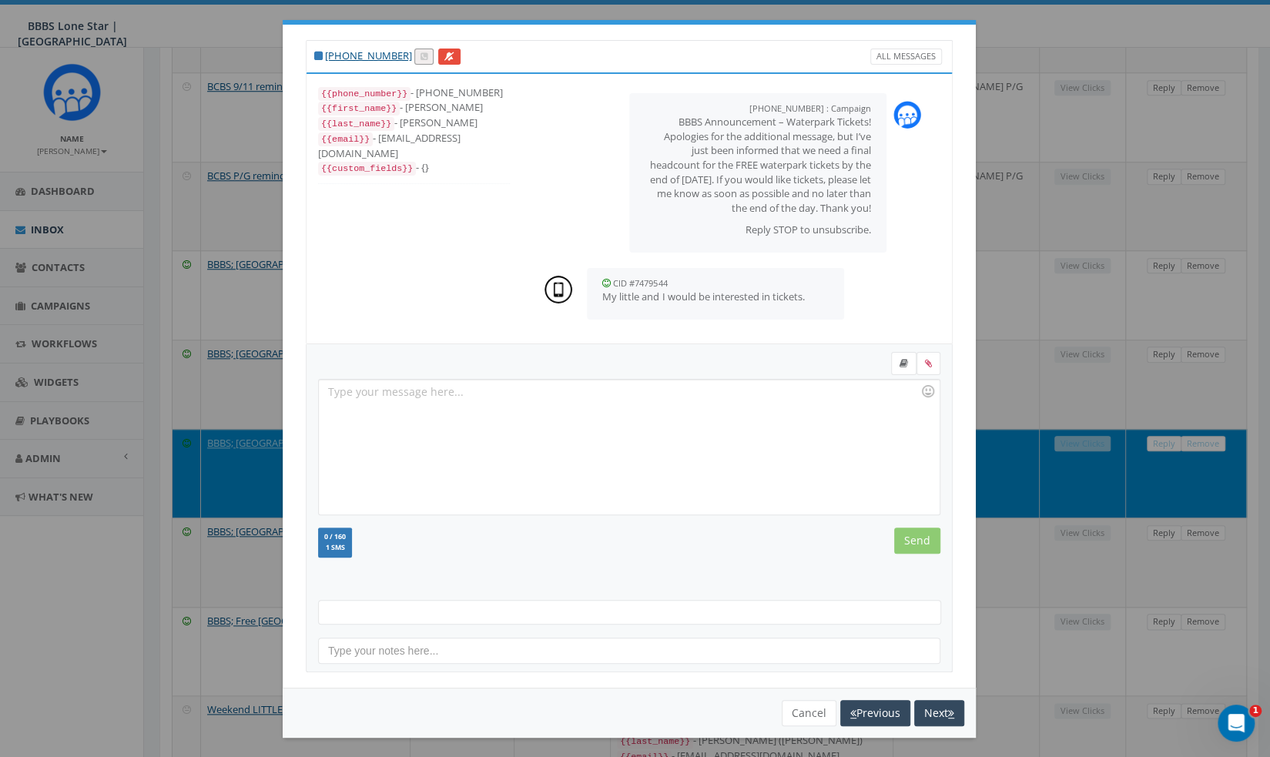
click at [798, 725] on div "You cannot attach more than one file! Please remove the old file and continue t…" at bounding box center [629, 713] width 693 height 50
click at [798, 723] on div "You cannot attach more than one file! Please remove the old file and continue t…" at bounding box center [629, 713] width 693 height 50
click at [800, 715] on button "Cancel" at bounding box center [809, 713] width 55 height 26
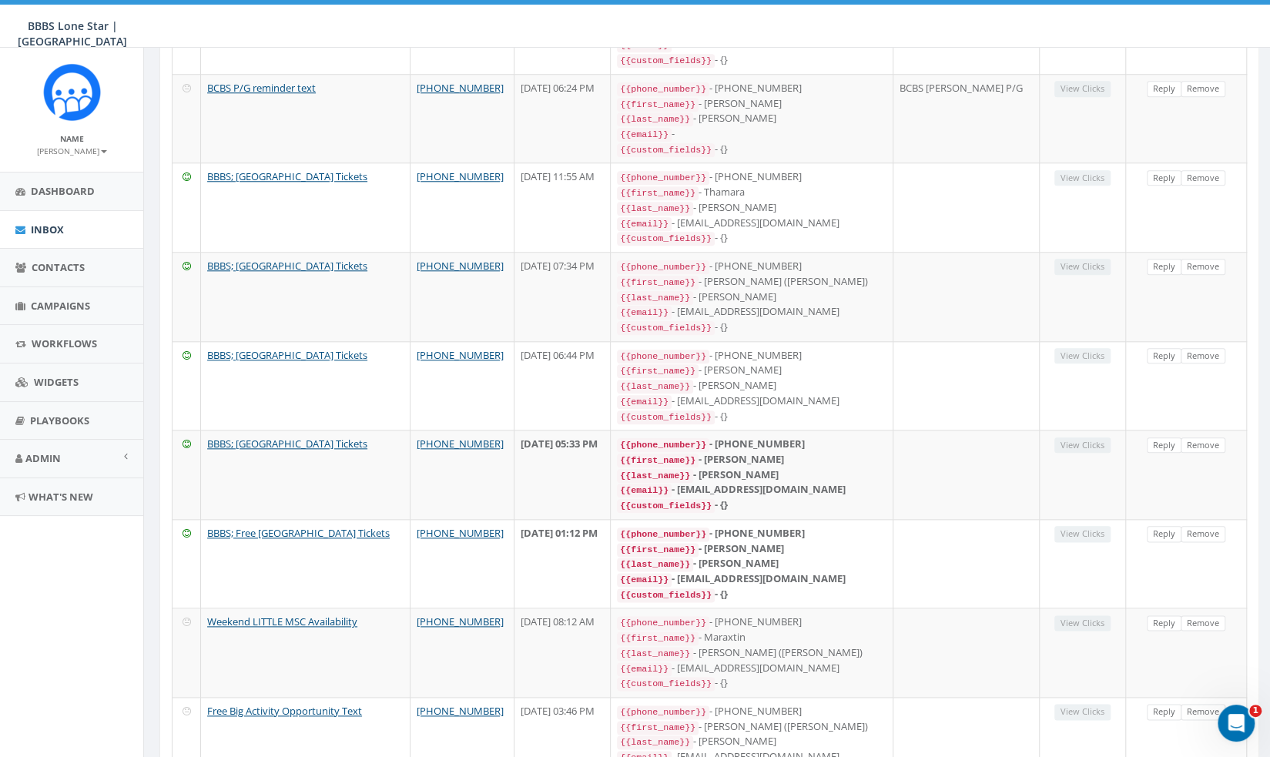
scroll to position [898, 0]
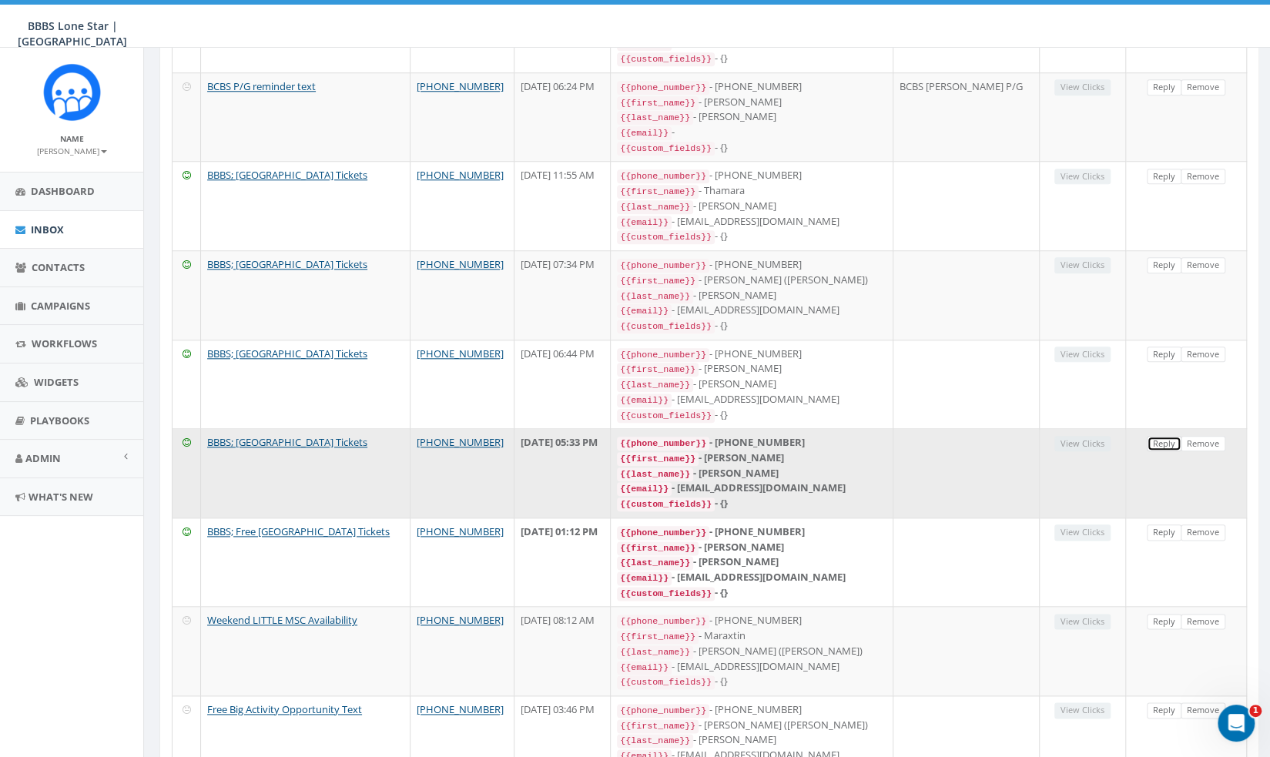
click at [1161, 436] on link "Reply" at bounding box center [1164, 444] width 35 height 16
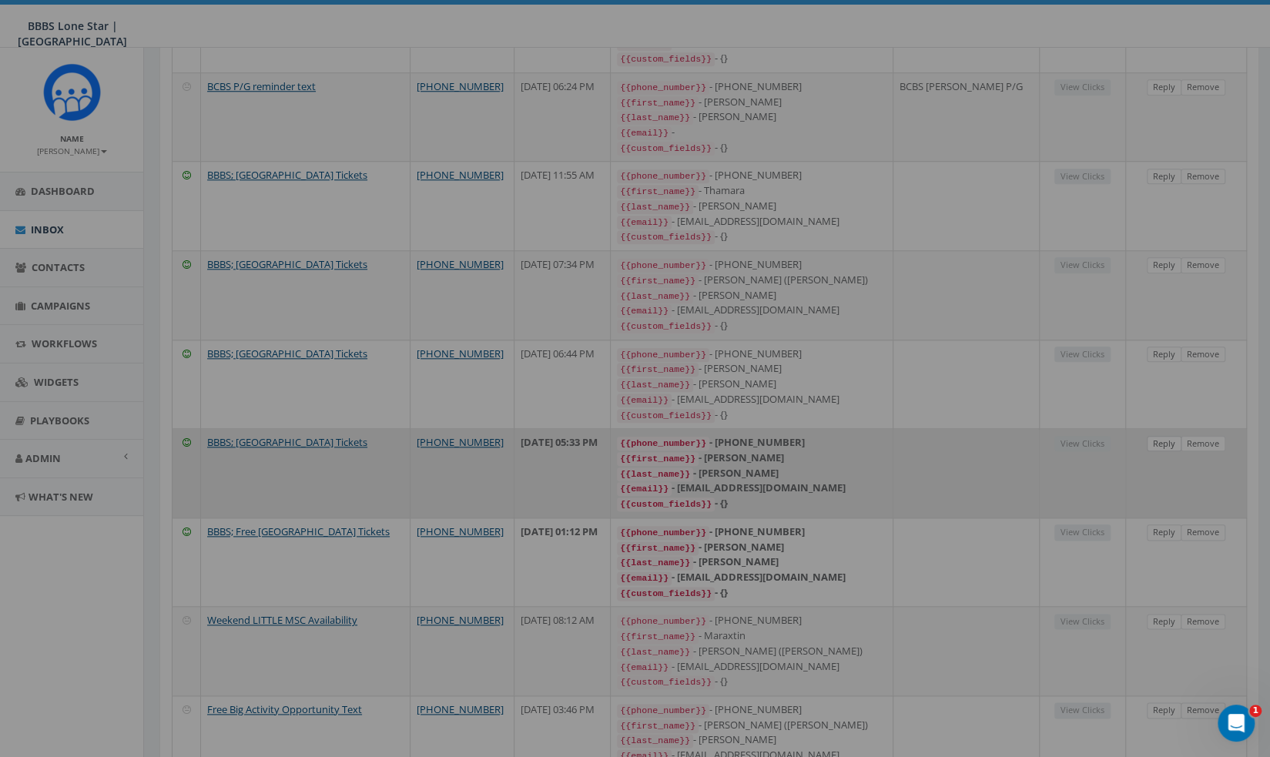
scroll to position [0, 0]
select select
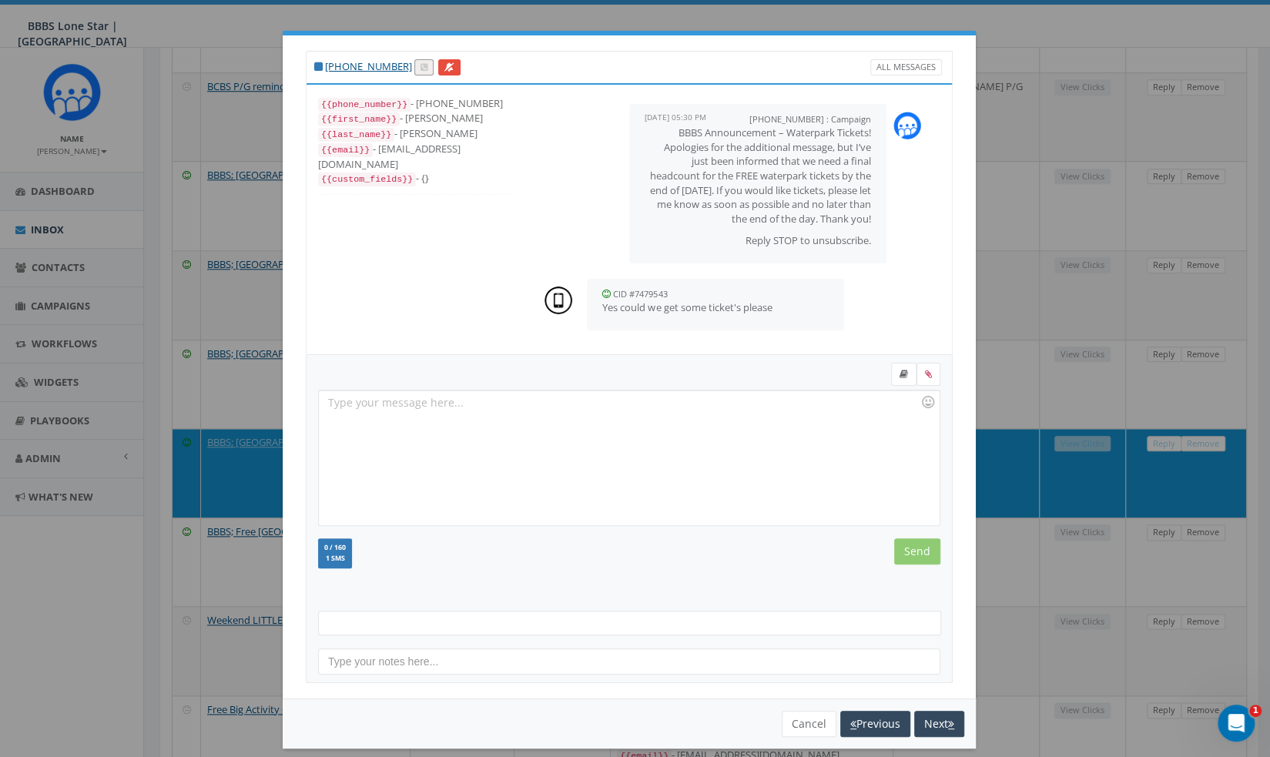
scroll to position [11, 0]
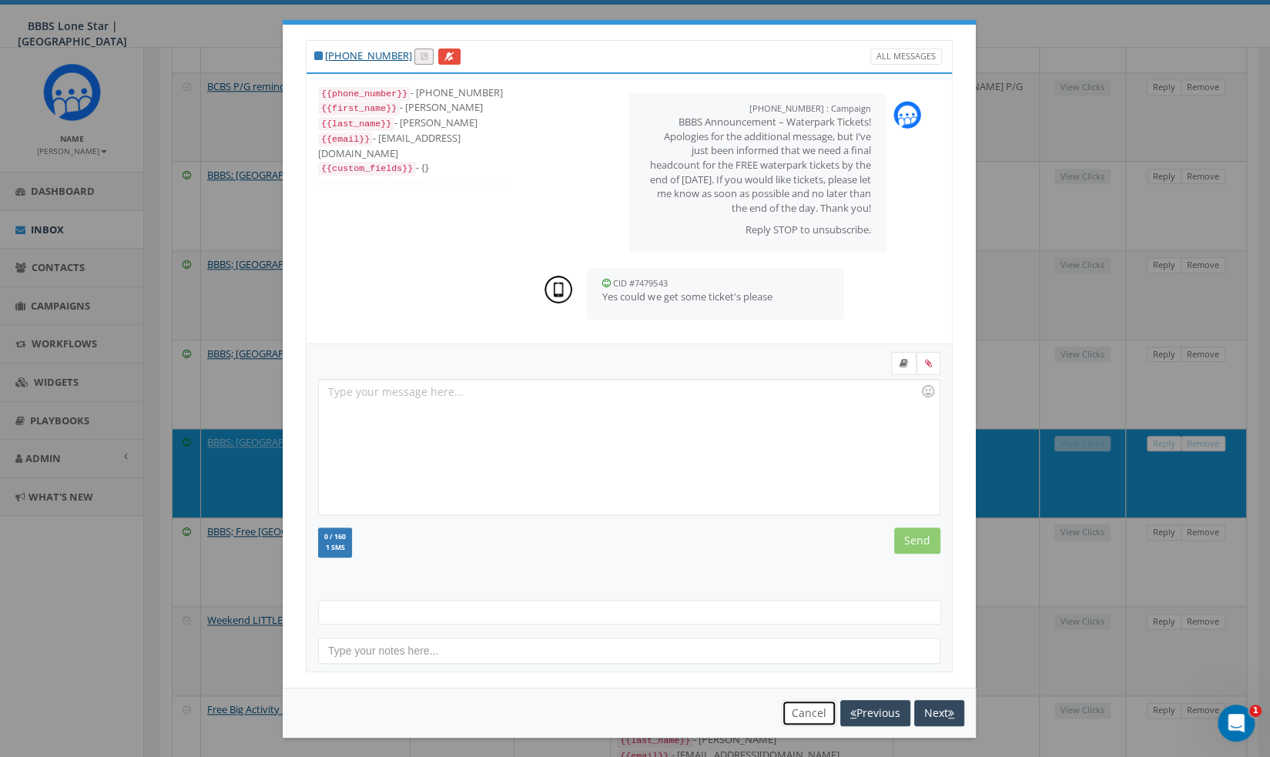
click at [792, 708] on button "Cancel" at bounding box center [809, 713] width 55 height 26
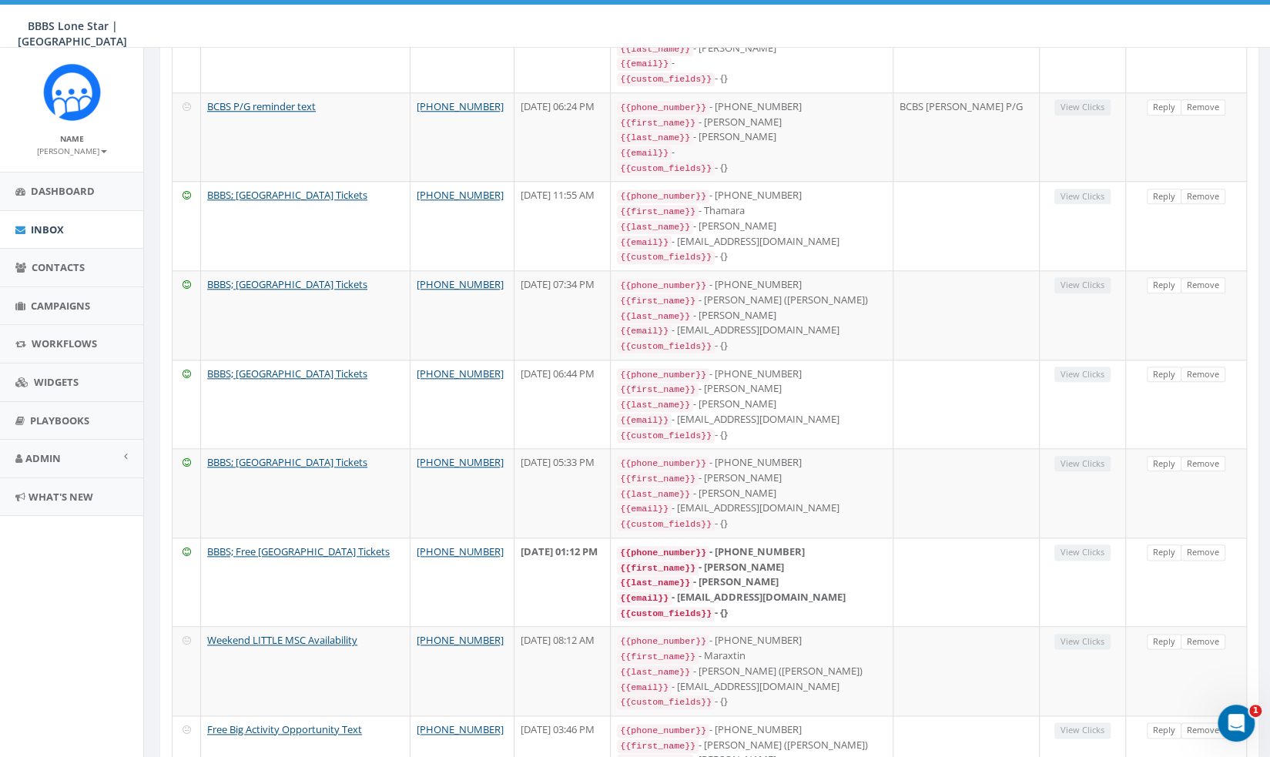
scroll to position [930, 0]
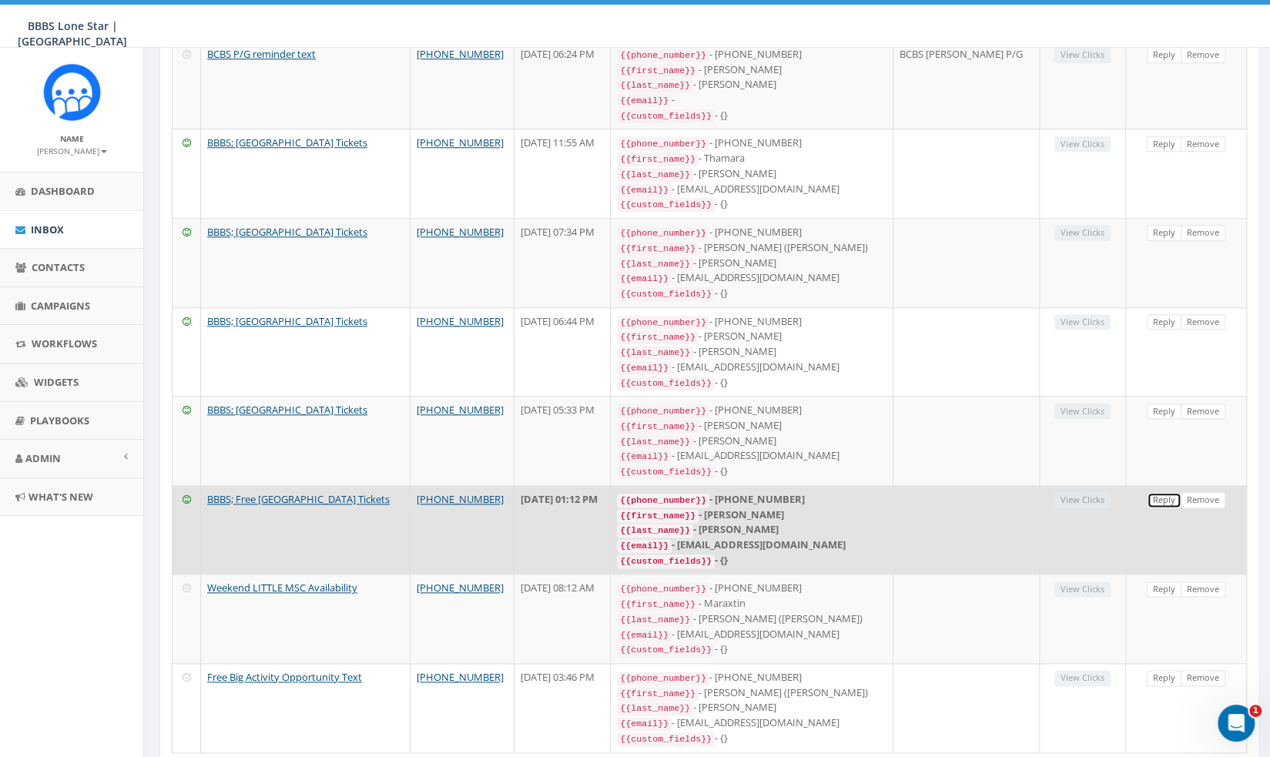
click at [1157, 492] on link "Reply" at bounding box center [1164, 500] width 35 height 16
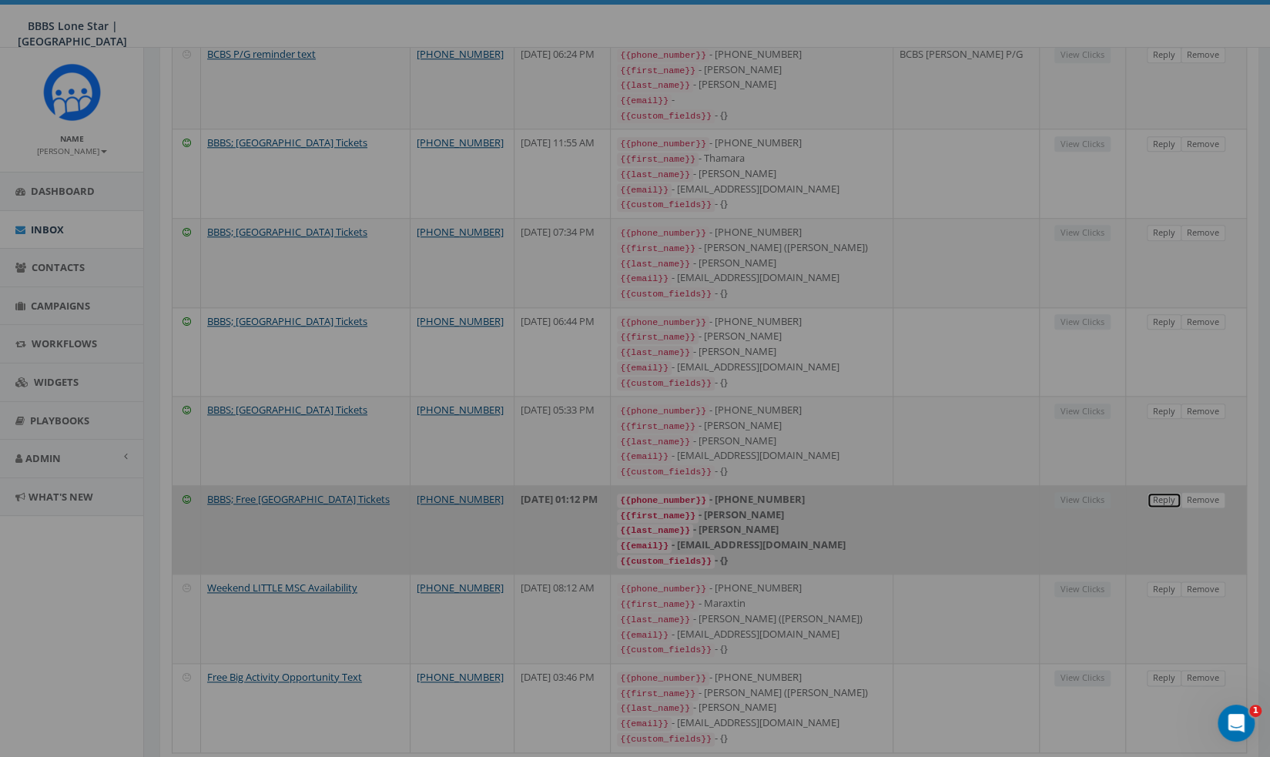
select select
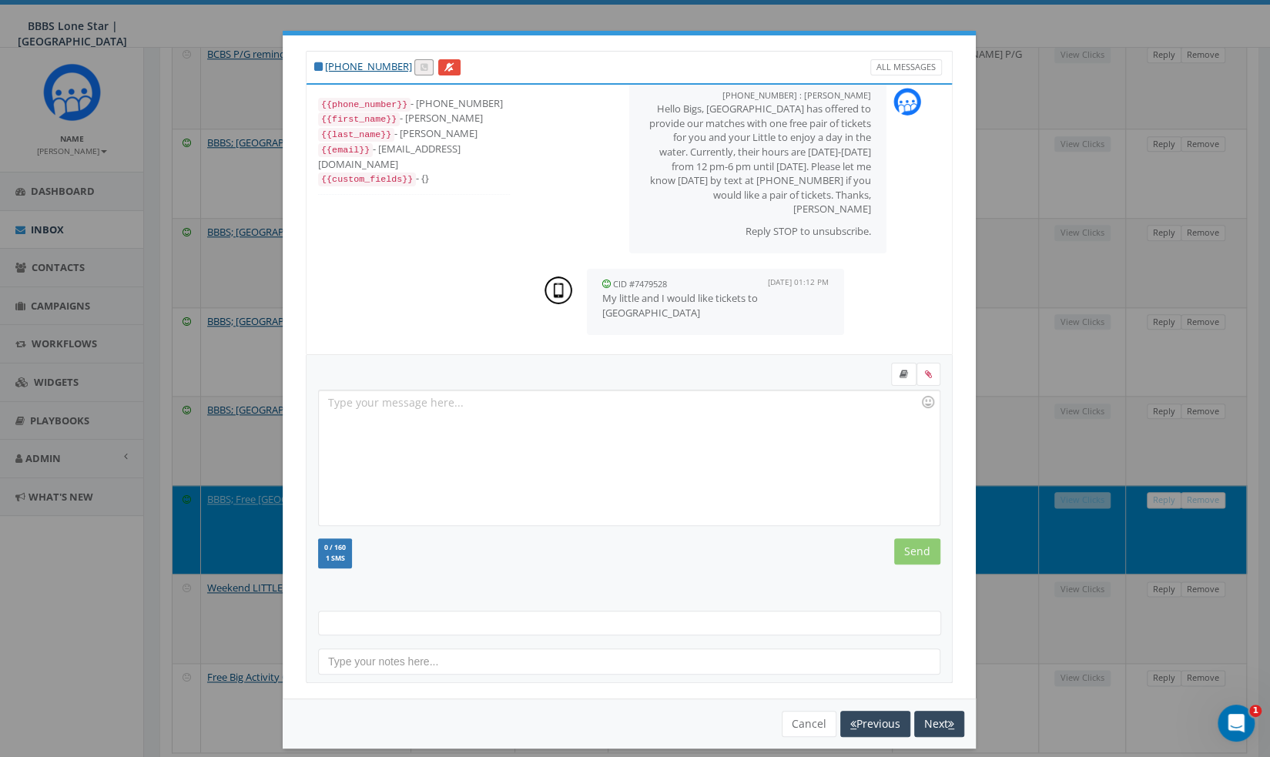
scroll to position [11, 0]
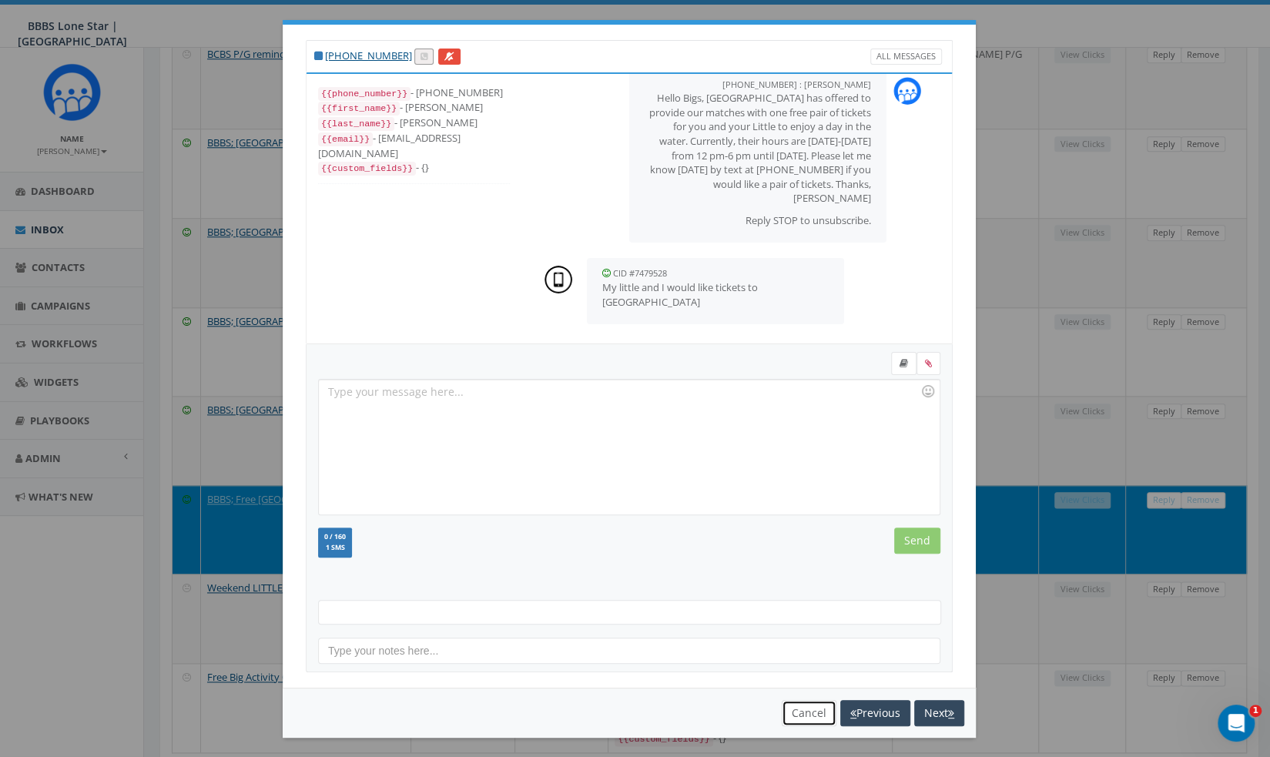
click at [802, 705] on button "Cancel" at bounding box center [809, 713] width 55 height 26
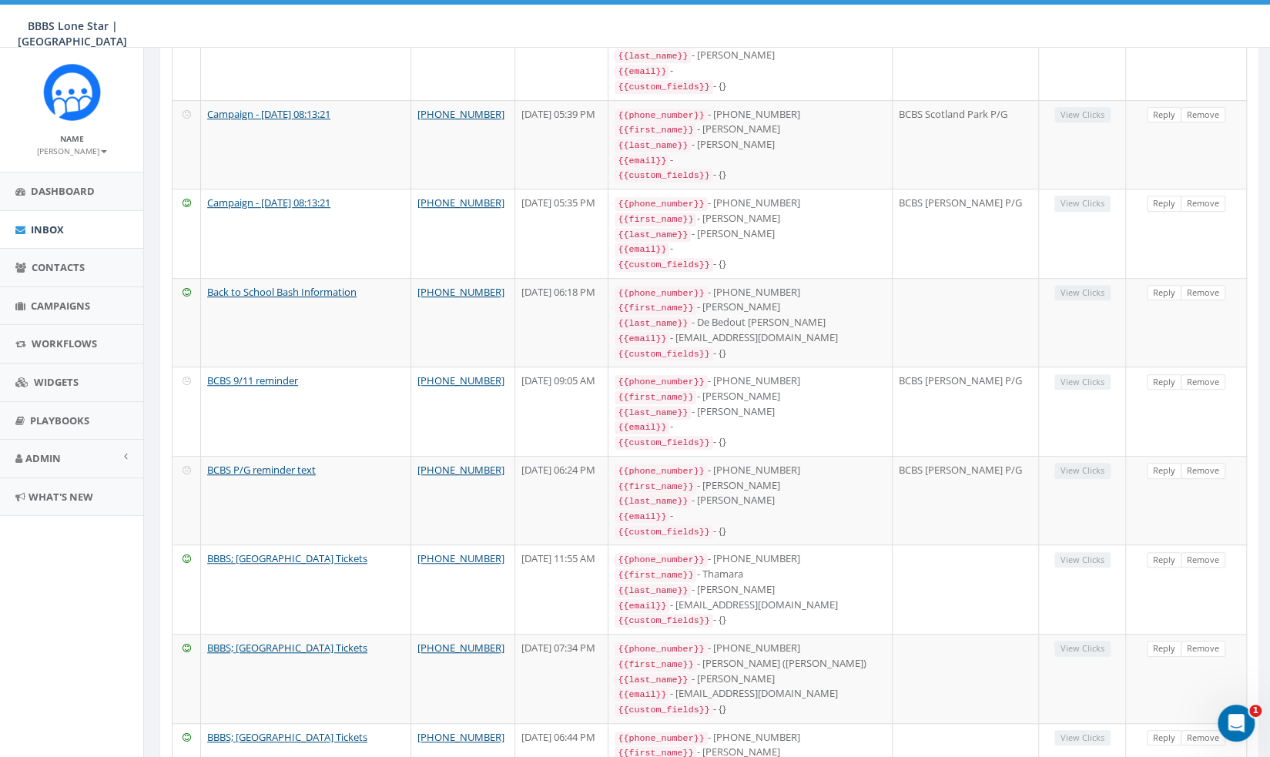
scroll to position [930, 0]
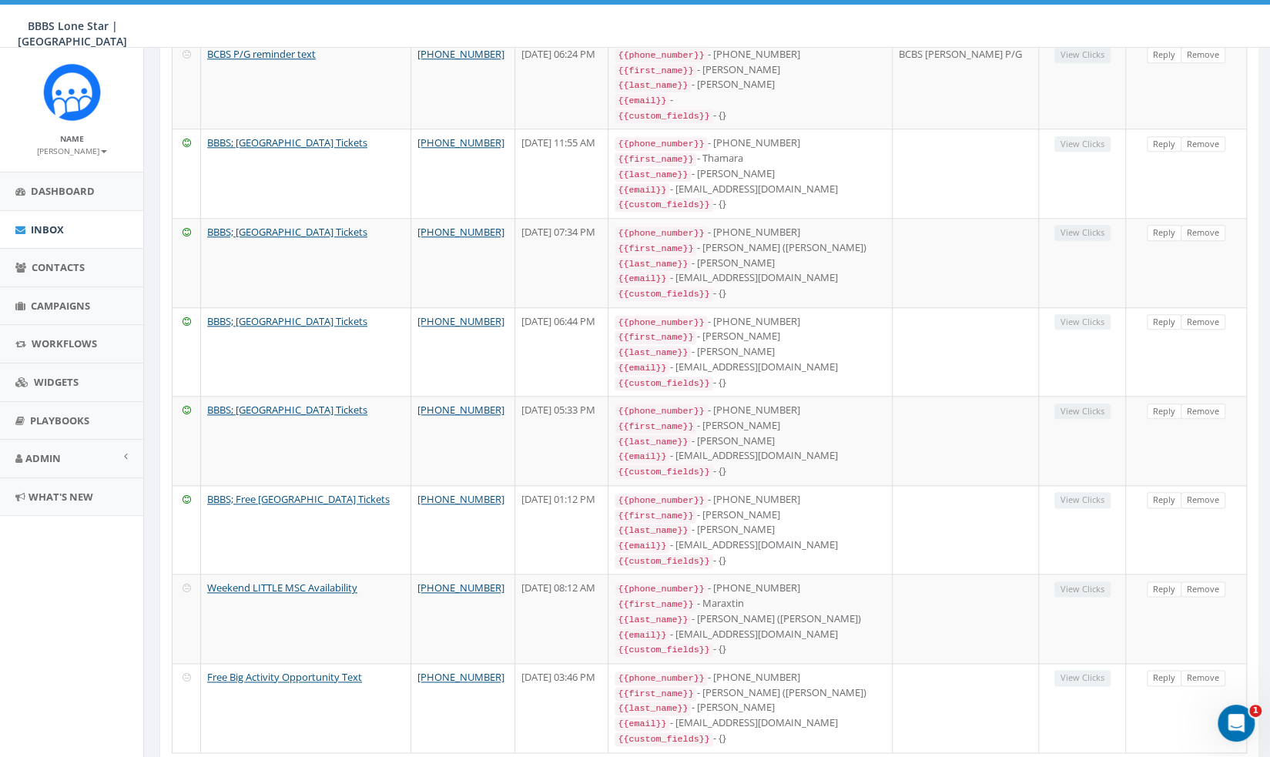
click at [1214, 756] on link "Next" at bounding box center [1225, 771] width 42 height 25
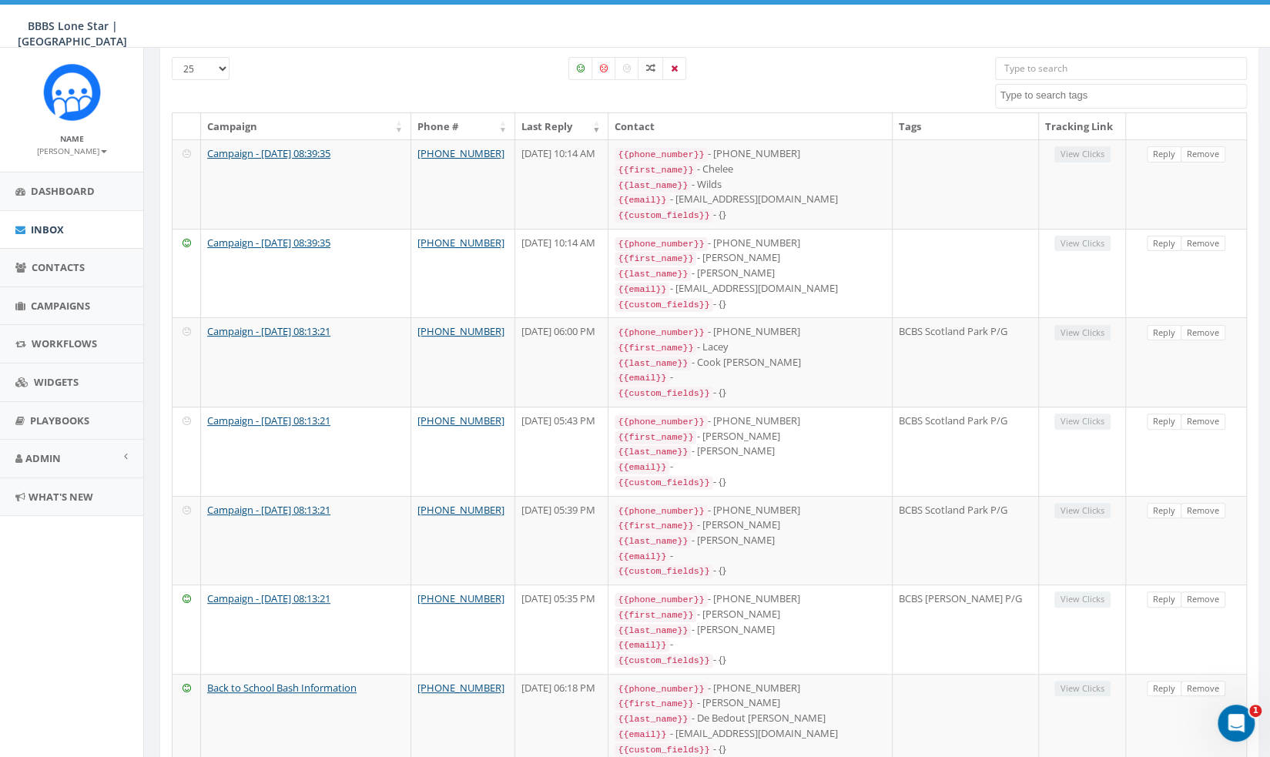
scroll to position [0, 0]
